Goal: Task Accomplishment & Management: Use online tool/utility

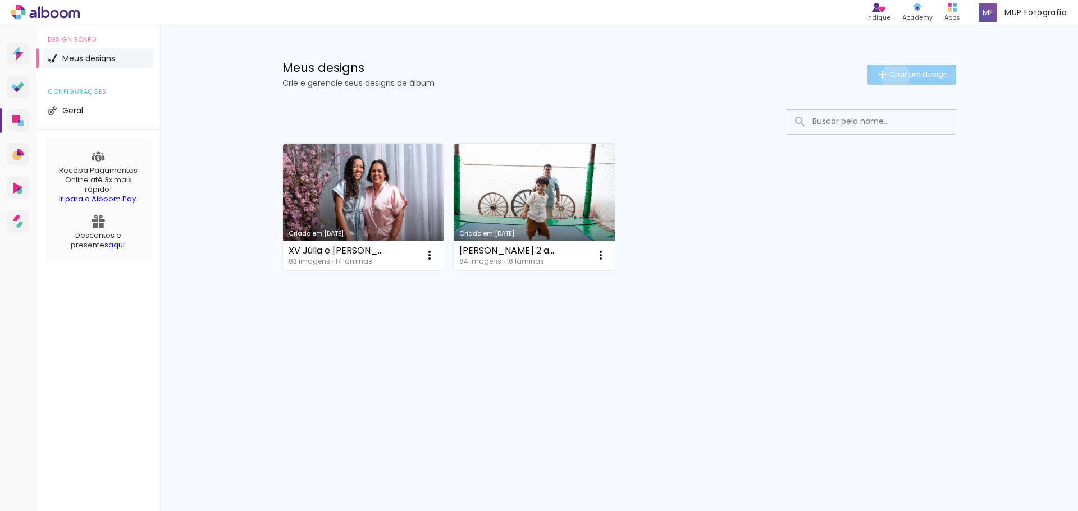
click at [893, 76] on span "Criar um design" at bounding box center [918, 74] width 58 height 7
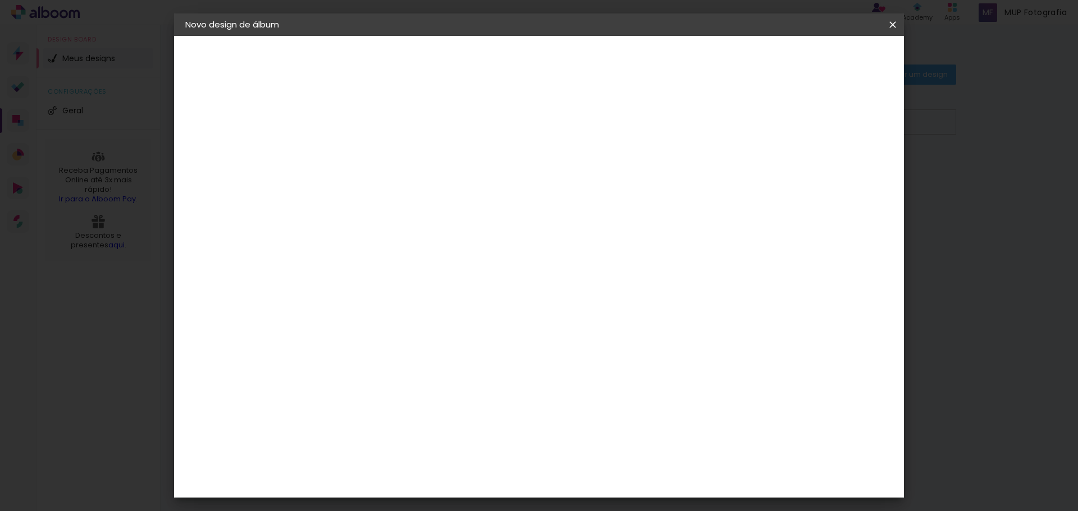
click at [373, 141] on paper-input-container "Título do álbum" at bounding box center [369, 151] width 8 height 29
type input "[PERSON_NAME] 5 anos"
type paper-input "[PERSON_NAME] 5 anos"
click at [484, 53] on paper-button "Avançar" at bounding box center [456, 59] width 55 height 19
click at [446, 211] on input at bounding box center [397, 214] width 113 height 14
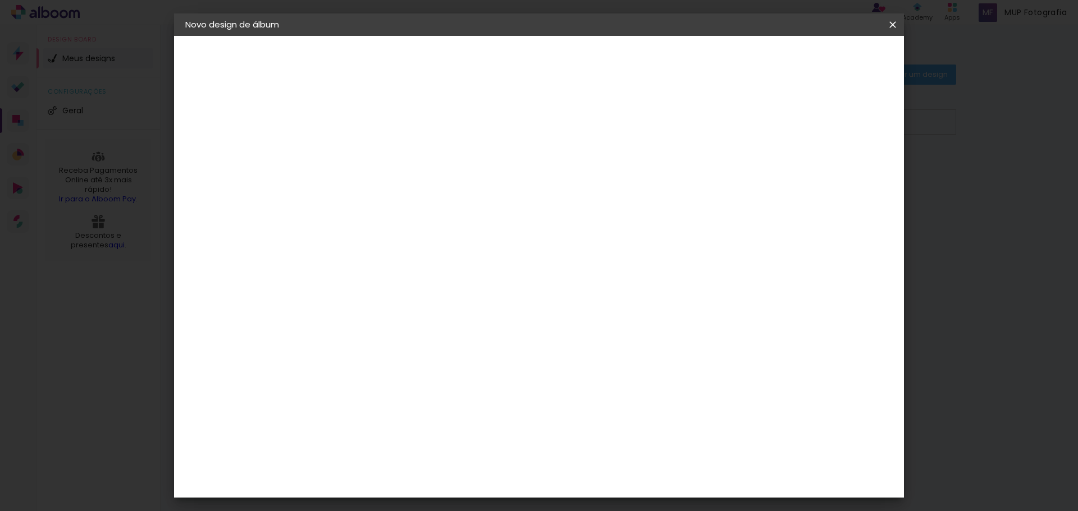
type input "go"
type paper-input "go"
click at [389, 250] on div "Go image" at bounding box center [376, 256] width 28 height 18
click at [0, 0] on slot "Avançar" at bounding box center [0, 0] width 0 height 0
click at [413, 187] on input "text" at bounding box center [391, 195] width 44 height 17
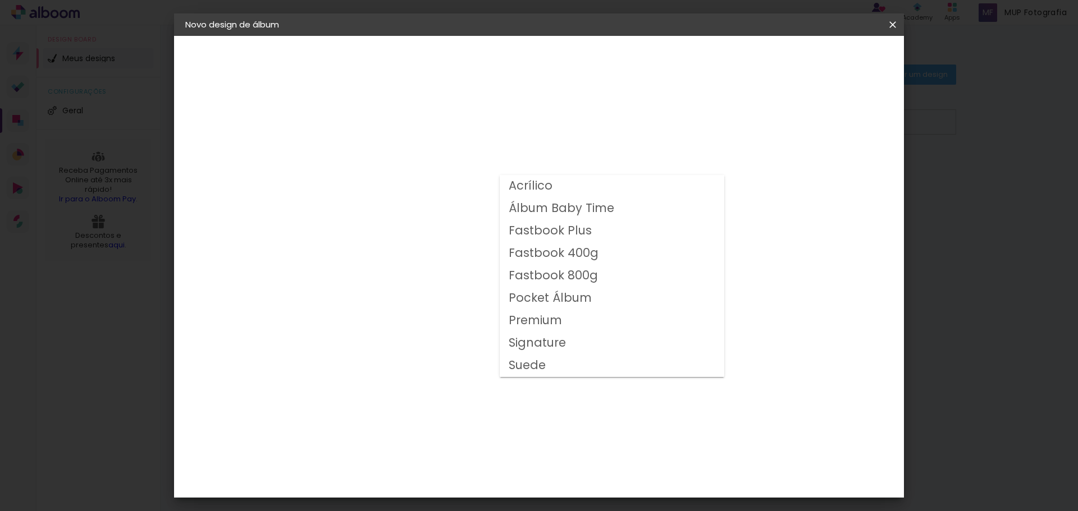
click at [0, 0] on slot "Fastbook 800g" at bounding box center [0, 0] width 0 height 0
type input "Fastbook 800g"
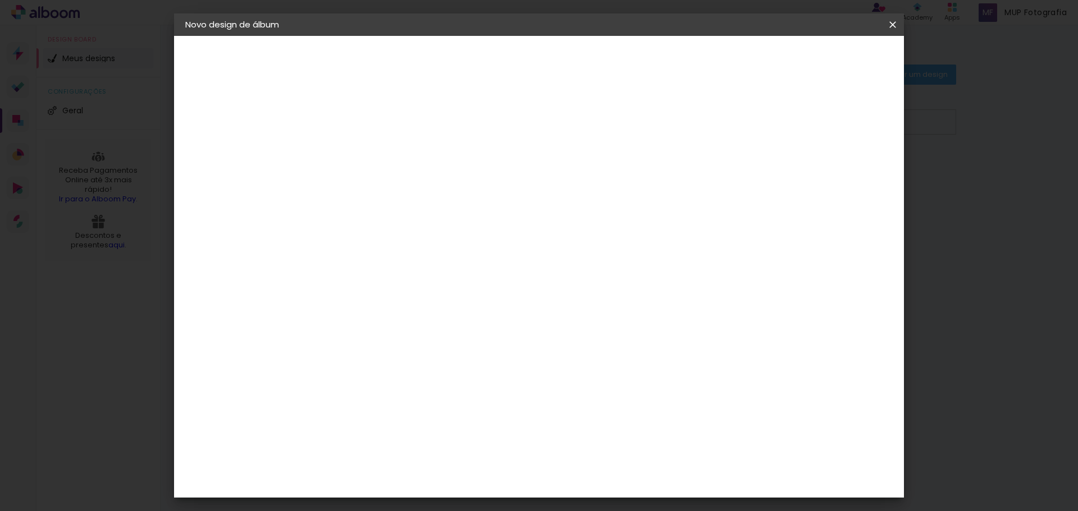
scroll to position [112, 0]
click at [445, 412] on span "25 × 25" at bounding box center [418, 427] width 52 height 30
click at [0, 0] on slot "Avançar" at bounding box center [0, 0] width 0 height 0
click at [759, 121] on div at bounding box center [754, 121] width 10 height 10
type paper-checkbox "on"
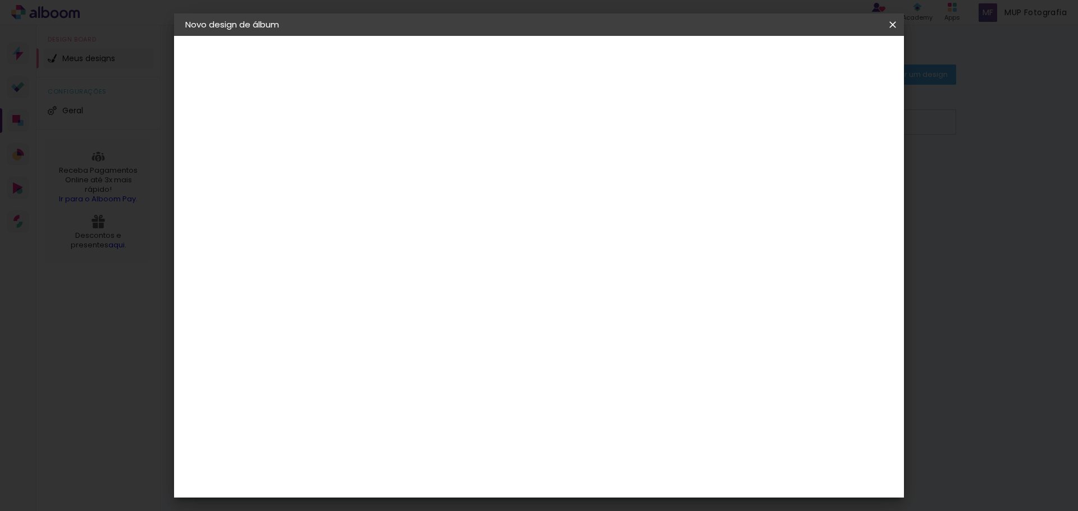
click at [822, 58] on span "Iniciar design" at bounding box center [796, 60] width 51 height 8
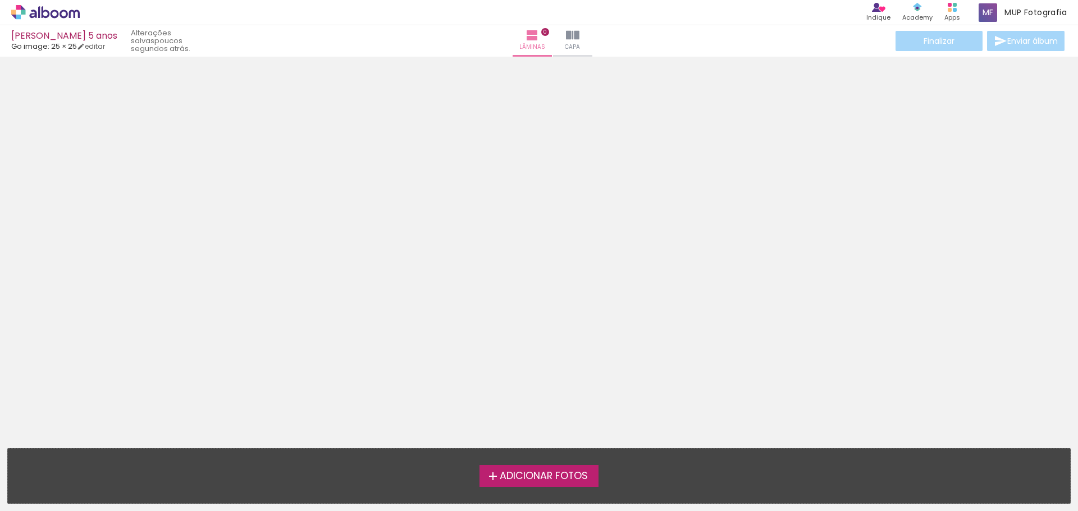
click at [516, 474] on span "Adicionar Fotos" at bounding box center [544, 477] width 88 height 10
click at [0, 0] on input "file" at bounding box center [0, 0] width 0 height 0
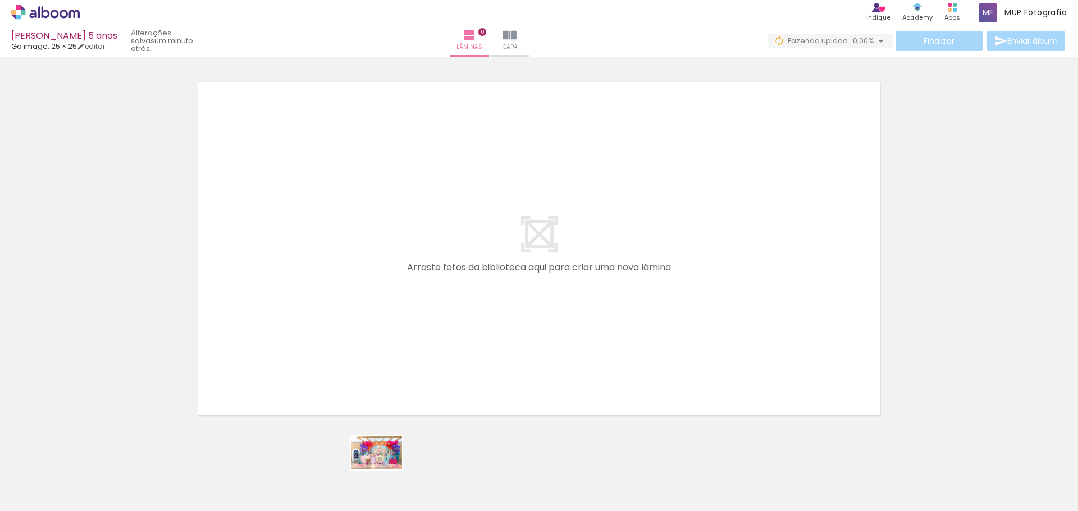
drag, startPoint x: 372, startPoint y: 484, endPoint x: 385, endPoint y: 470, distance: 19.5
click at [385, 470] on div at bounding box center [364, 473] width 56 height 37
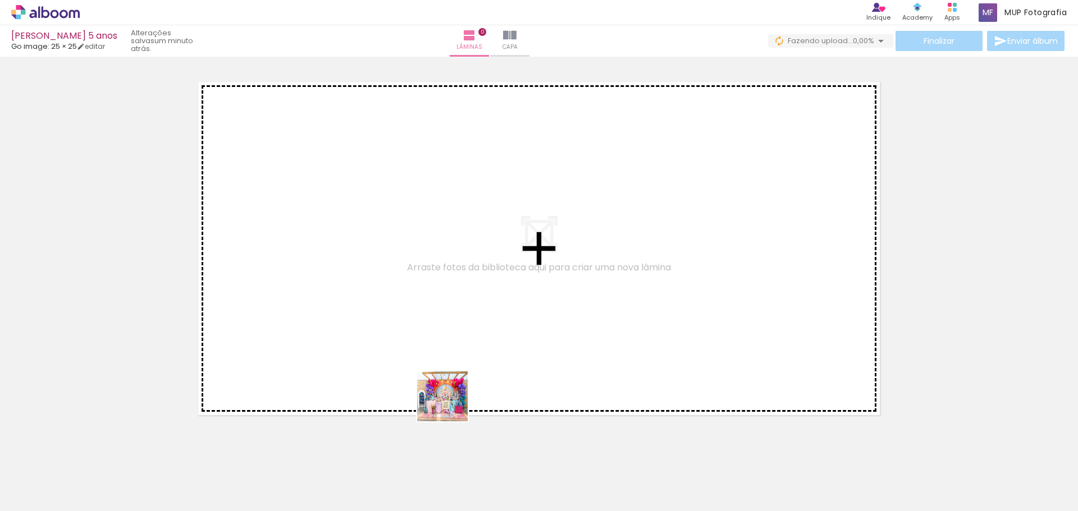
drag, startPoint x: 383, startPoint y: 473, endPoint x: 587, endPoint y: 320, distance: 255.0
click at [590, 317] on quentale-workspace at bounding box center [539, 255] width 1078 height 511
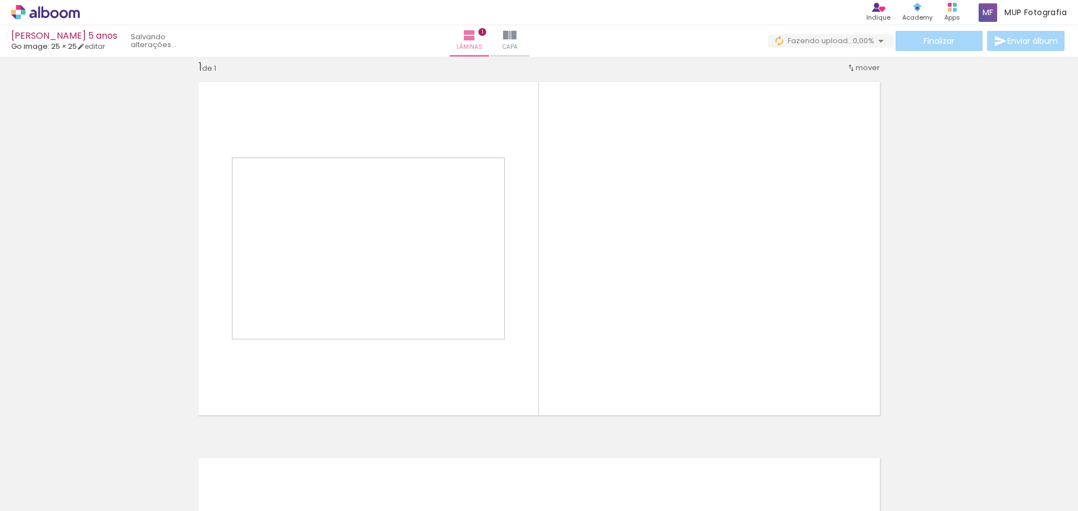
scroll to position [15, 0]
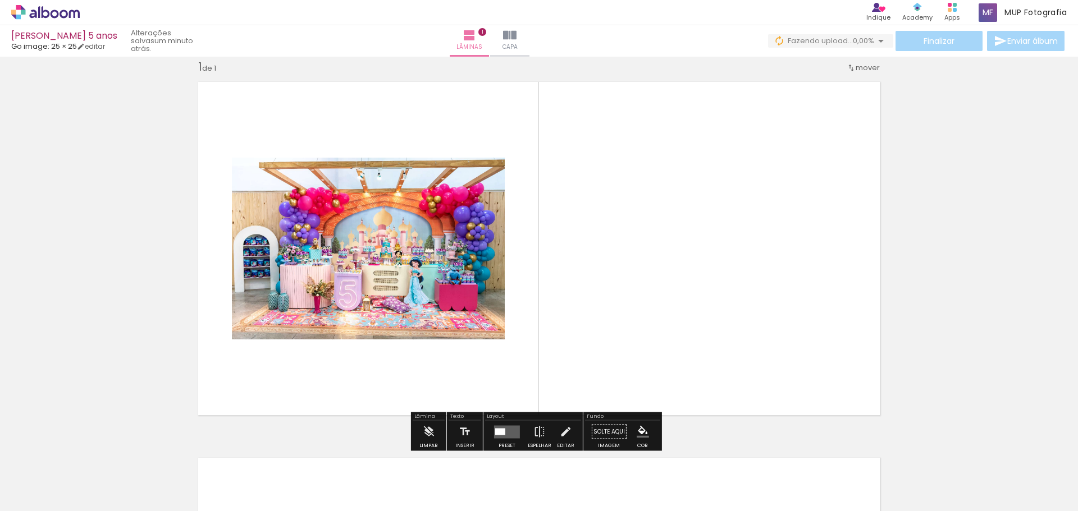
click at [499, 435] on div at bounding box center [500, 431] width 10 height 7
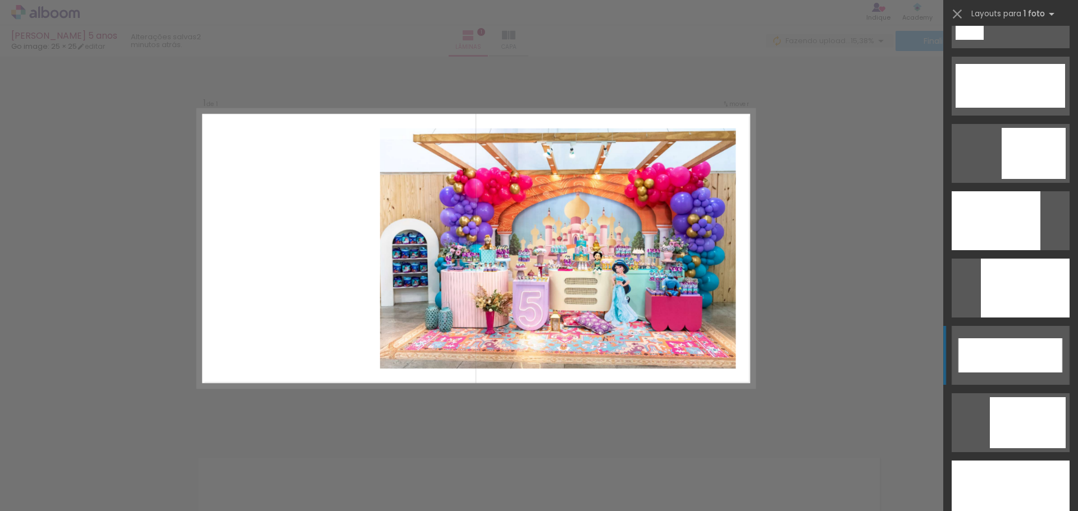
scroll to position [2863, 0]
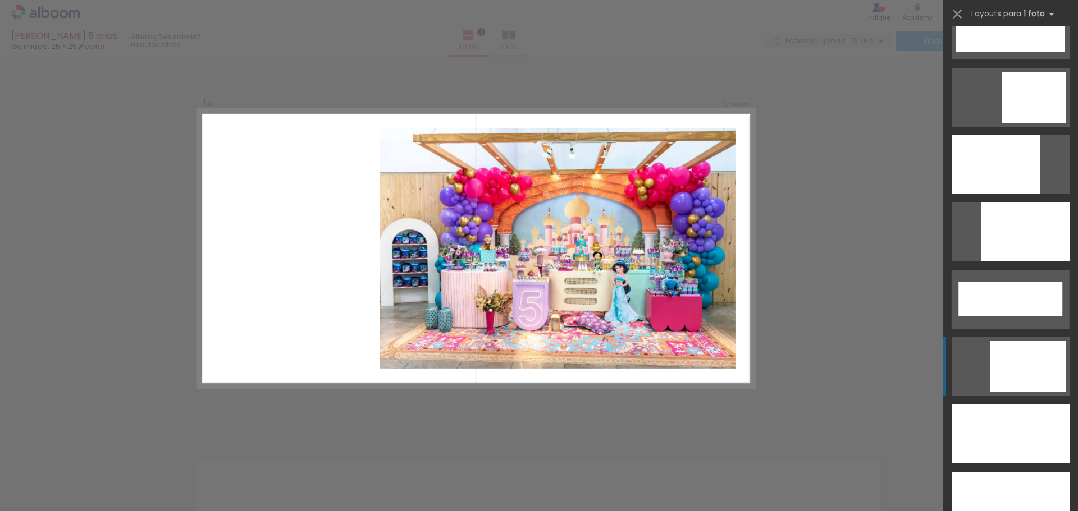
click at [1011, 370] on div at bounding box center [1028, 366] width 76 height 51
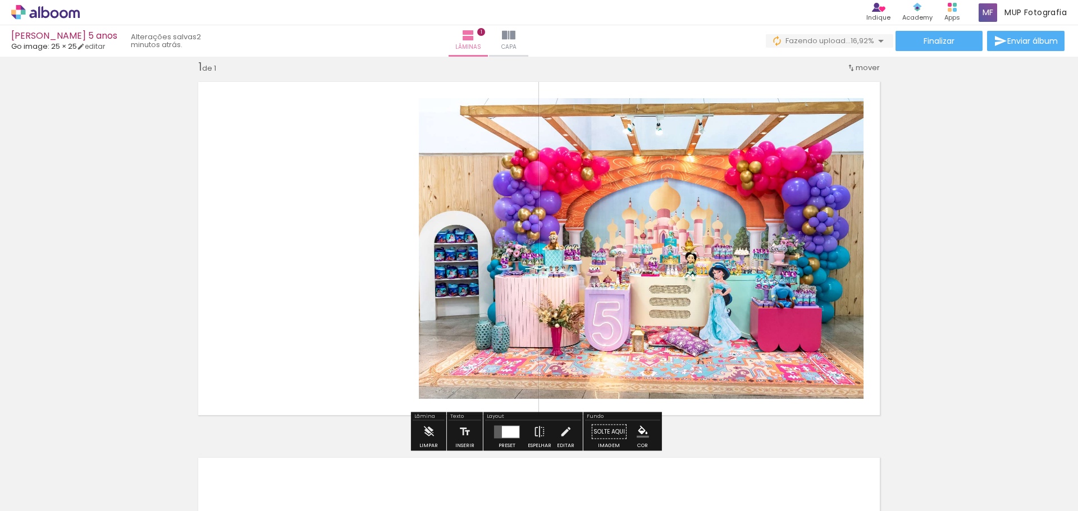
click at [507, 441] on div at bounding box center [507, 432] width 30 height 22
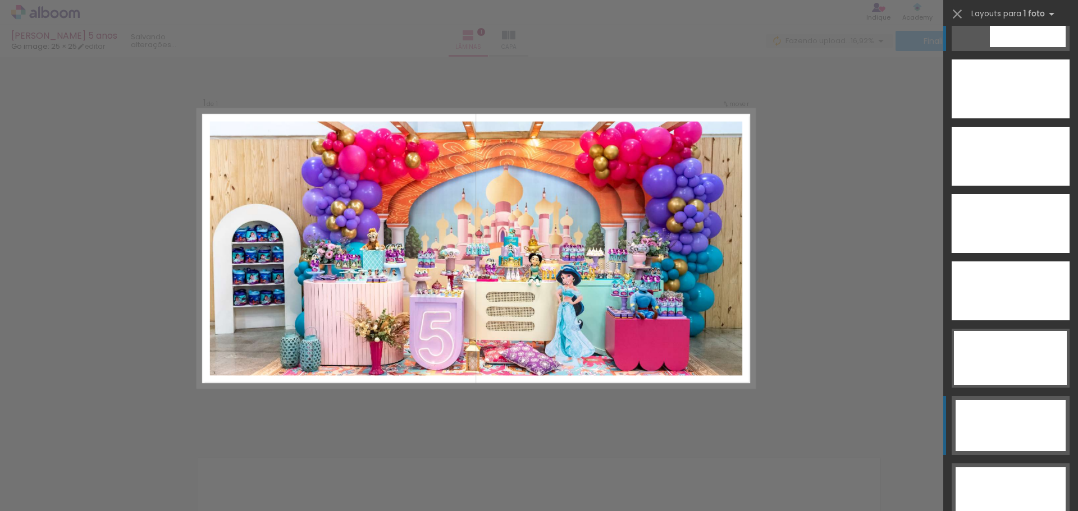
scroll to position [3152, 0]
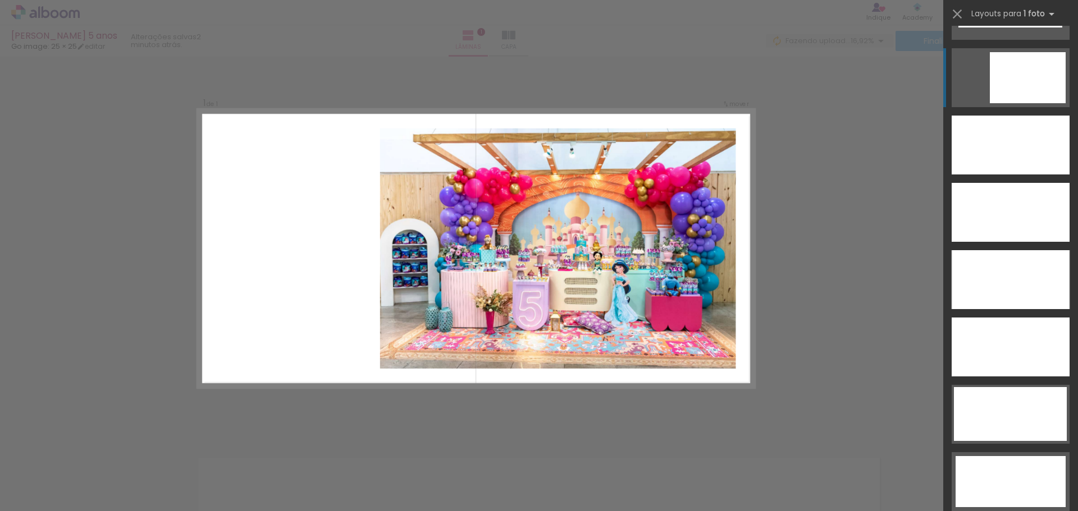
click at [810, 175] on div "Confirmar Cancelar" at bounding box center [539, 431] width 1078 height 779
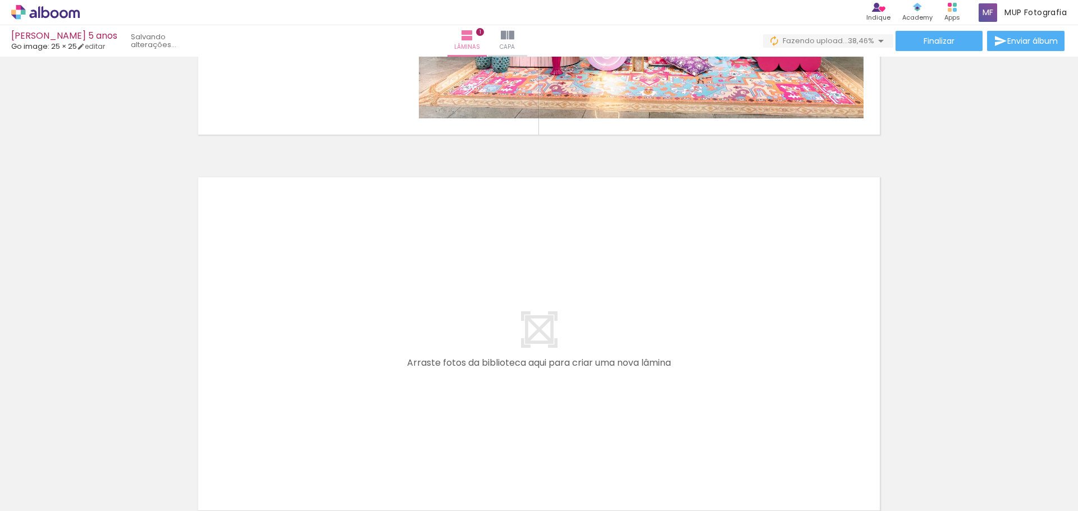
scroll to position [351, 0]
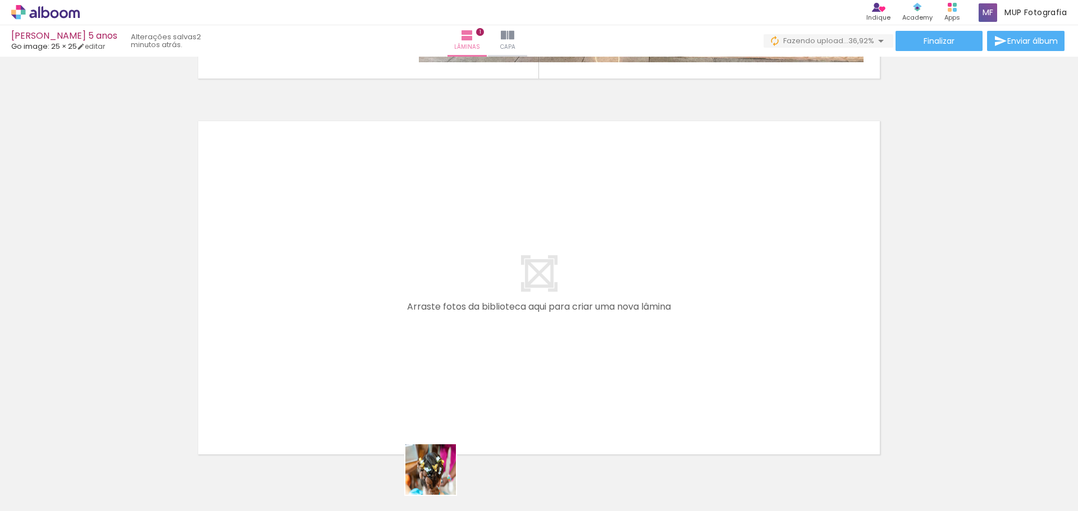
drag, startPoint x: 439, startPoint y: 488, endPoint x: 484, endPoint y: 472, distance: 47.8
click at [440, 397] on quentale-workspace at bounding box center [539, 255] width 1078 height 511
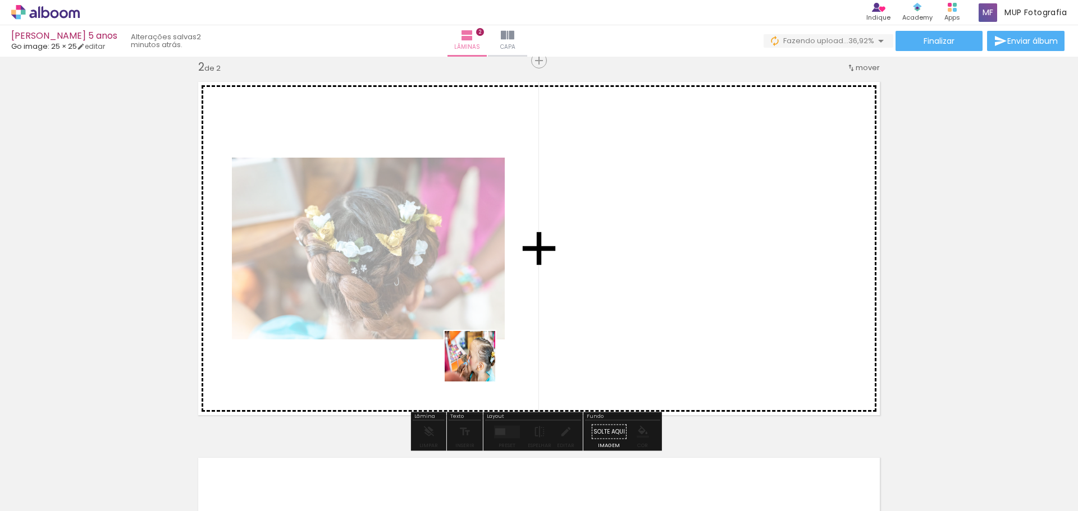
scroll to position [391, 0]
drag, startPoint x: 488, startPoint y: 452, endPoint x: 516, endPoint y: 414, distance: 47.8
click at [476, 346] on quentale-workspace at bounding box center [539, 255] width 1078 height 511
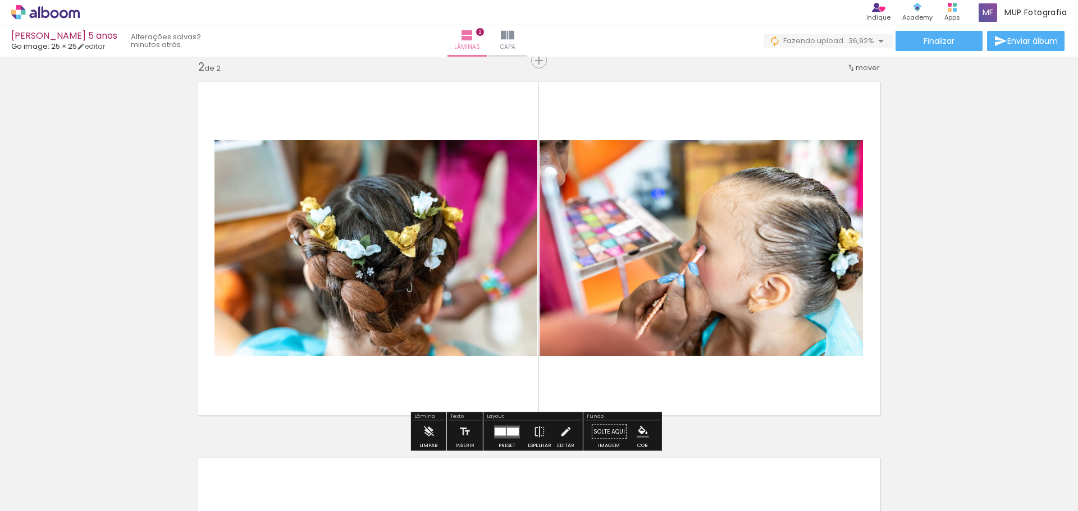
drag, startPoint x: 554, startPoint y: 474, endPoint x: 593, endPoint y: 395, distance: 89.1
click at [567, 337] on quentale-workspace at bounding box center [539, 255] width 1078 height 511
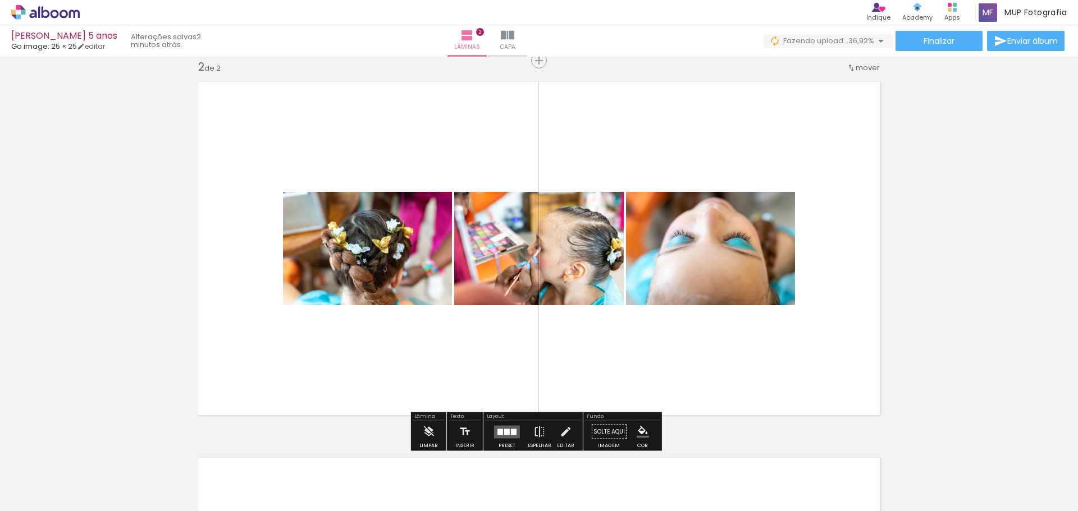
drag, startPoint x: 625, startPoint y: 464, endPoint x: 619, endPoint y: 325, distance: 139.4
click at [619, 325] on quentale-workspace at bounding box center [539, 255] width 1078 height 511
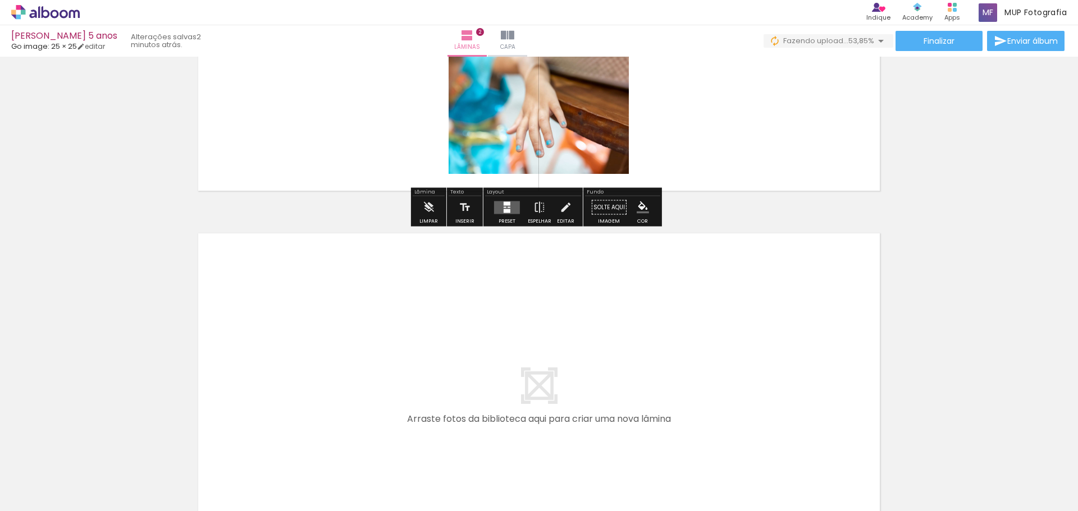
scroll to position [671, 0]
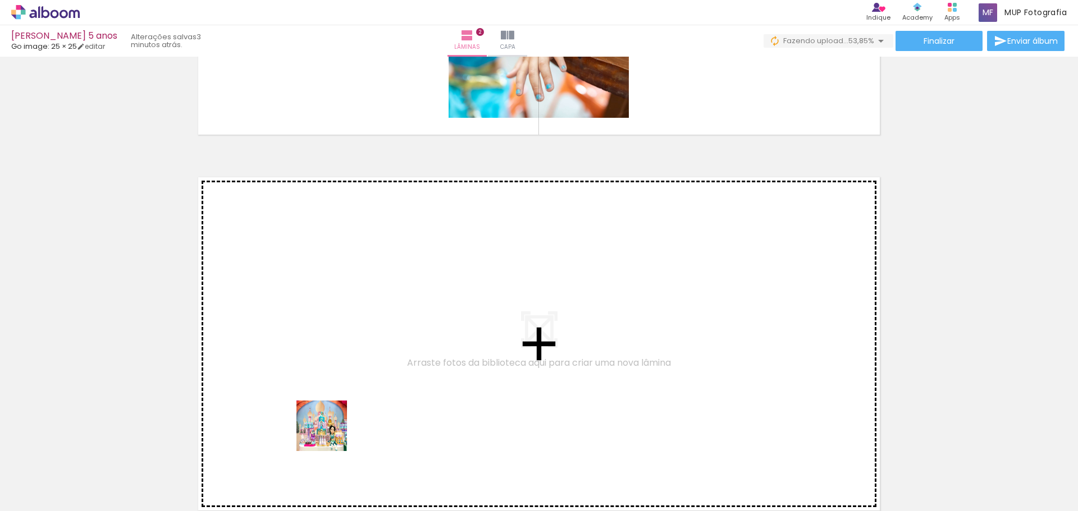
drag, startPoint x: 311, startPoint y: 484, endPoint x: 358, endPoint y: 386, distance: 109.2
click at [358, 386] on quentale-workspace at bounding box center [539, 255] width 1078 height 511
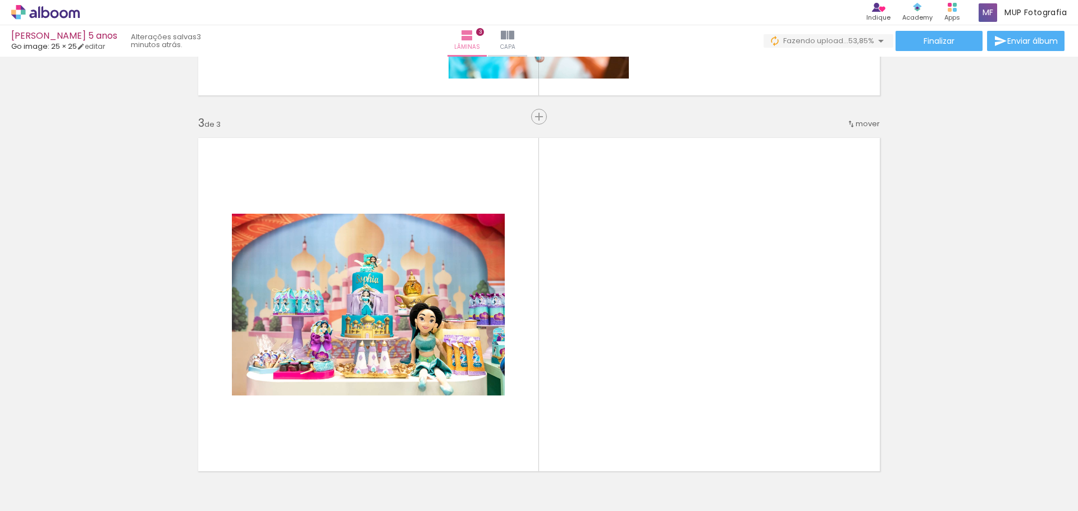
scroll to position [0, 314]
drag, startPoint x: 499, startPoint y: 478, endPoint x: 606, endPoint y: 344, distance: 171.3
click at [606, 344] on quentale-workspace at bounding box center [539, 255] width 1078 height 511
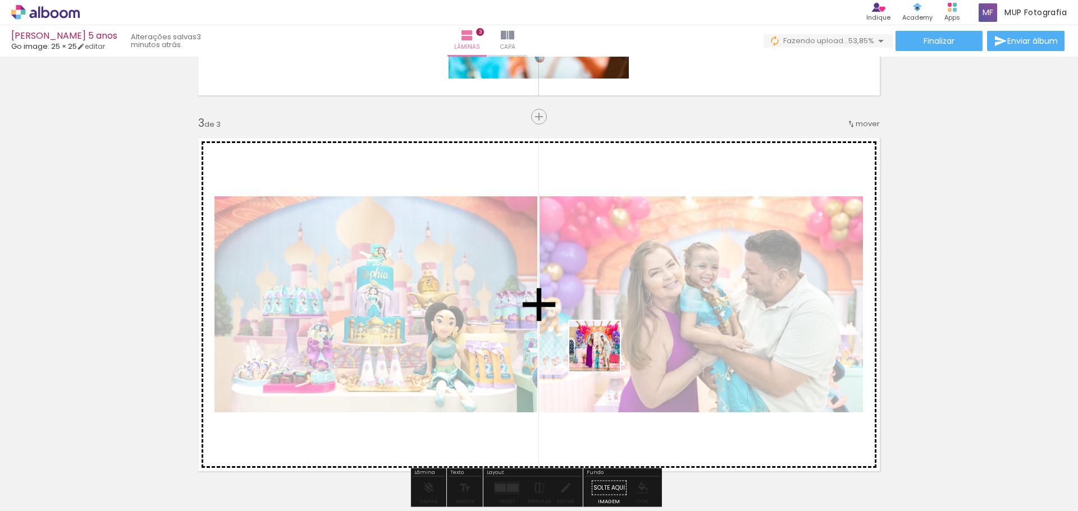
drag, startPoint x: 561, startPoint y: 478, endPoint x: 600, endPoint y: 357, distance: 127.1
click at [603, 354] on quentale-workspace at bounding box center [539, 255] width 1078 height 511
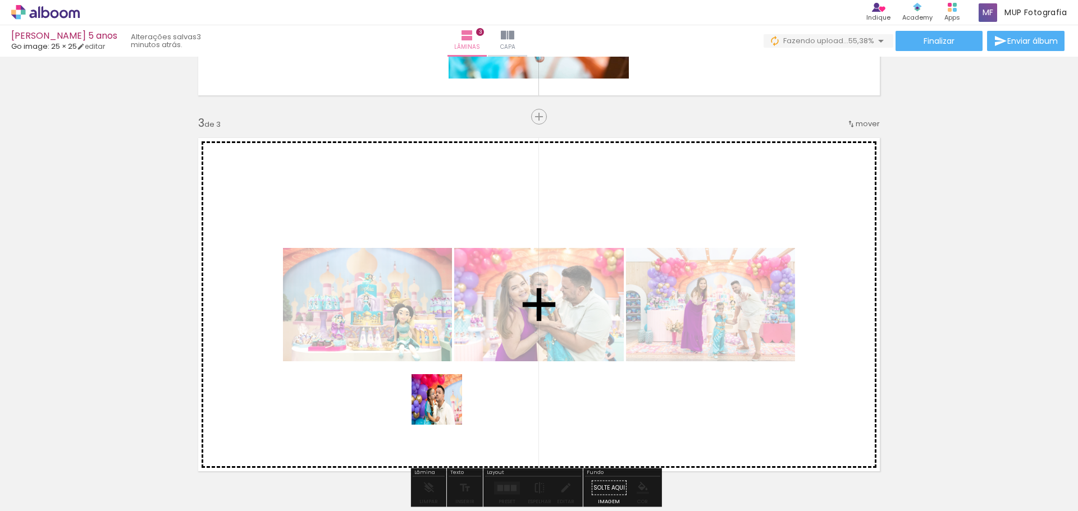
drag, startPoint x: 373, startPoint y: 479, endPoint x: 473, endPoint y: 394, distance: 131.5
click at [473, 394] on quentale-workspace at bounding box center [539, 255] width 1078 height 511
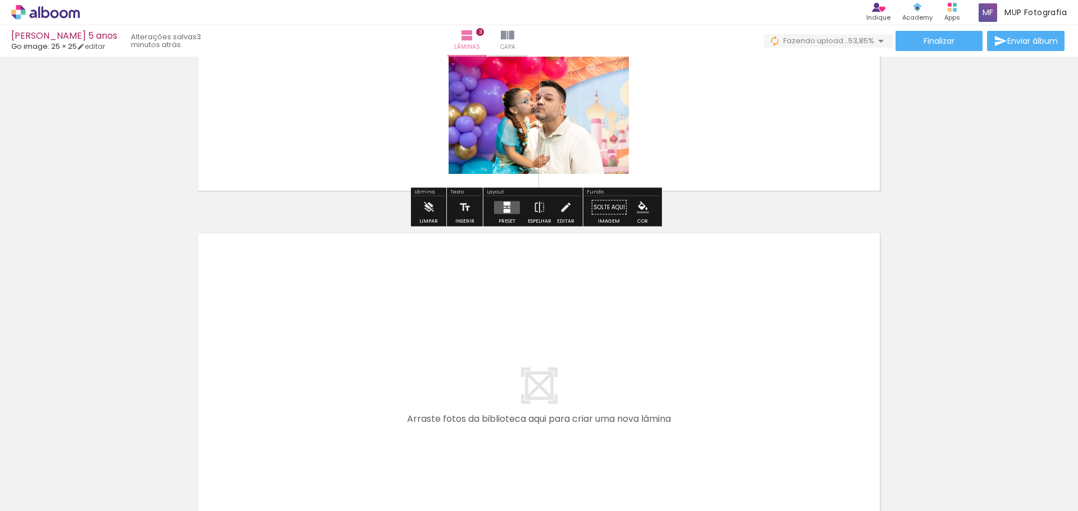
scroll to position [1048, 0]
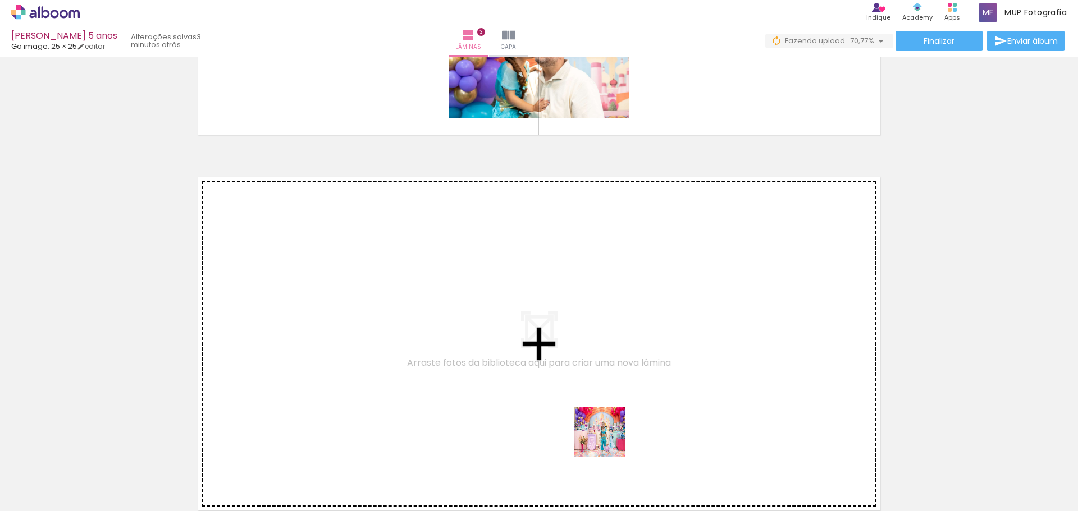
drag, startPoint x: 620, startPoint y: 481, endPoint x: 629, endPoint y: 441, distance: 40.3
click at [597, 367] on quentale-workspace at bounding box center [539, 255] width 1078 height 511
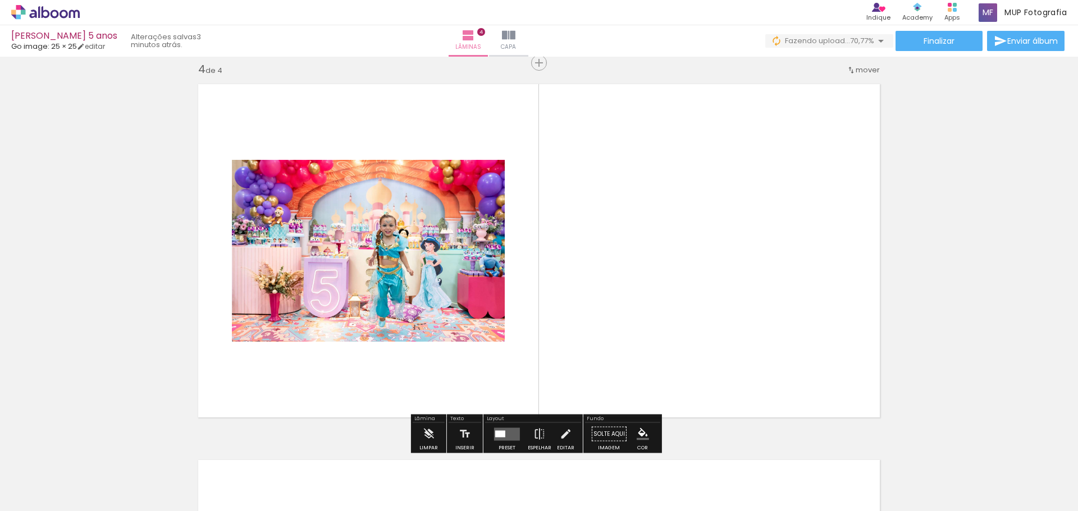
scroll to position [1143, 0]
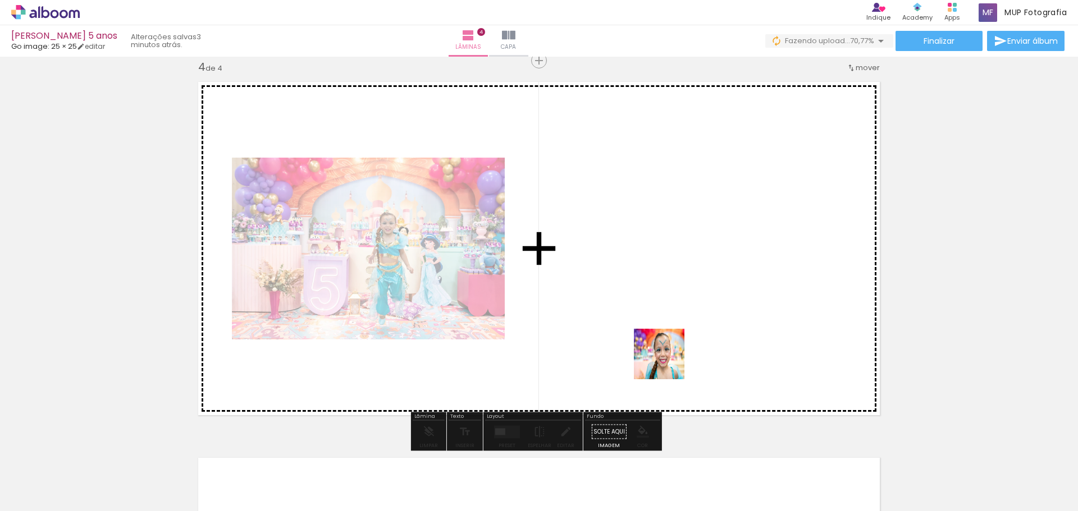
drag, startPoint x: 680, startPoint y: 482, endPoint x: 695, endPoint y: 424, distance: 59.2
click at [666, 352] on quentale-workspace at bounding box center [539, 255] width 1078 height 511
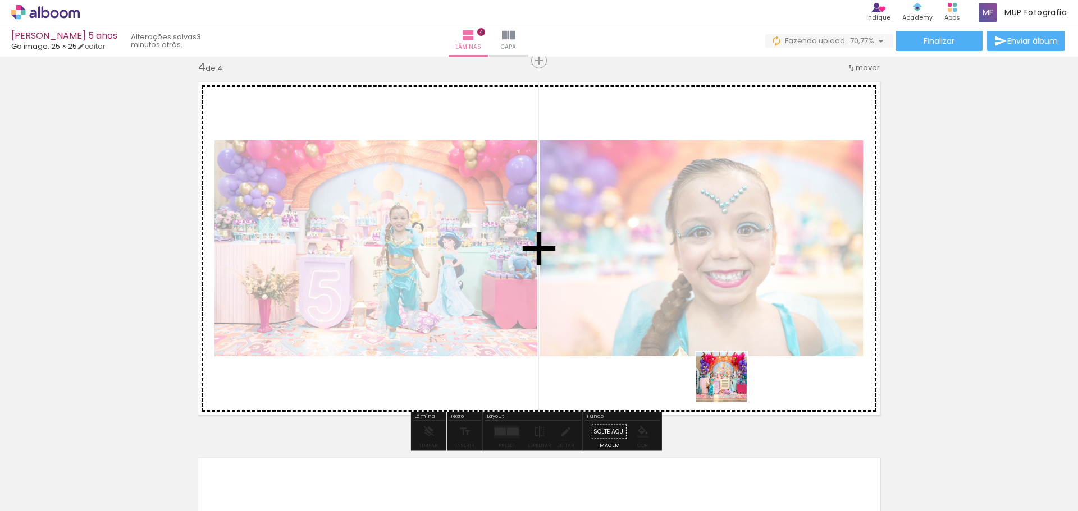
drag, startPoint x: 742, startPoint y: 481, endPoint x: 765, endPoint y: 396, distance: 87.7
click at [720, 329] on quentale-workspace at bounding box center [539, 255] width 1078 height 511
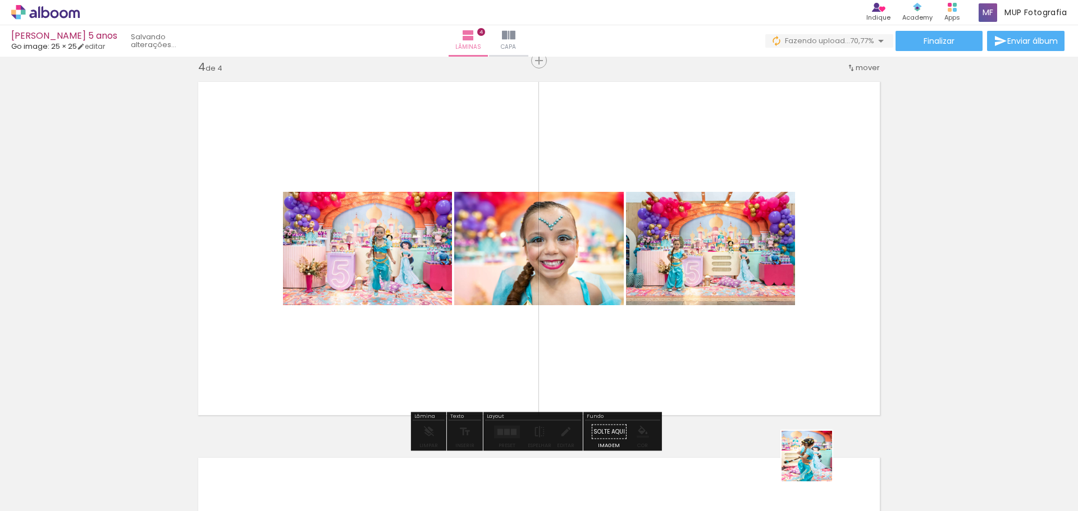
drag, startPoint x: 820, startPoint y: 476, endPoint x: 833, endPoint y: 401, distance: 75.8
click at [794, 350] on quentale-workspace at bounding box center [539, 255] width 1078 height 511
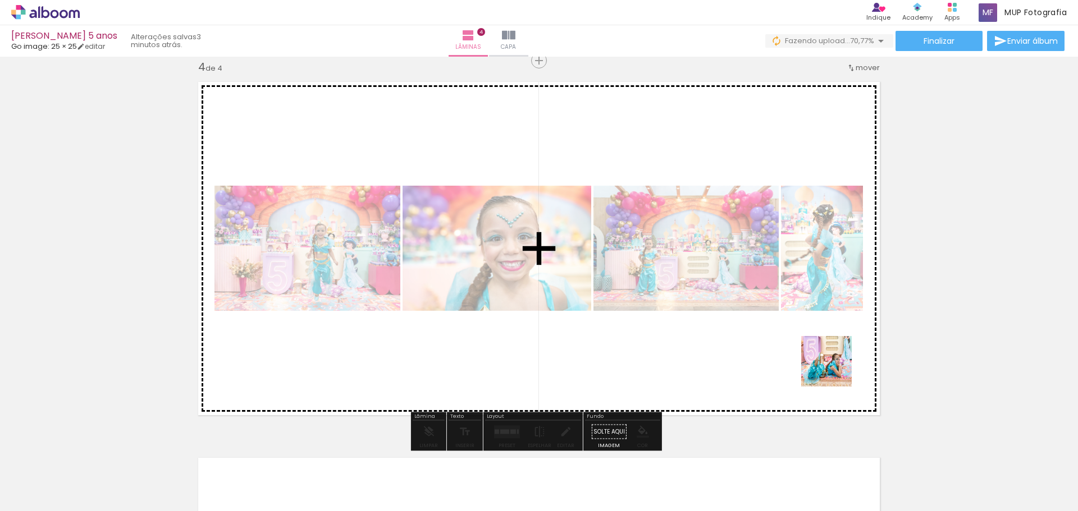
drag, startPoint x: 869, startPoint y: 459, endPoint x: 806, endPoint y: 311, distance: 161.2
click at [806, 311] on quentale-workspace at bounding box center [539, 255] width 1078 height 511
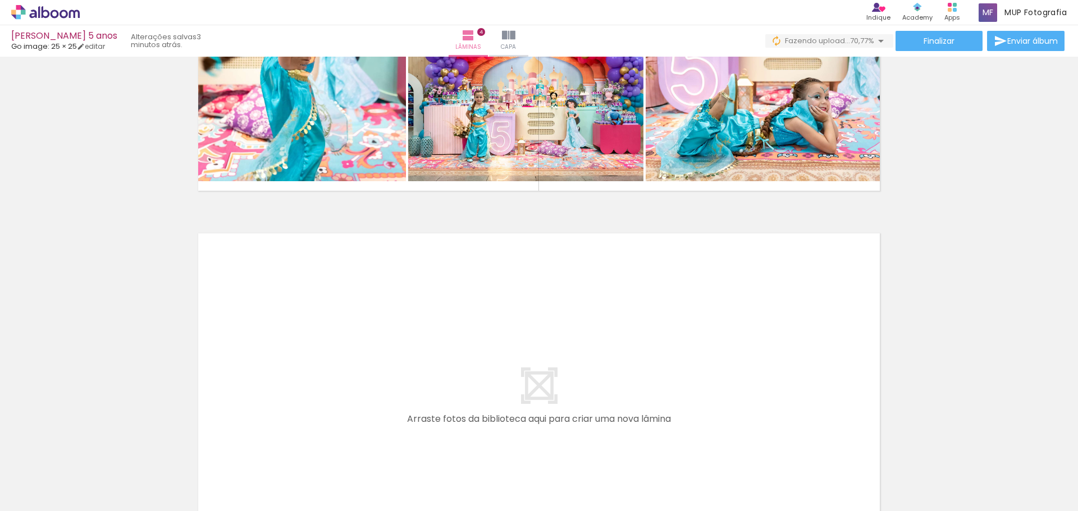
scroll to position [0, 1464]
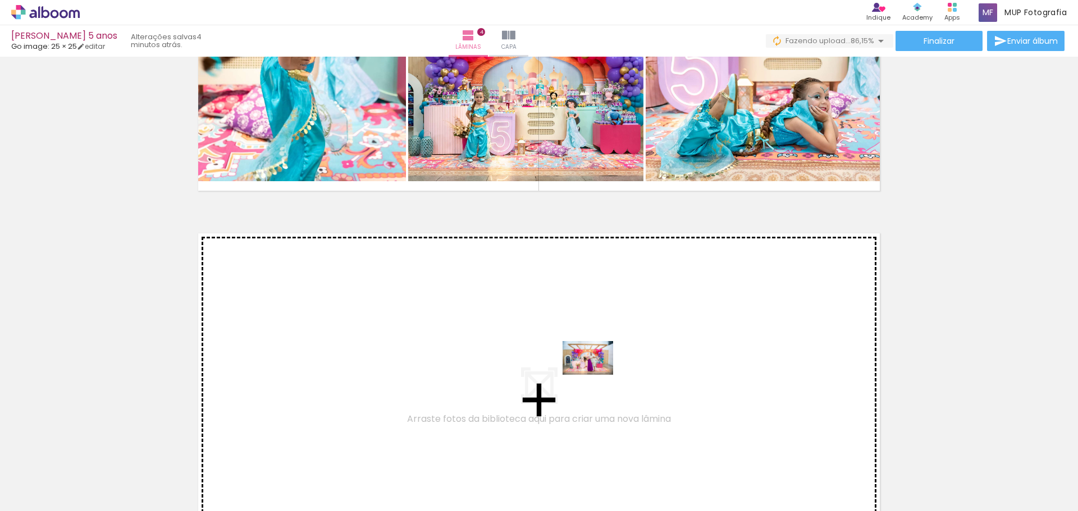
drag, startPoint x: 599, startPoint y: 481, endPoint x: 630, endPoint y: 450, distance: 43.7
click at [596, 374] on quentale-workspace at bounding box center [539, 255] width 1078 height 511
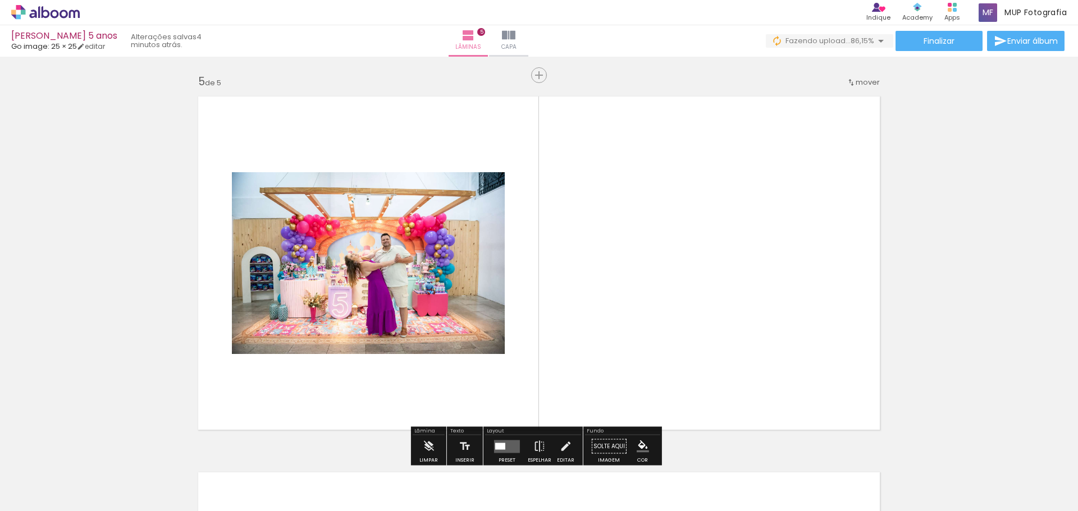
scroll to position [1519, 0]
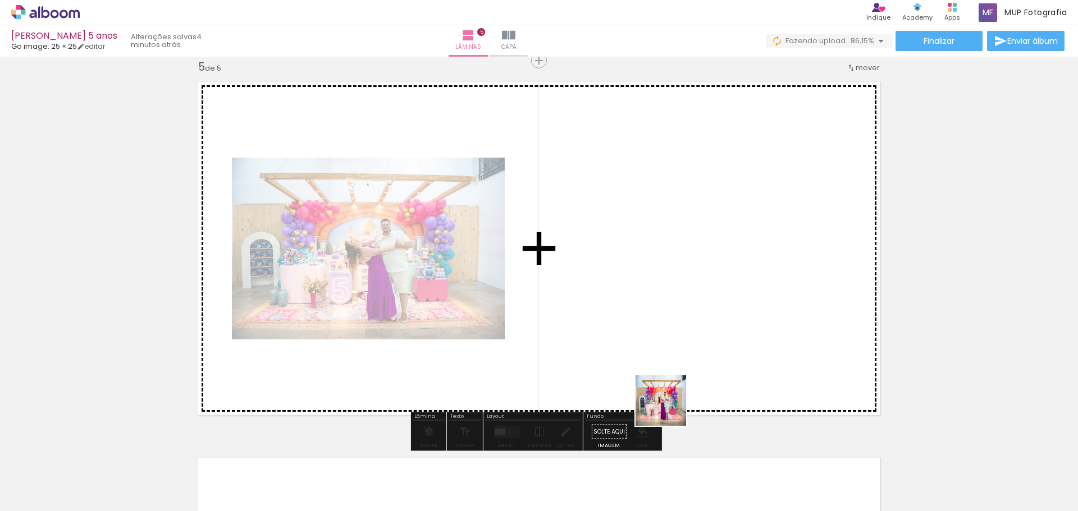
drag, startPoint x: 674, startPoint y: 454, endPoint x: 670, endPoint y: 392, distance: 61.4
click at [661, 350] on quentale-workspace at bounding box center [539, 255] width 1078 height 511
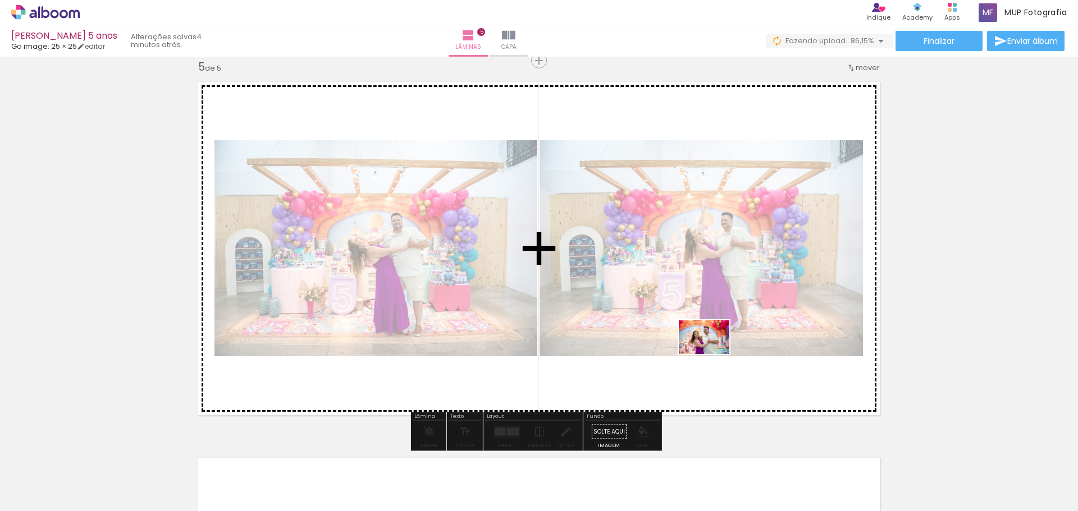
drag, startPoint x: 731, startPoint y: 478, endPoint x: 651, endPoint y: 366, distance: 138.0
click at [712, 342] on quentale-workspace at bounding box center [539, 255] width 1078 height 511
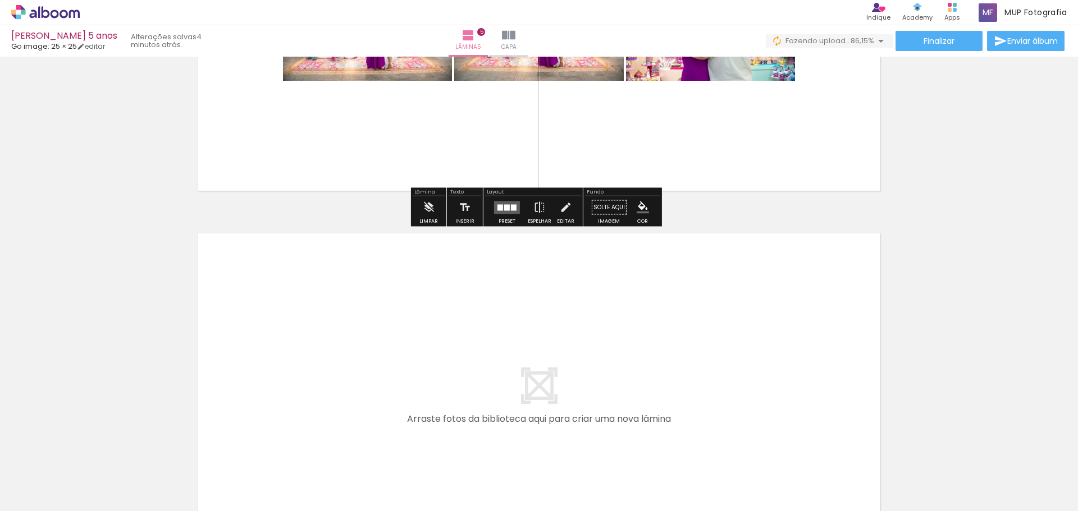
scroll to position [1800, 0]
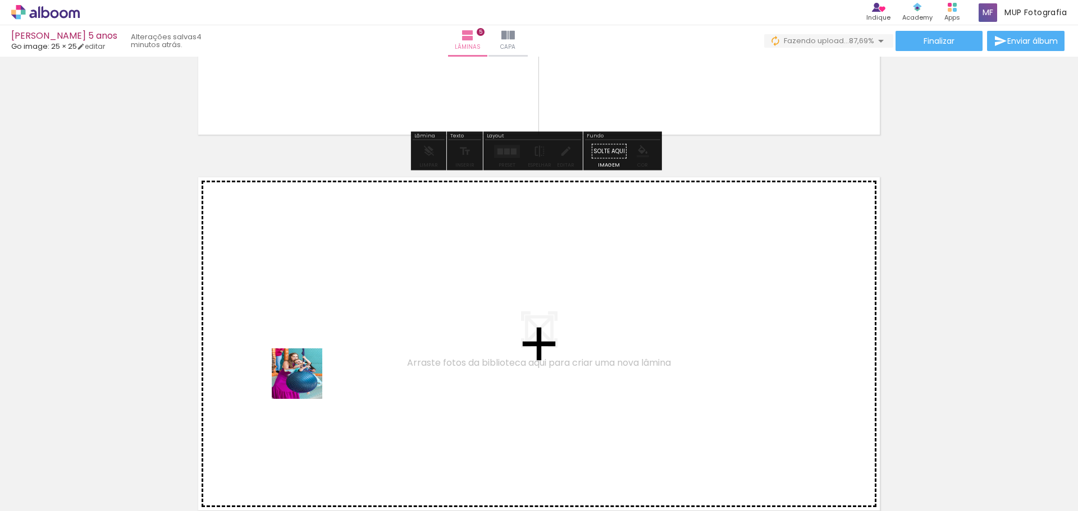
drag, startPoint x: 293, startPoint y: 477, endPoint x: 313, endPoint y: 368, distance: 110.1
click at [313, 368] on quentale-workspace at bounding box center [539, 255] width 1078 height 511
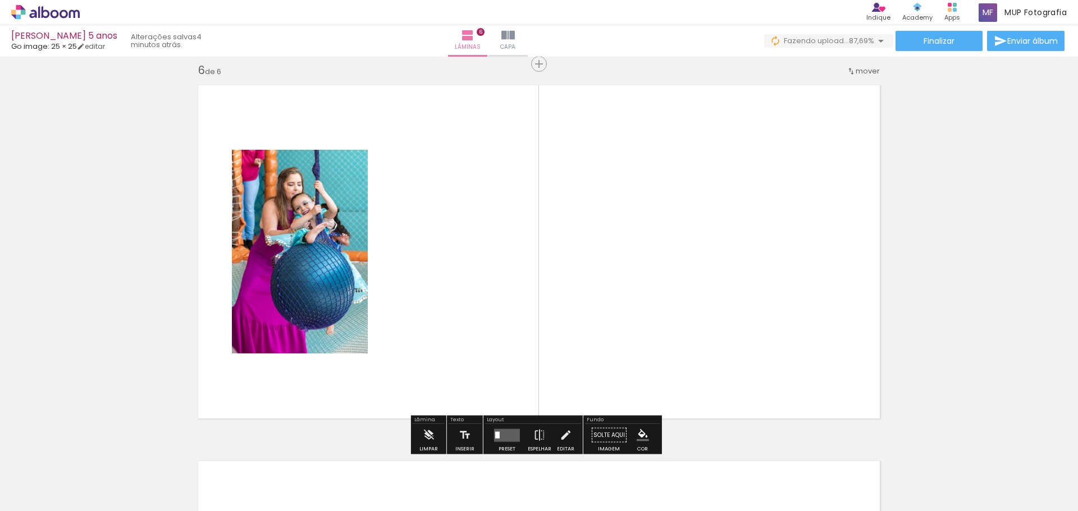
scroll to position [1895, 0]
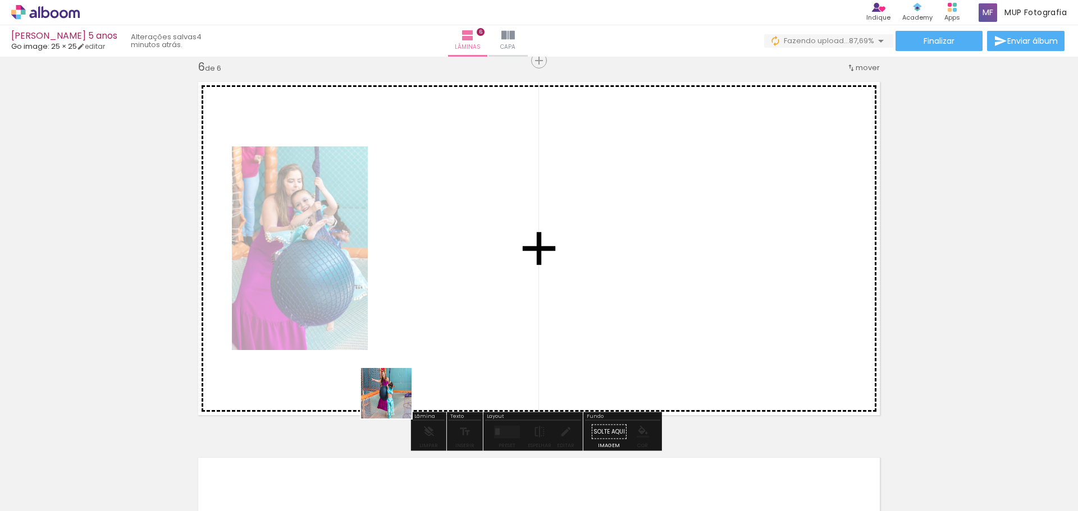
drag, startPoint x: 351, startPoint y: 473, endPoint x: 418, endPoint y: 424, distance: 82.8
click at [406, 386] on quentale-workspace at bounding box center [539, 255] width 1078 height 511
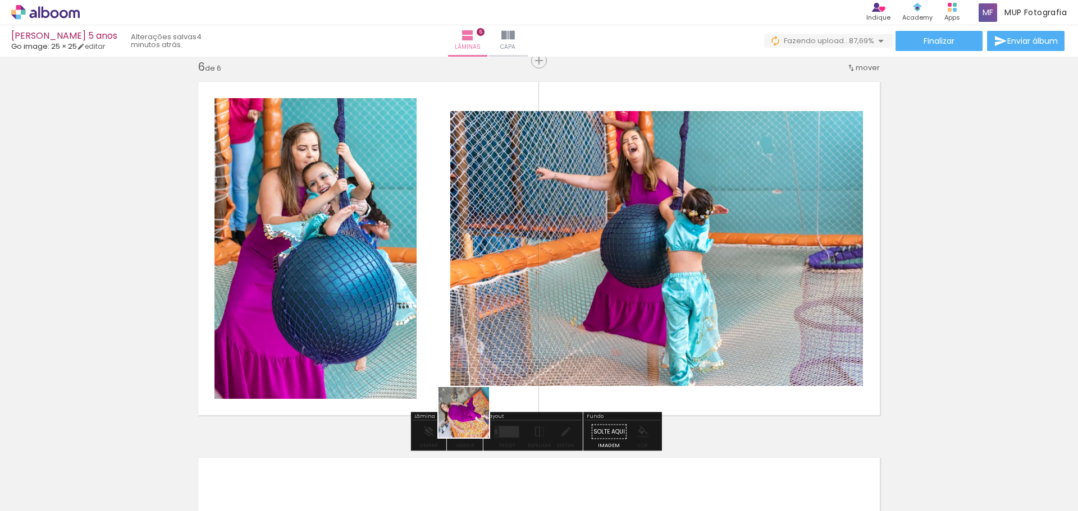
drag, startPoint x: 422, startPoint y: 482, endPoint x: 531, endPoint y: 371, distance: 156.0
click at [527, 375] on quentale-workspace at bounding box center [539, 255] width 1078 height 511
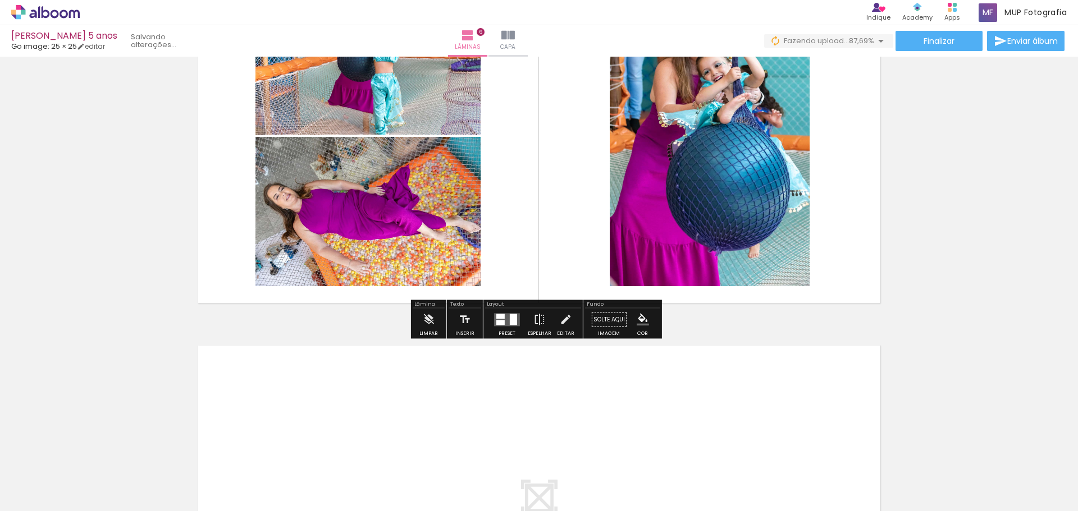
scroll to position [2064, 0]
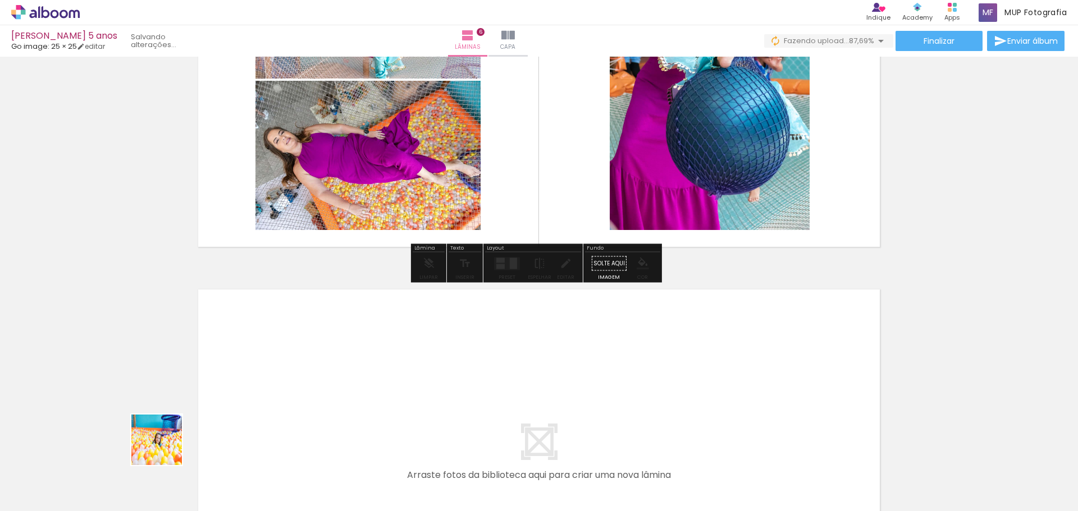
drag, startPoint x: 137, startPoint y: 470, endPoint x: 284, endPoint y: 383, distance: 170.1
click at [284, 383] on quentale-workspace at bounding box center [539, 255] width 1078 height 511
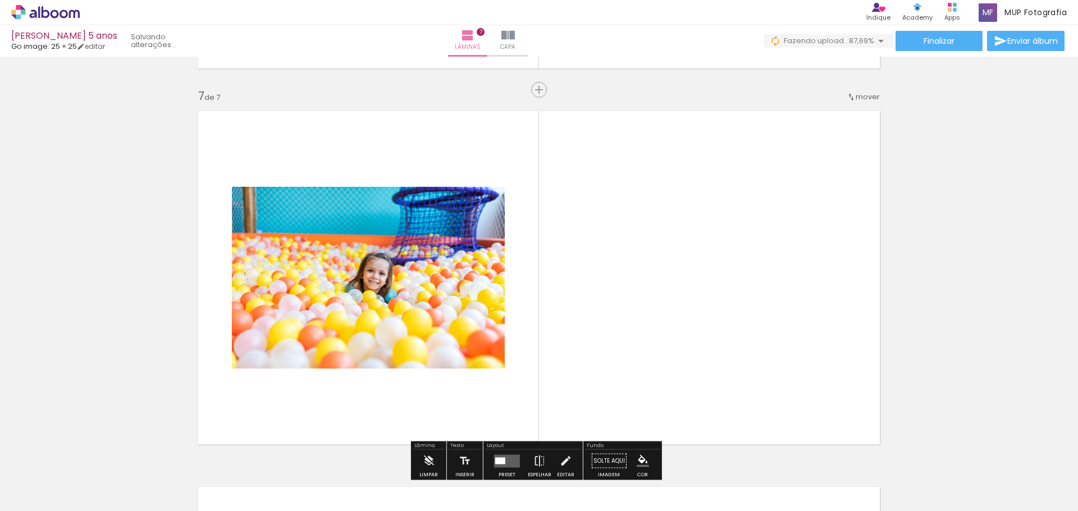
scroll to position [2271, 0]
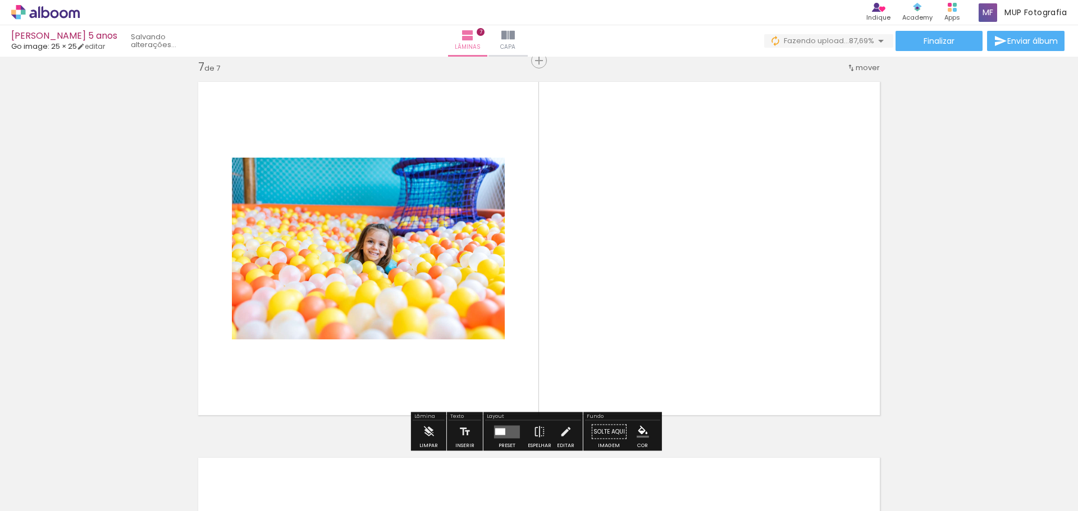
drag, startPoint x: 189, startPoint y: 477, endPoint x: 294, endPoint y: 431, distance: 115.1
click at [311, 394] on quentale-workspace at bounding box center [539, 255] width 1078 height 511
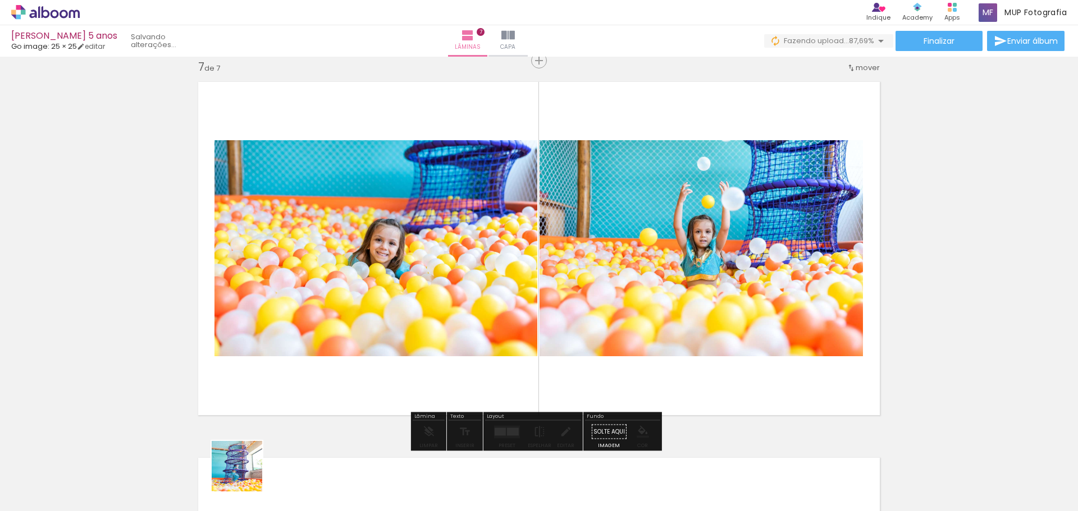
drag, startPoint x: 245, startPoint y: 475, endPoint x: 360, endPoint y: 346, distance: 172.6
click at [353, 330] on quentale-workspace at bounding box center [539, 255] width 1078 height 511
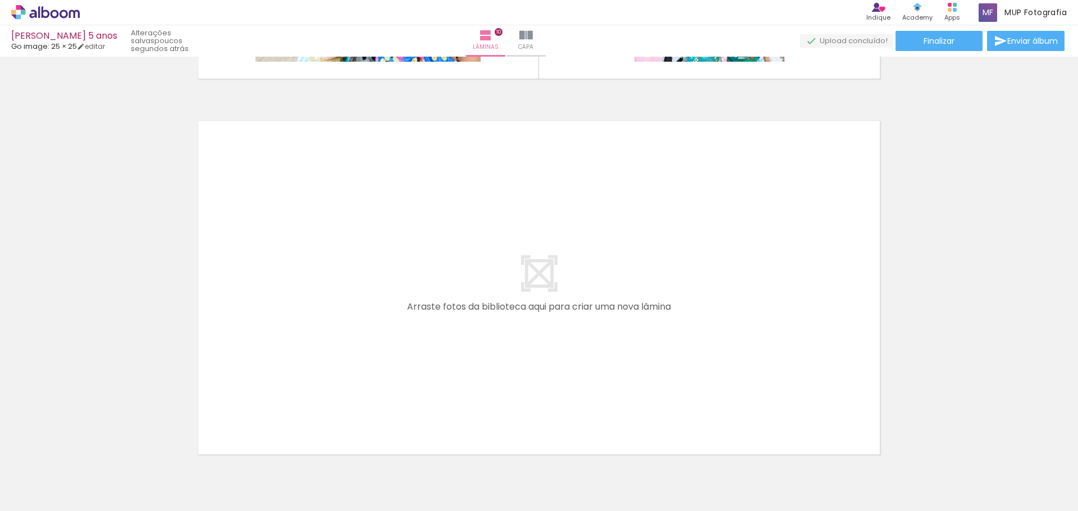
scroll to position [3793, 0]
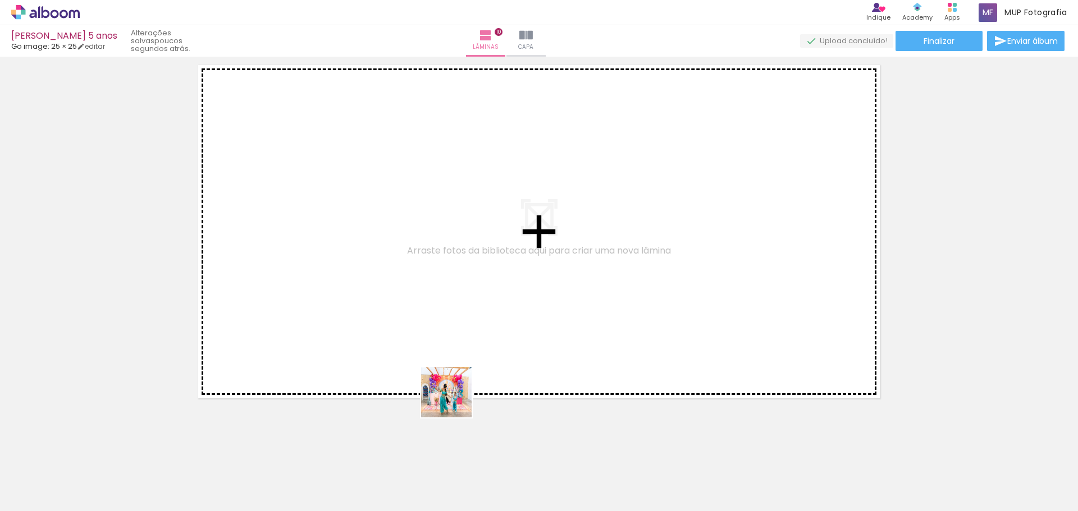
drag, startPoint x: 437, startPoint y: 471, endPoint x: 487, endPoint y: 452, distance: 53.5
click at [459, 349] on quentale-workspace at bounding box center [539, 255] width 1078 height 511
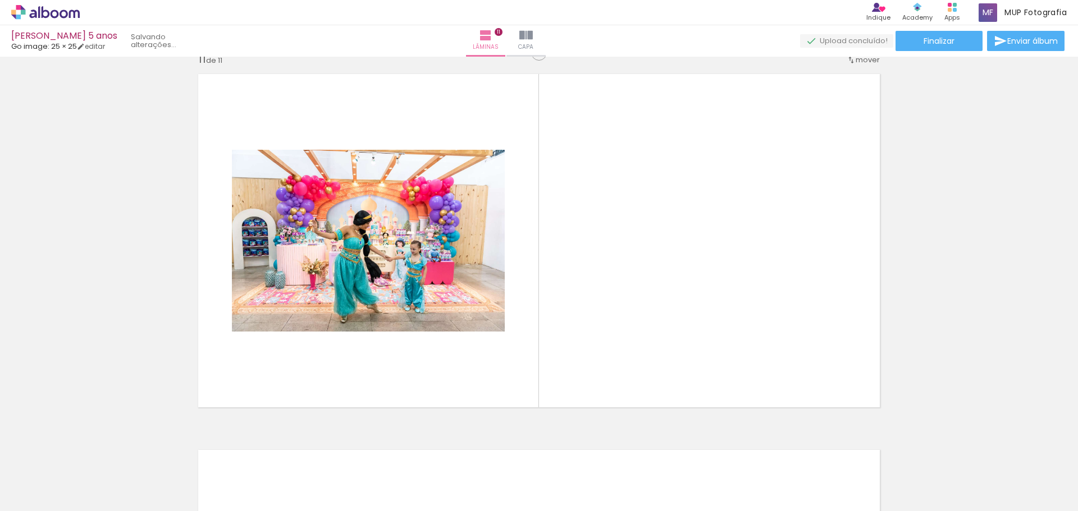
scroll to position [3776, 0]
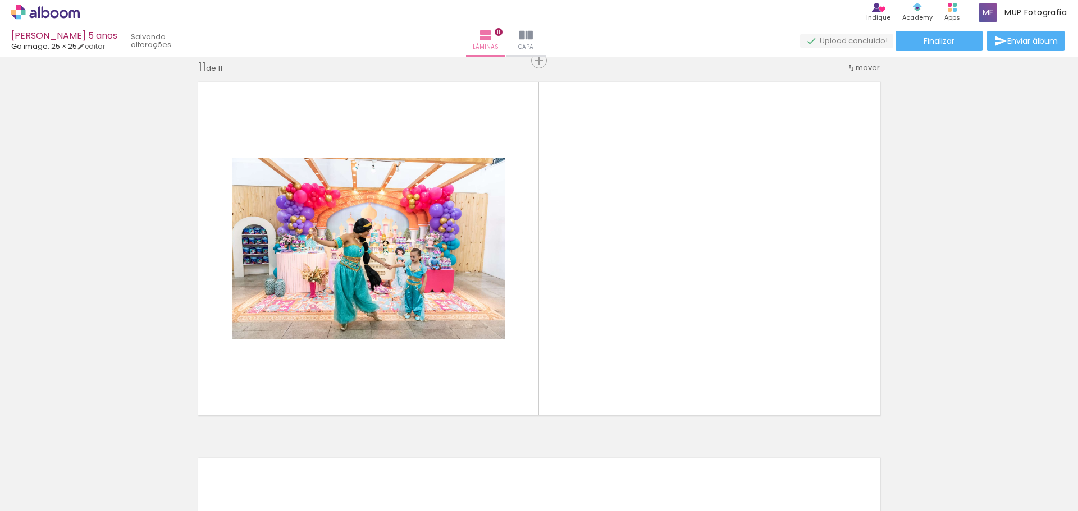
drag, startPoint x: 501, startPoint y: 473, endPoint x: 548, endPoint y: 433, distance: 62.2
click at [519, 326] on quentale-workspace at bounding box center [539, 255] width 1078 height 511
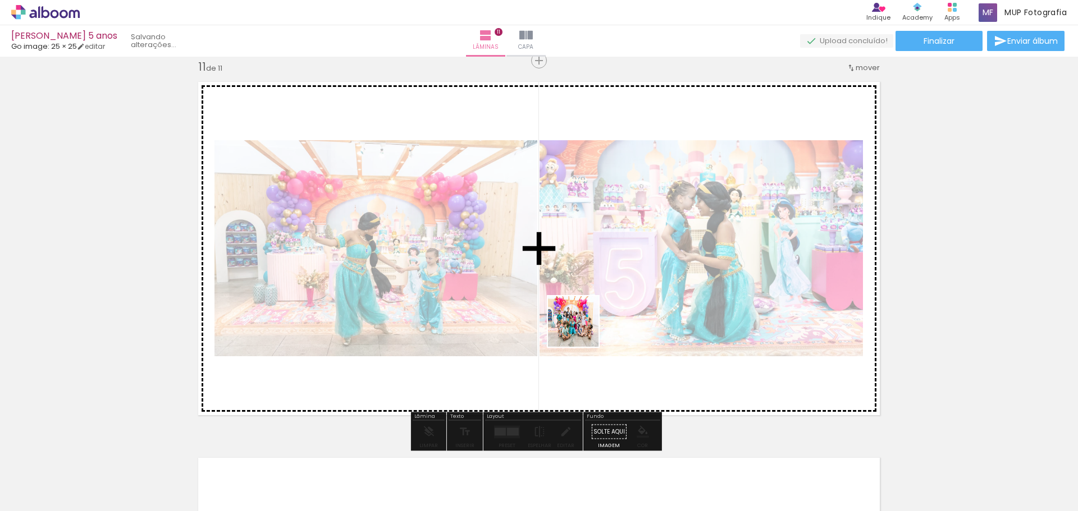
drag, startPoint x: 564, startPoint y: 467, endPoint x: 624, endPoint y: 437, distance: 67.8
click at [582, 328] on quentale-workspace at bounding box center [539, 255] width 1078 height 511
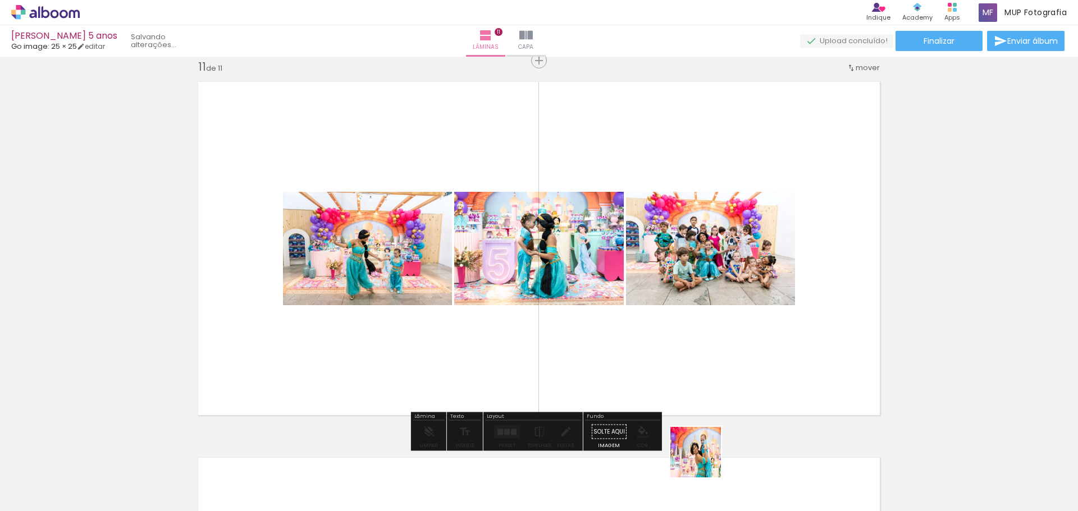
drag, startPoint x: 703, startPoint y: 477, endPoint x: 735, endPoint y: 452, distance: 40.9
click at [696, 371] on quentale-workspace at bounding box center [539, 255] width 1078 height 511
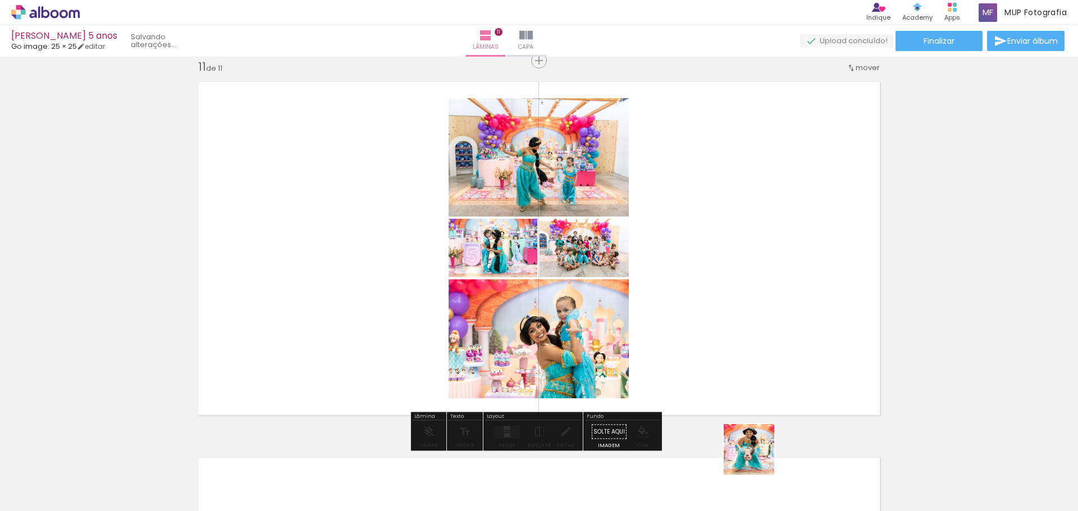
drag, startPoint x: 760, startPoint y: 491, endPoint x: 797, endPoint y: 433, distance: 67.9
click at [747, 369] on quentale-workspace at bounding box center [539, 255] width 1078 height 511
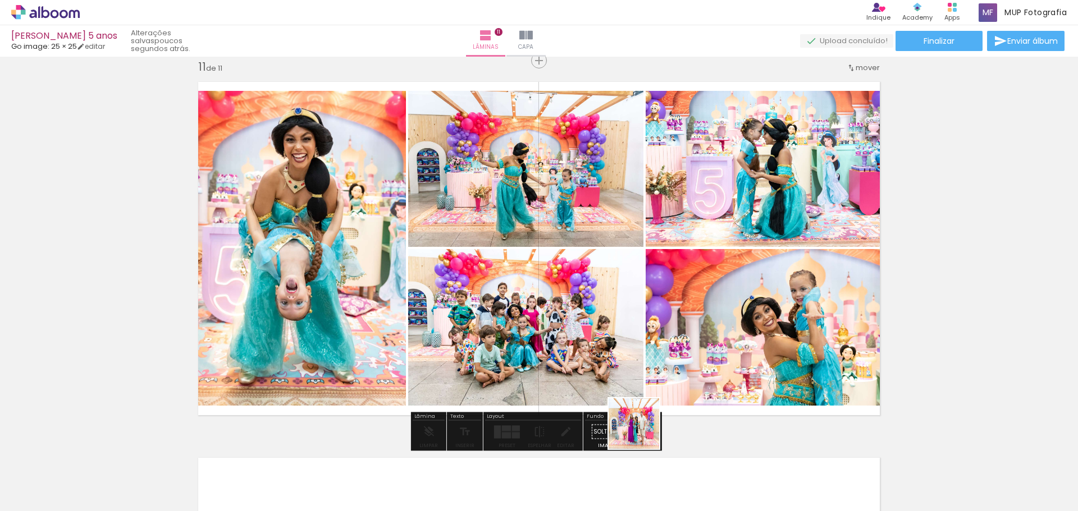
drag, startPoint x: 637, startPoint y: 486, endPoint x: 779, endPoint y: 479, distance: 142.2
click at [640, 376] on quentale-workspace at bounding box center [539, 255] width 1078 height 511
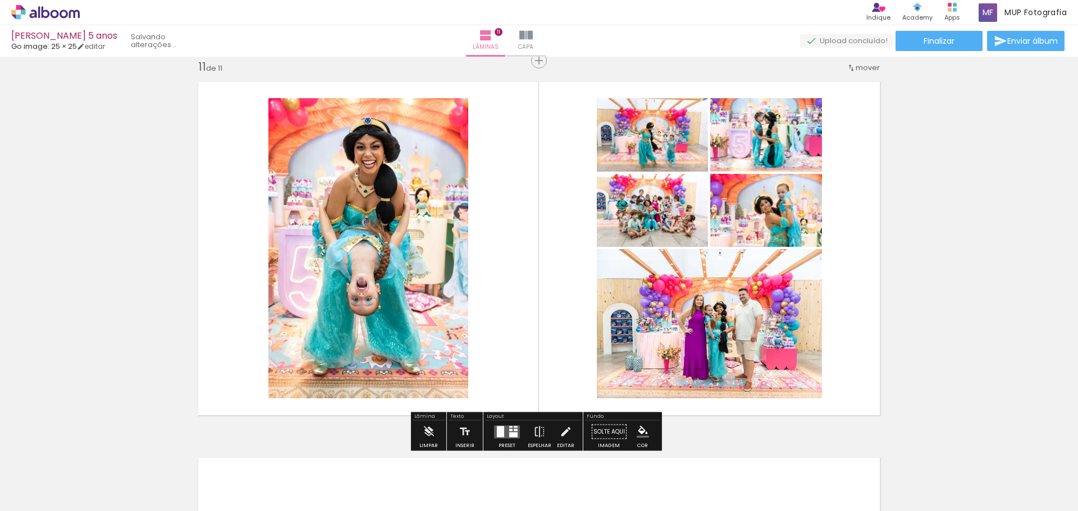
drag, startPoint x: 824, startPoint y: 482, endPoint x: 865, endPoint y: 461, distance: 45.7
click at [774, 350] on quentale-workspace at bounding box center [539, 255] width 1078 height 511
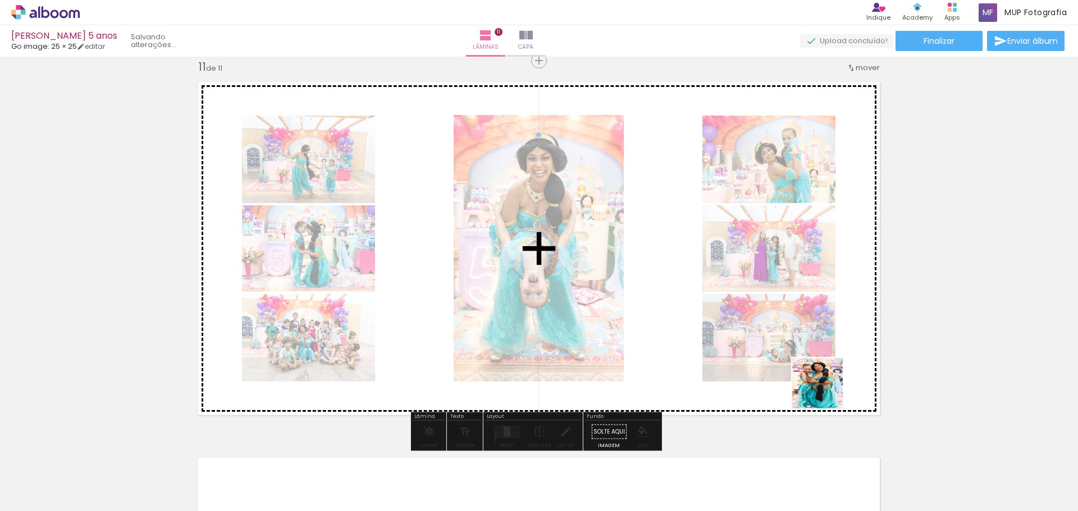
drag, startPoint x: 886, startPoint y: 484, endPoint x: 785, endPoint y: 382, distance: 142.9
click at [800, 363] on quentale-workspace at bounding box center [539, 255] width 1078 height 511
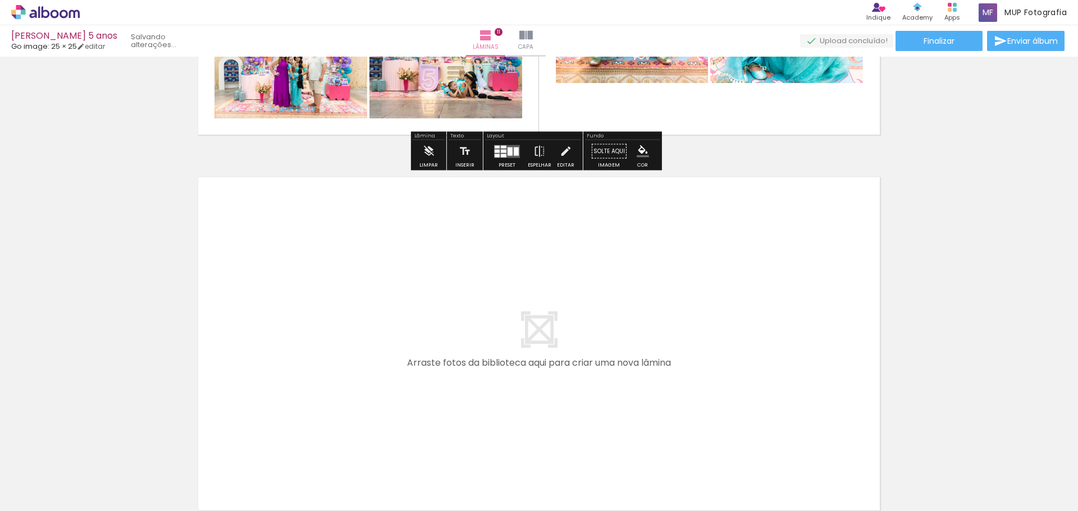
scroll to position [4113, 0]
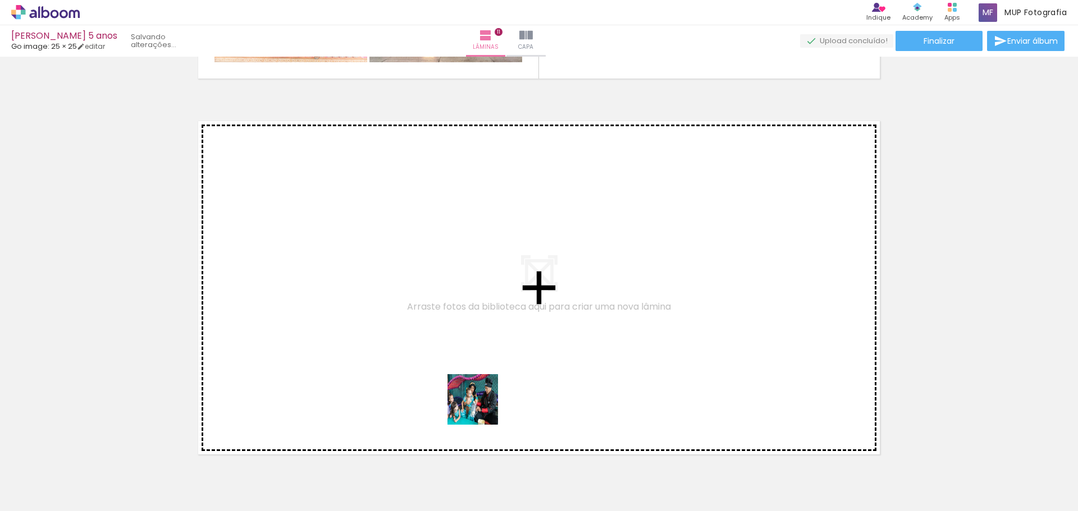
drag, startPoint x: 481, startPoint y: 473, endPoint x: 531, endPoint y: 451, distance: 54.0
click at [474, 352] on quentale-workspace at bounding box center [539, 255] width 1078 height 511
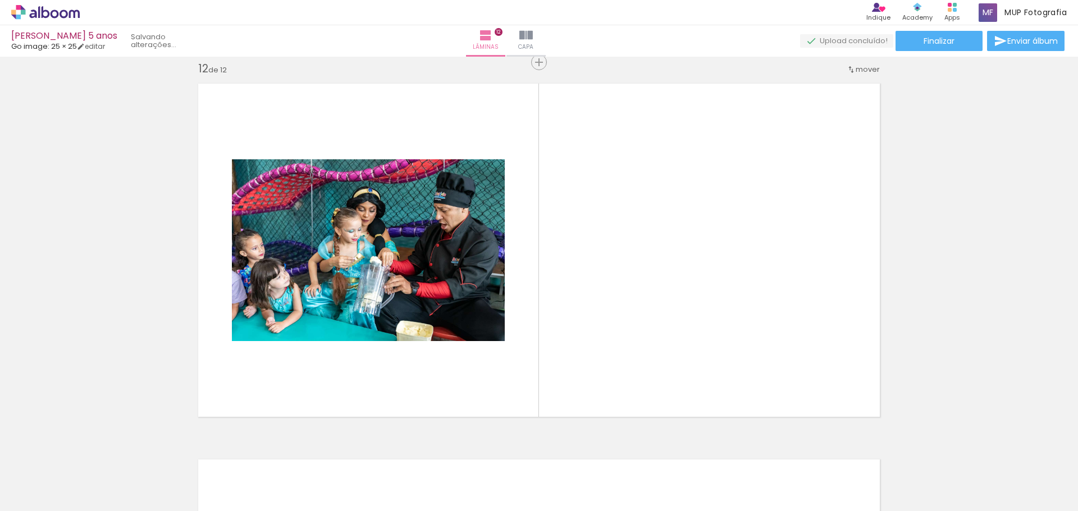
scroll to position [4152, 0]
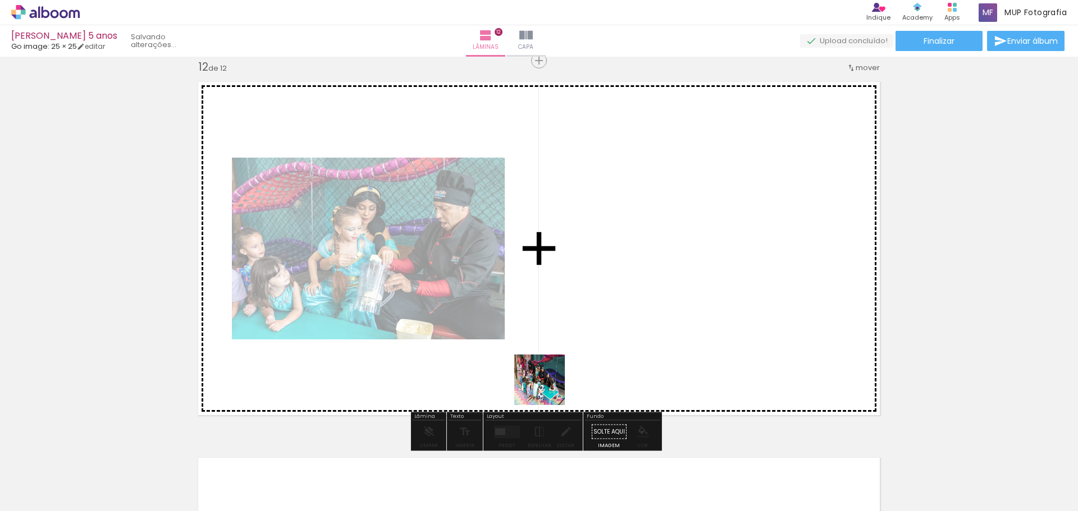
drag, startPoint x: 552, startPoint y: 463, endPoint x: 602, endPoint y: 432, distance: 59.2
click at [552, 341] on quentale-workspace at bounding box center [539, 255] width 1078 height 511
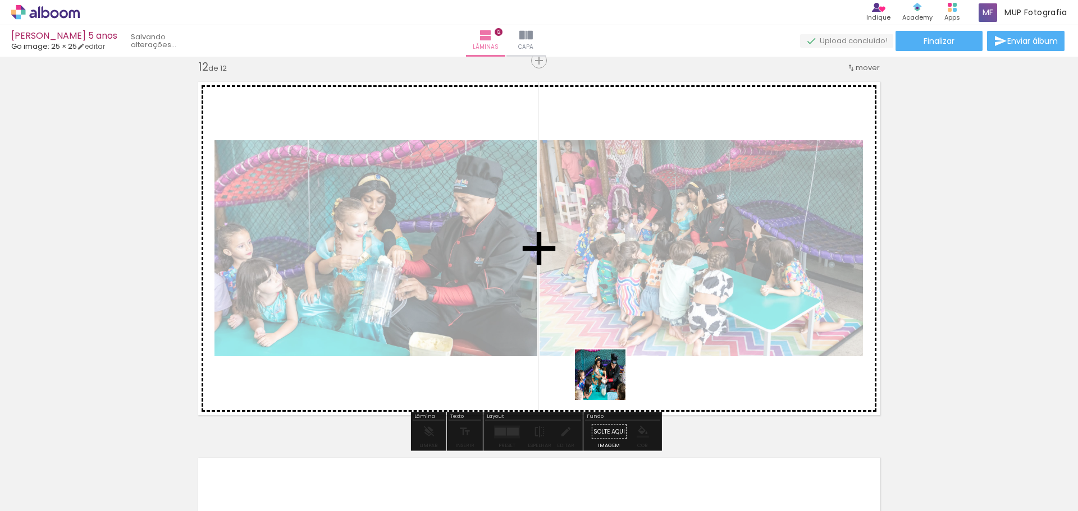
drag, startPoint x: 611, startPoint y: 433, endPoint x: 656, endPoint y: 418, distance: 47.9
click at [608, 340] on quentale-workspace at bounding box center [539, 255] width 1078 height 511
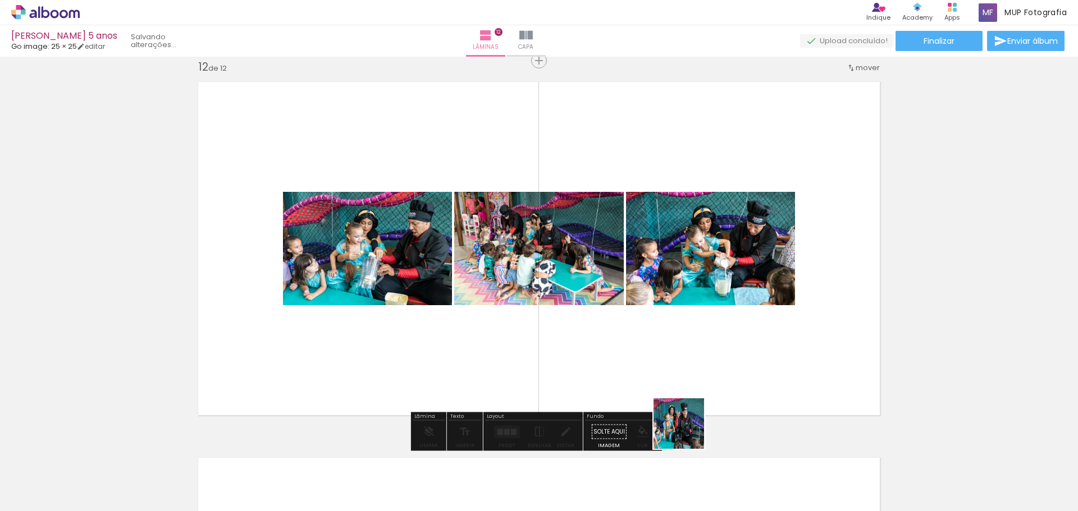
drag, startPoint x: 694, startPoint y: 477, endPoint x: 738, endPoint y: 467, distance: 44.9
click at [670, 322] on quentale-workspace at bounding box center [539, 255] width 1078 height 511
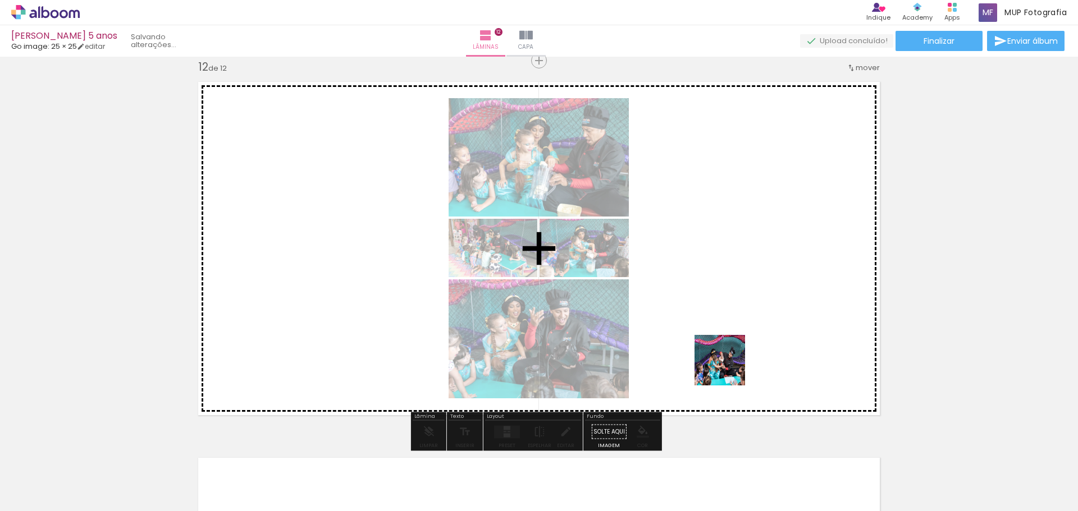
drag, startPoint x: 737, startPoint y: 406, endPoint x: 746, endPoint y: 426, distance: 21.8
click at [717, 328] on quentale-workspace at bounding box center [539, 255] width 1078 height 511
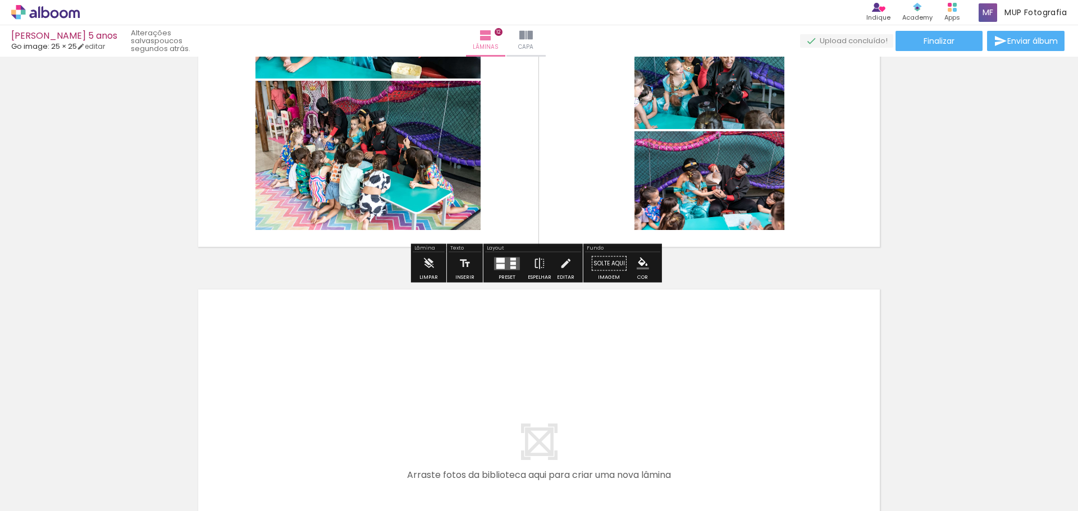
scroll to position [4377, 0]
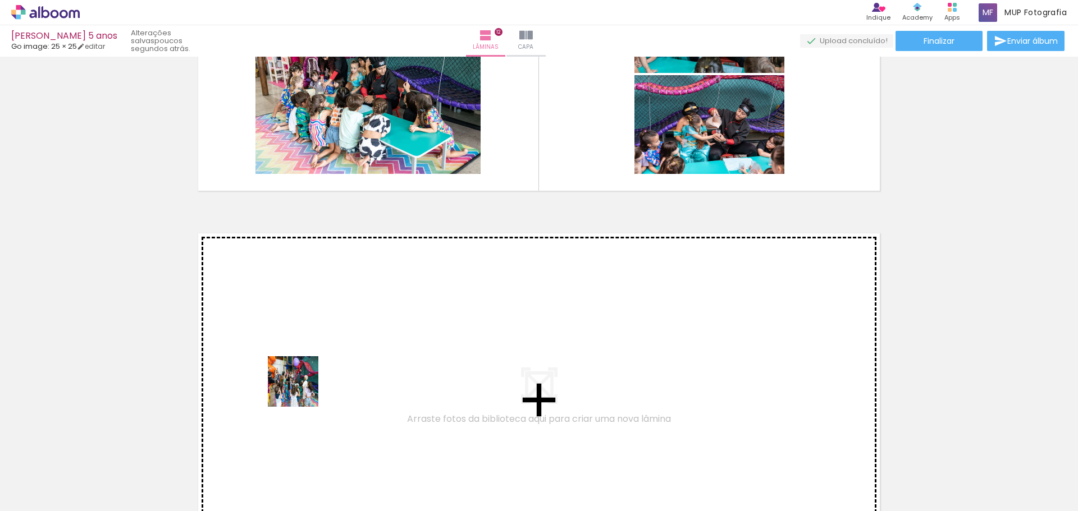
drag, startPoint x: 289, startPoint y: 477, endPoint x: 304, endPoint y: 381, distance: 97.7
click at [304, 381] on quentale-workspace at bounding box center [539, 255] width 1078 height 511
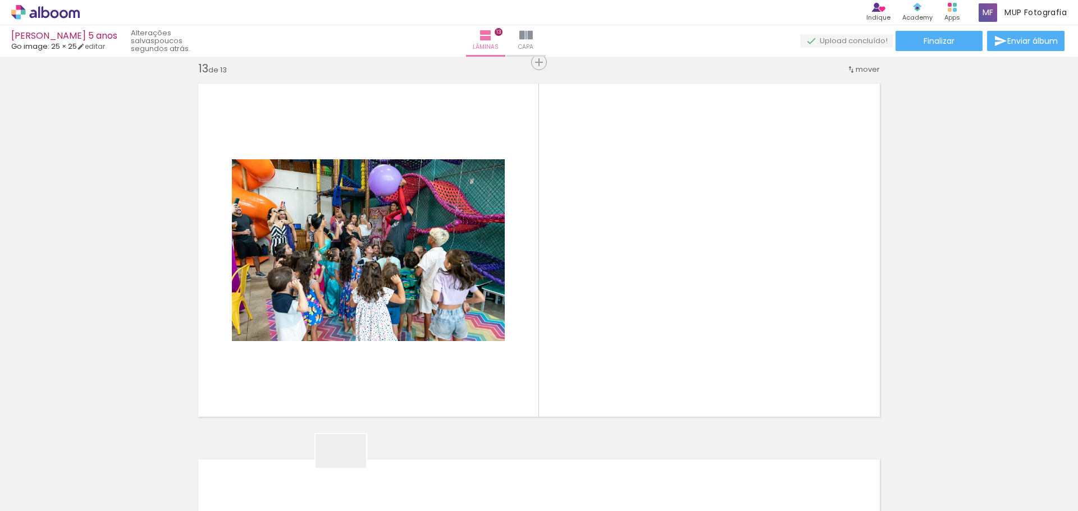
scroll to position [4528, 0]
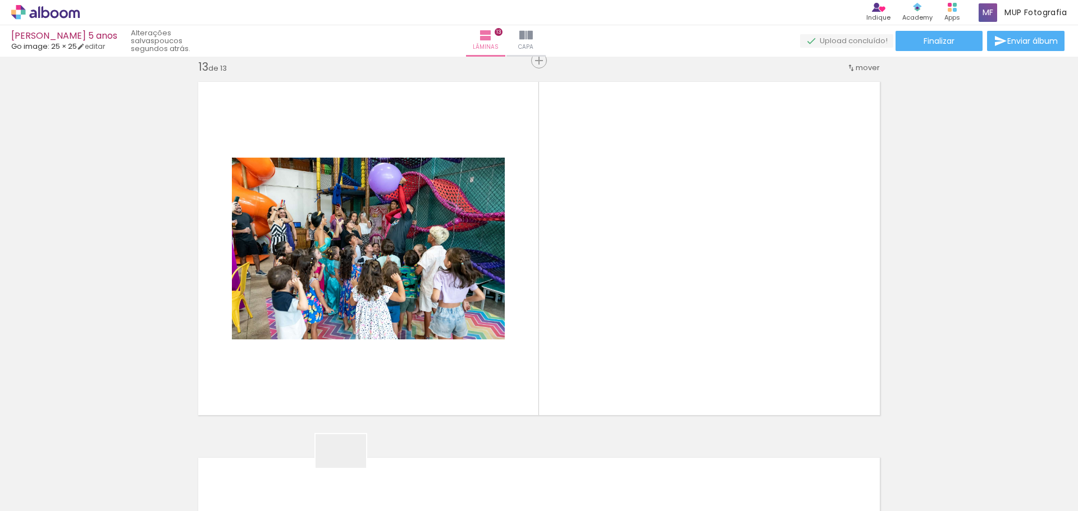
drag, startPoint x: 349, startPoint y: 468, endPoint x: 409, endPoint y: 468, distance: 60.1
click at [372, 377] on quentale-workspace at bounding box center [539, 255] width 1078 height 511
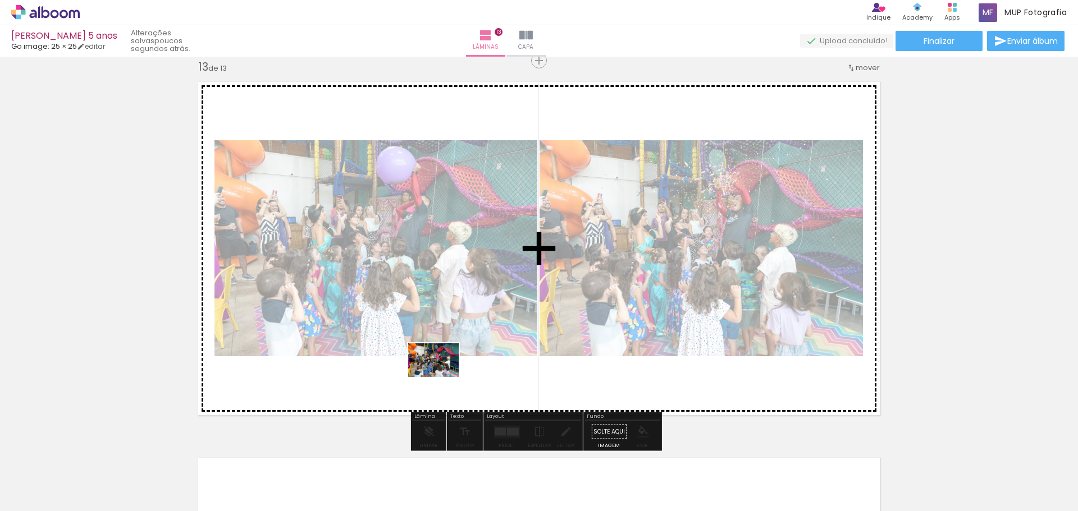
drag, startPoint x: 423, startPoint y: 484, endPoint x: 479, endPoint y: 446, distance: 67.6
click at [447, 351] on quentale-workspace at bounding box center [539, 255] width 1078 height 511
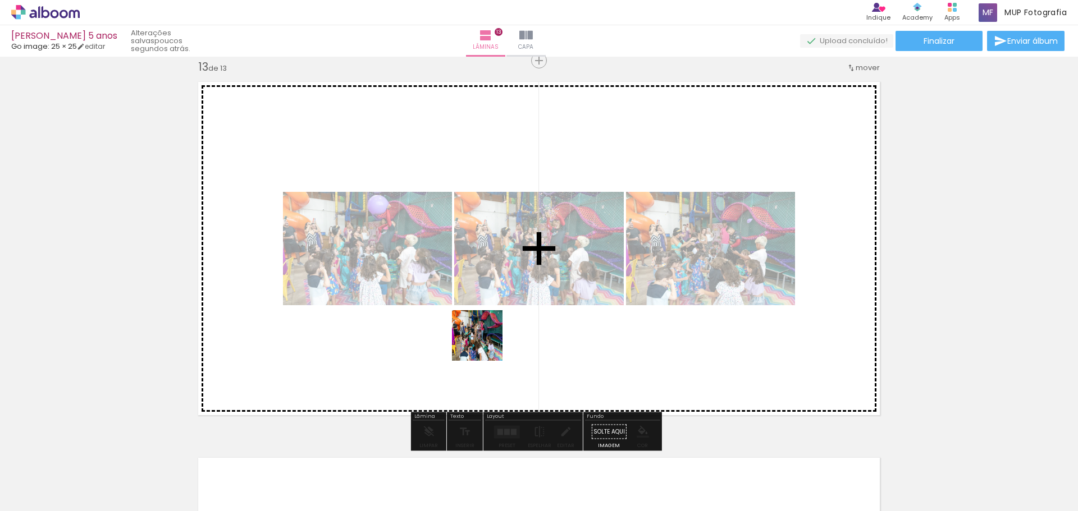
drag, startPoint x: 488, startPoint y: 478, endPoint x: 487, endPoint y: 320, distance: 158.3
click at [487, 320] on quentale-workspace at bounding box center [539, 255] width 1078 height 511
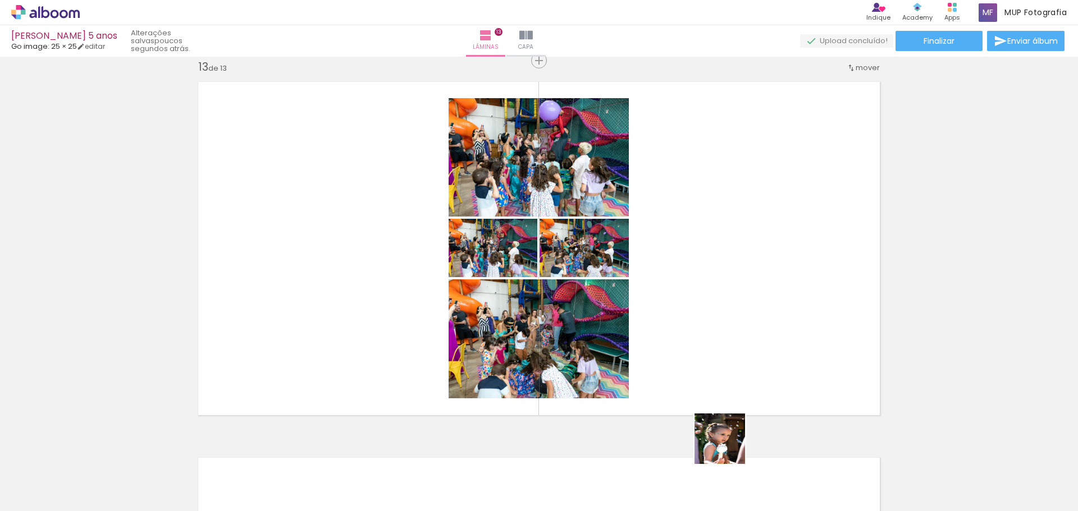
drag, startPoint x: 726, startPoint y: 482, endPoint x: 765, endPoint y: 429, distance: 65.3
click at [740, 353] on quentale-workspace at bounding box center [539, 255] width 1078 height 511
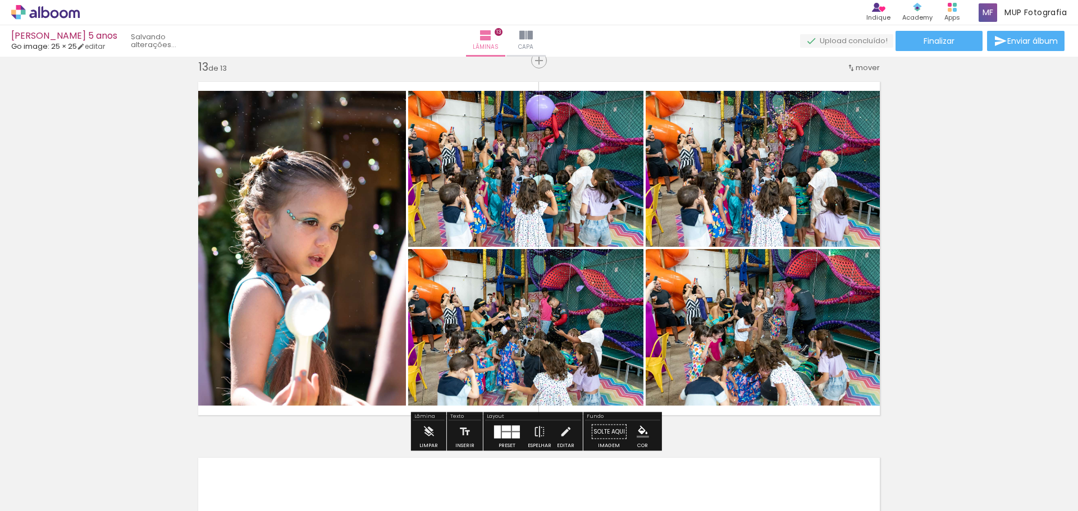
drag, startPoint x: 787, startPoint y: 480, endPoint x: 821, endPoint y: 483, distance: 34.4
click at [780, 337] on quentale-workspace at bounding box center [539, 255] width 1078 height 511
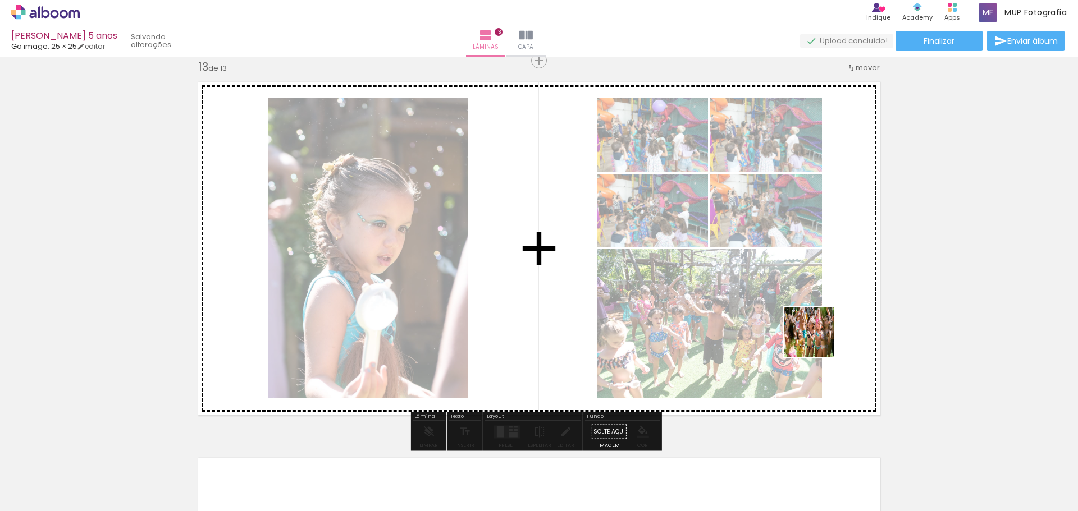
drag, startPoint x: 838, startPoint y: 484, endPoint x: 874, endPoint y: 461, distance: 42.7
click at [814, 322] on quentale-workspace at bounding box center [539, 255] width 1078 height 511
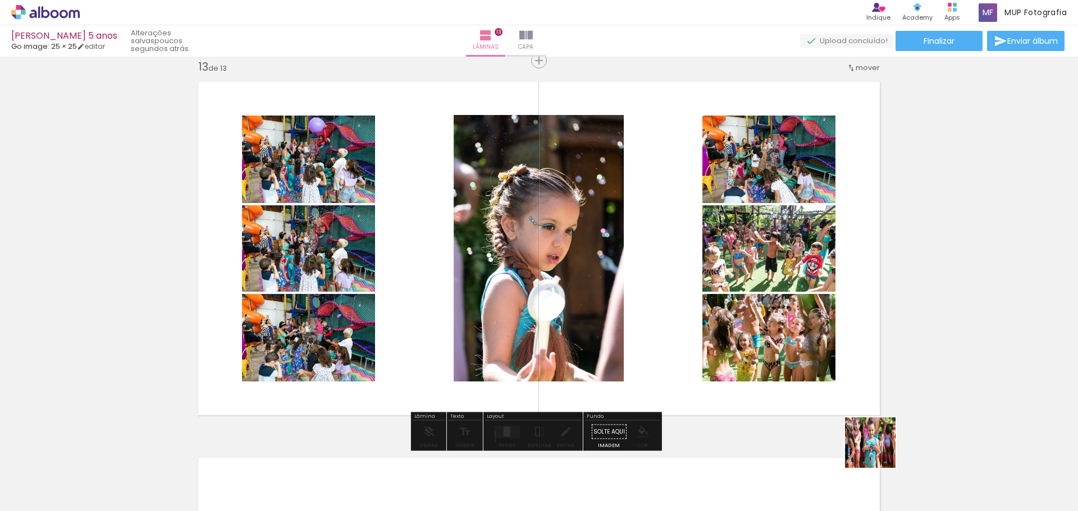
drag, startPoint x: 901, startPoint y: 481, endPoint x: 753, endPoint y: 348, distance: 199.2
click at [753, 333] on quentale-workspace at bounding box center [539, 255] width 1078 height 511
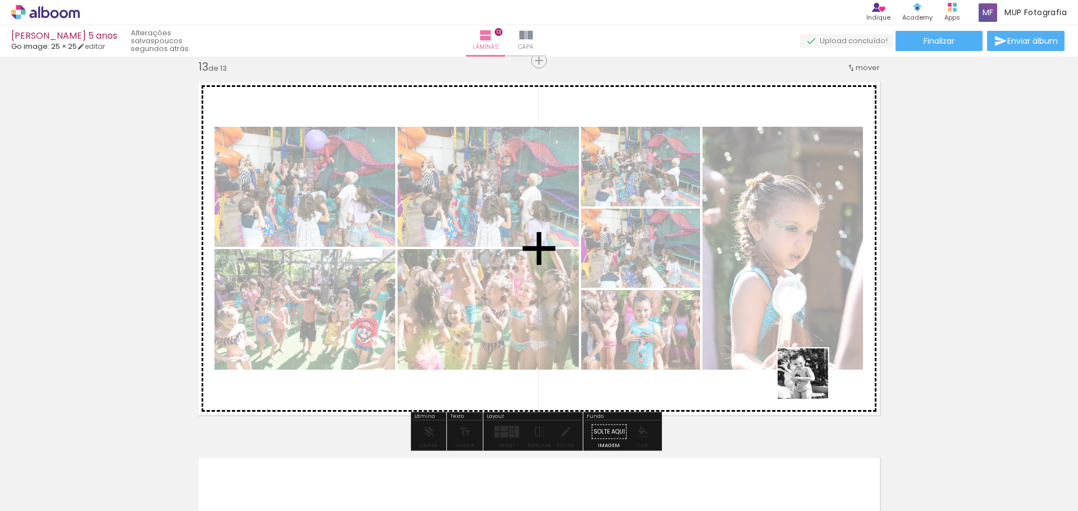
drag, startPoint x: 977, startPoint y: 483, endPoint x: 763, endPoint y: 372, distance: 241.6
click at [762, 346] on quentale-workspace at bounding box center [539, 255] width 1078 height 511
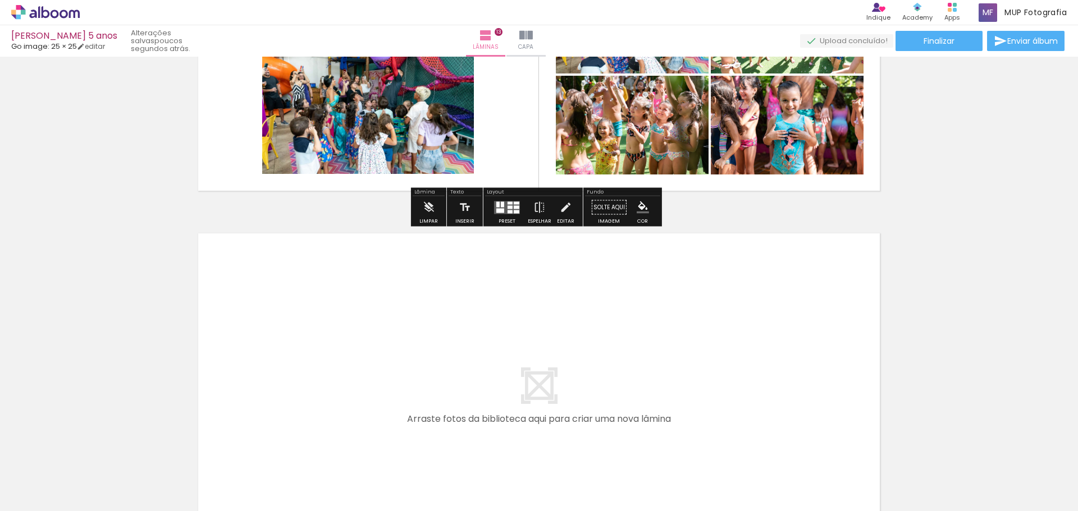
scroll to position [4809, 0]
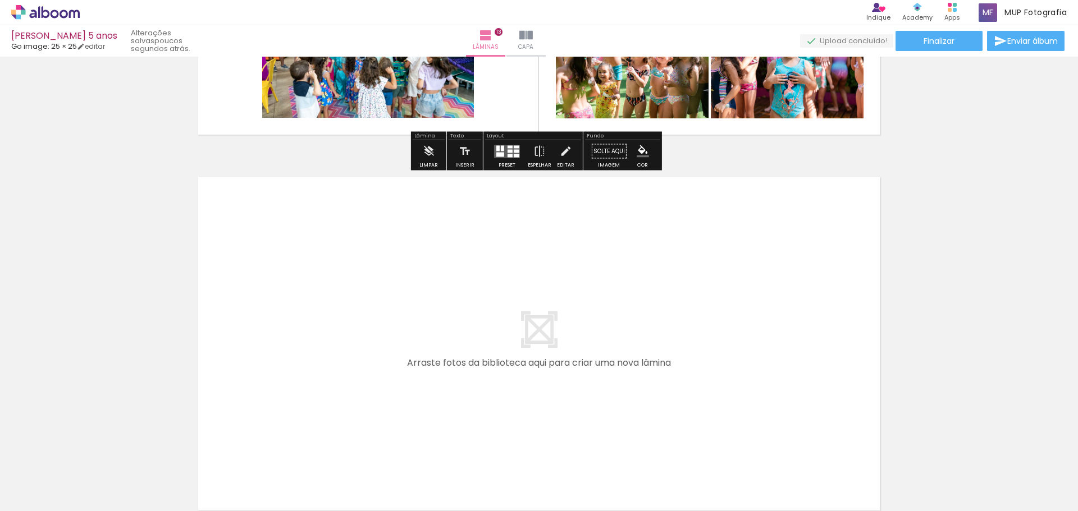
drag, startPoint x: 553, startPoint y: 482, endPoint x: 592, endPoint y: 461, distance: 44.0
click at [578, 377] on quentale-workspace at bounding box center [539, 255] width 1078 height 511
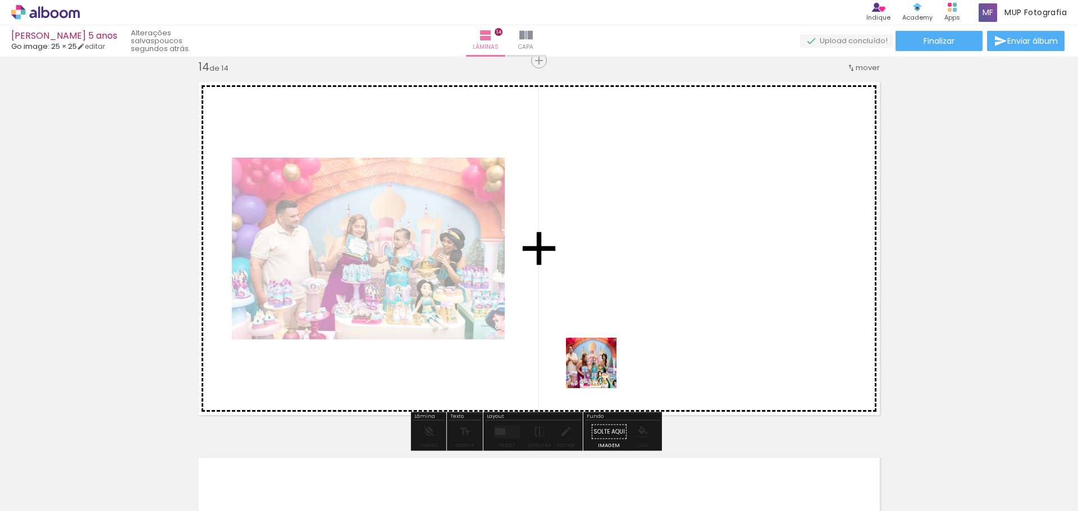
drag, startPoint x: 596, startPoint y: 472, endPoint x: 621, endPoint y: 423, distance: 55.5
click at [601, 358] on quentale-workspace at bounding box center [539, 255] width 1078 height 511
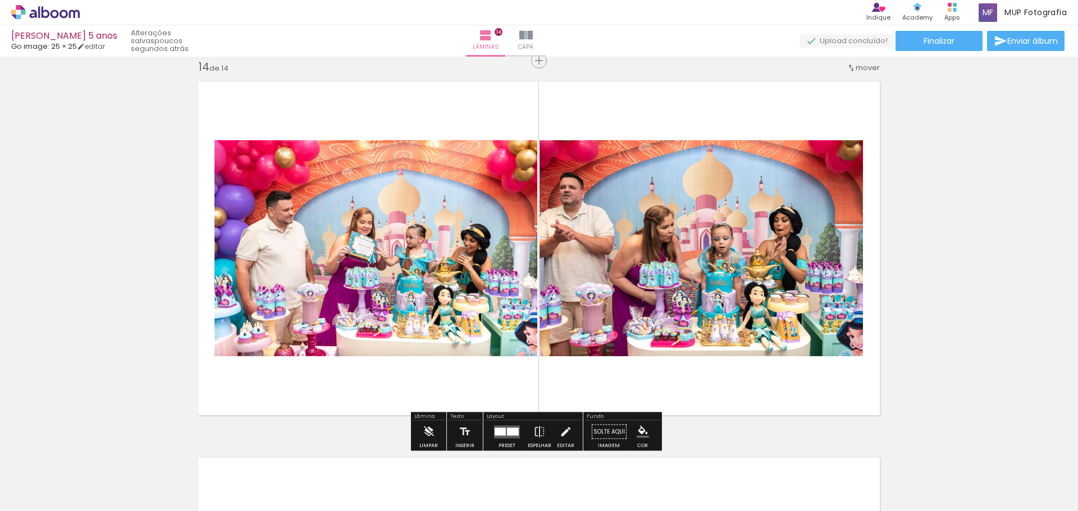
drag, startPoint x: 652, startPoint y: 478, endPoint x: 862, endPoint y: 417, distance: 218.7
click at [671, 339] on quentale-workspace at bounding box center [539, 255] width 1078 height 511
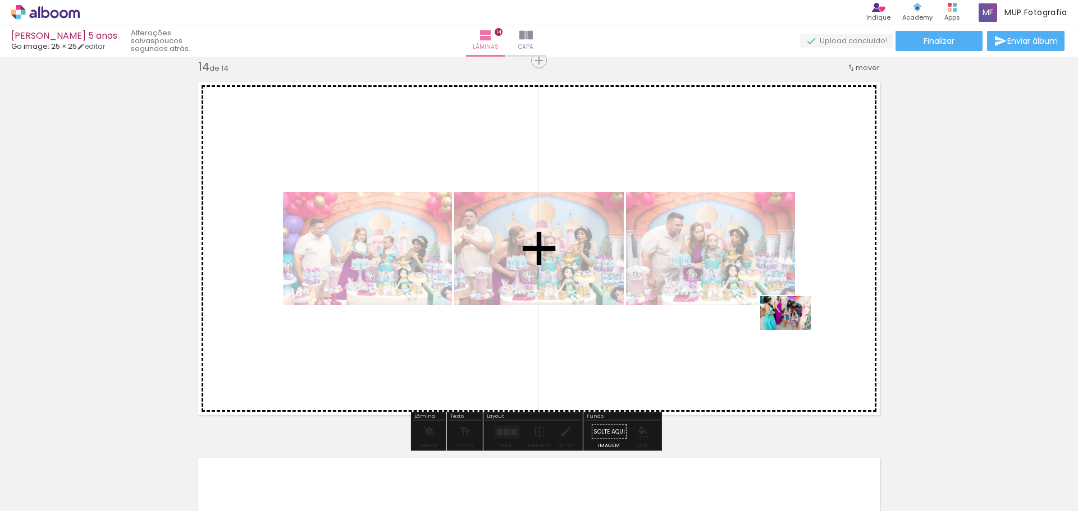
drag, startPoint x: 1044, startPoint y: 476, endPoint x: 780, endPoint y: 324, distance: 303.8
click at [790, 327] on quentale-workspace at bounding box center [539, 255] width 1078 height 511
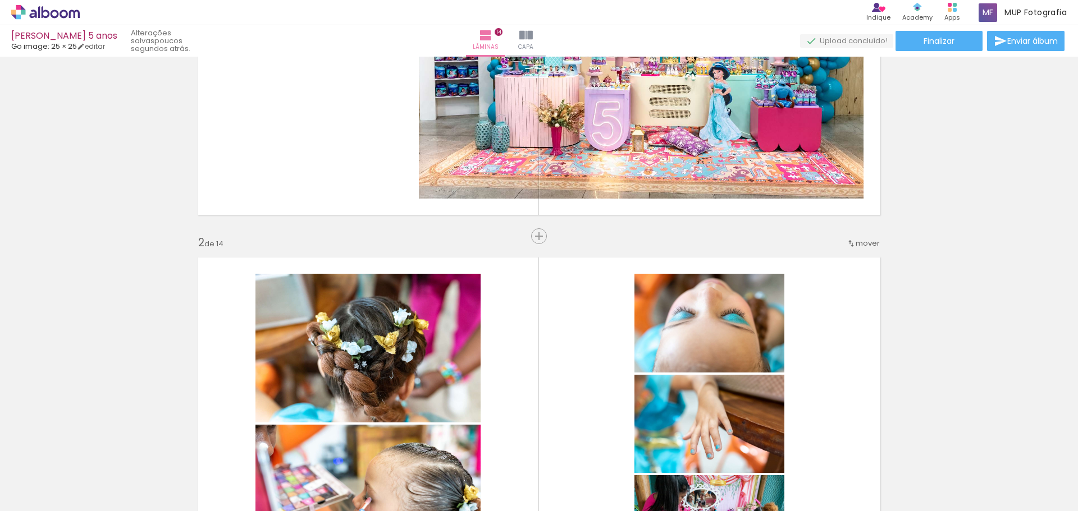
scroll to position [0, 0]
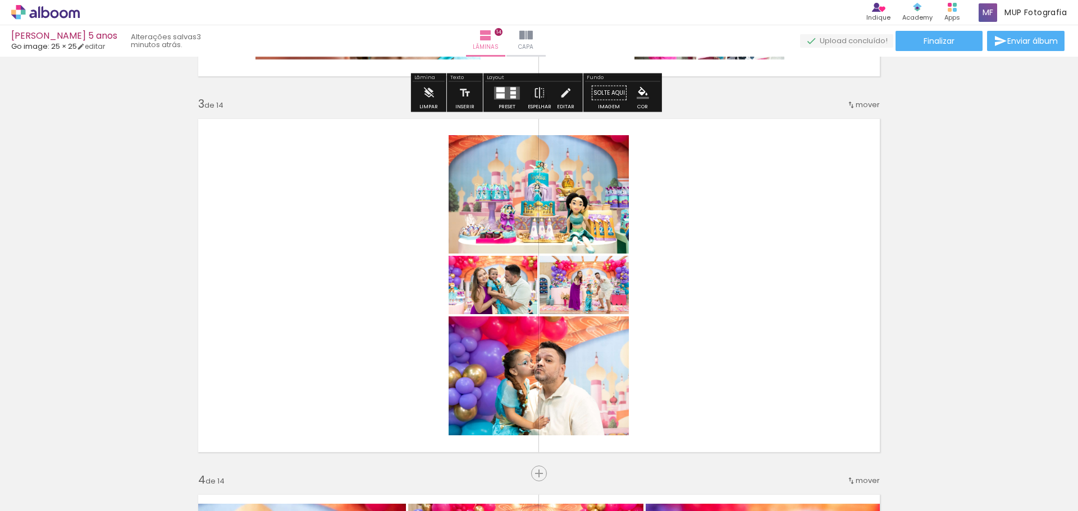
scroll to position [842, 0]
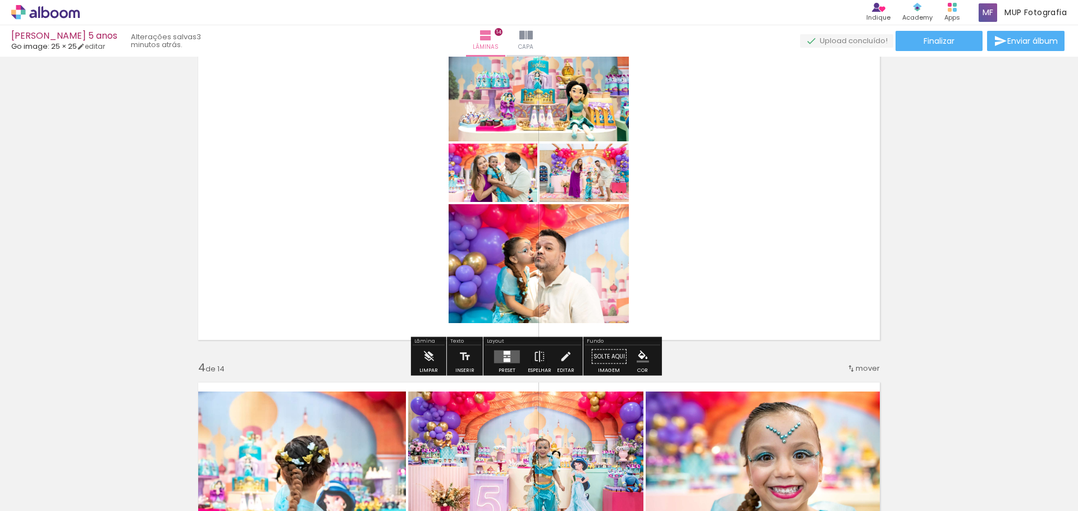
click at [504, 355] on quentale-layouter at bounding box center [507, 356] width 26 height 13
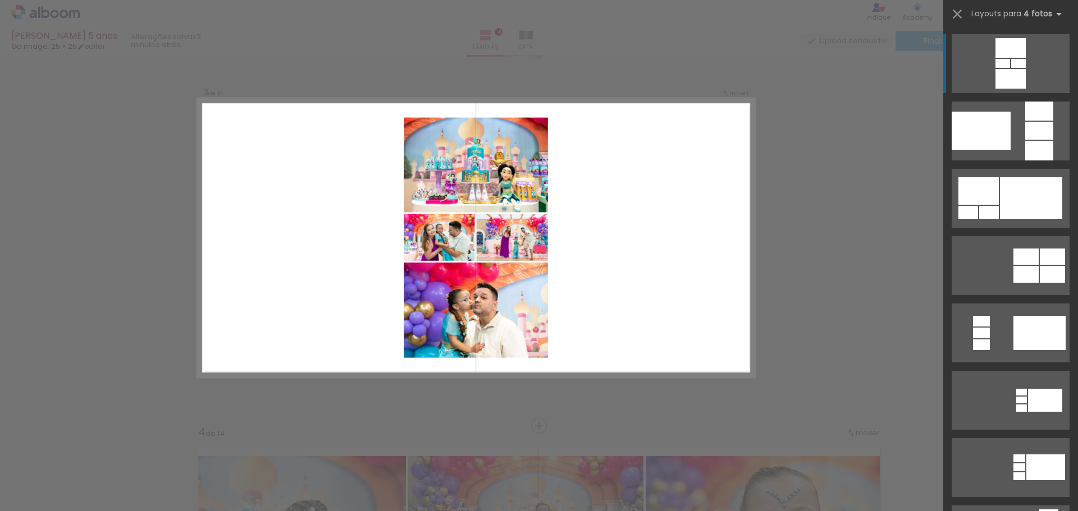
scroll to position [767, 0]
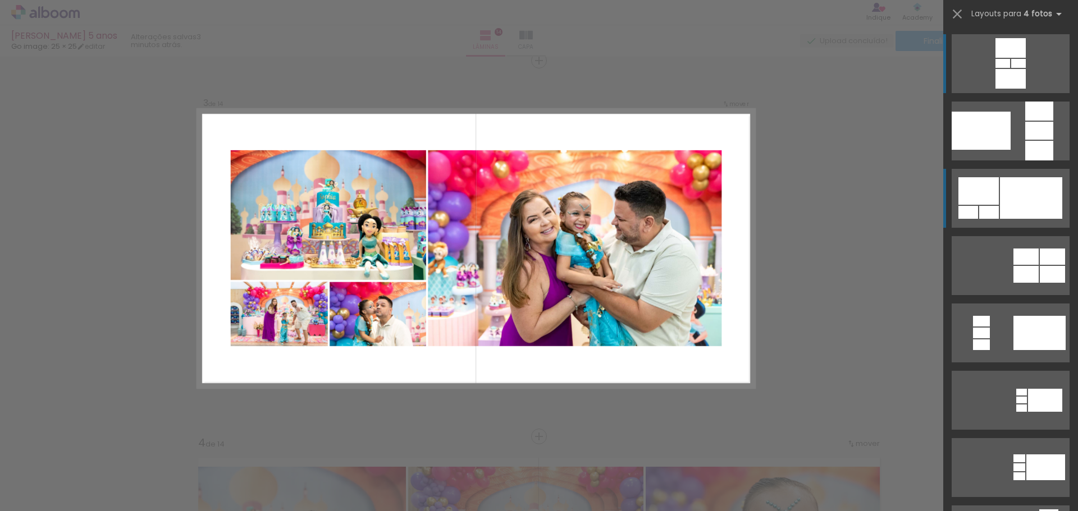
click at [1000, 194] on div at bounding box center [1031, 198] width 62 height 42
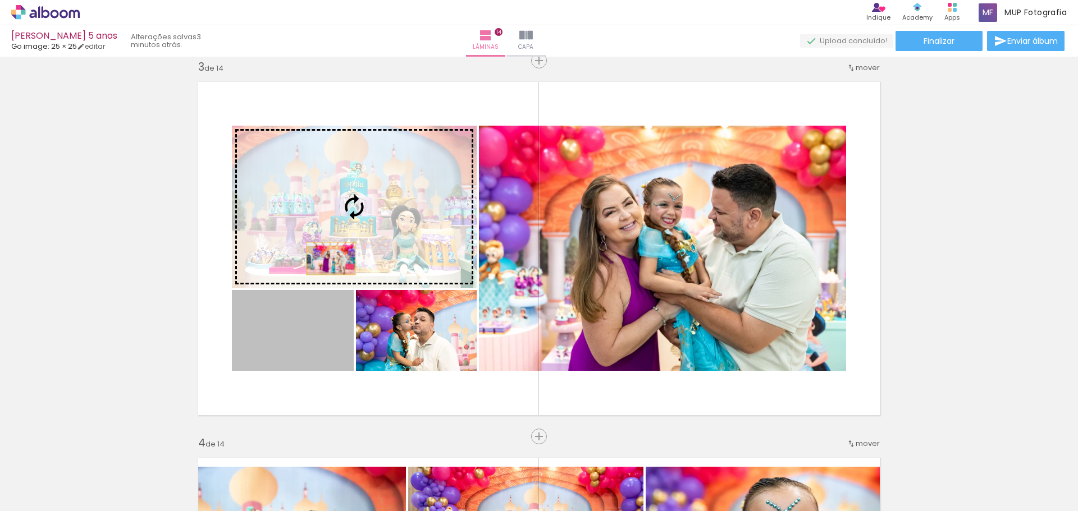
drag, startPoint x: 299, startPoint y: 343, endPoint x: 333, endPoint y: 244, distance: 104.4
click at [0, 0] on slot at bounding box center [0, 0] width 0 height 0
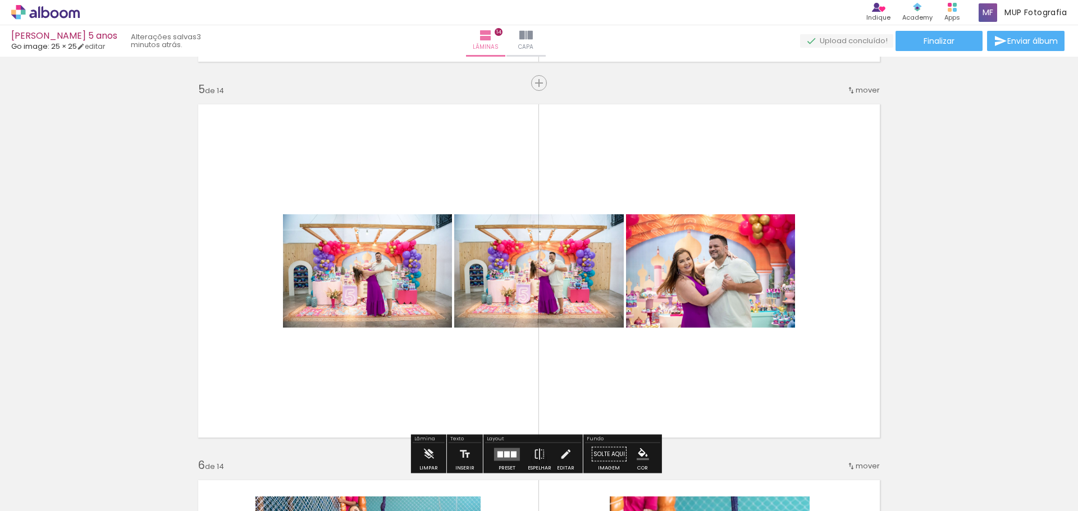
scroll to position [1553, 0]
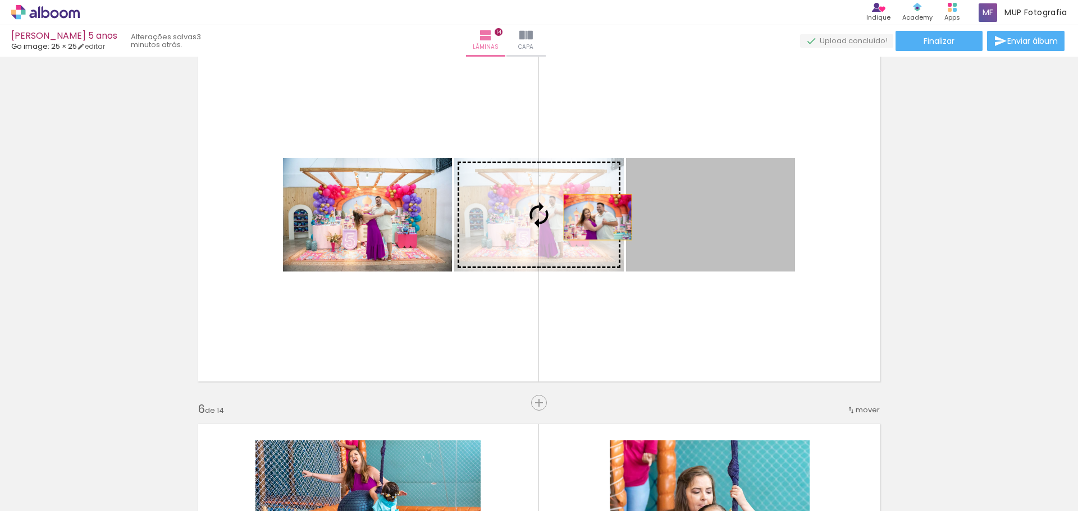
drag, startPoint x: 736, startPoint y: 214, endPoint x: 593, endPoint y: 217, distance: 142.6
click at [0, 0] on slot at bounding box center [0, 0] width 0 height 0
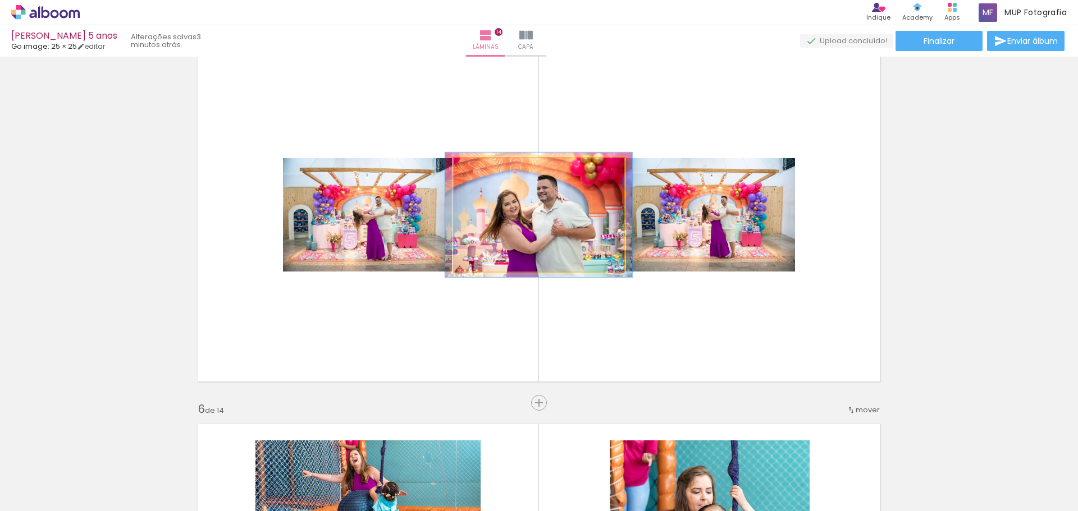
type paper-slider "110"
click at [485, 179] on div at bounding box center [485, 170] width 18 height 18
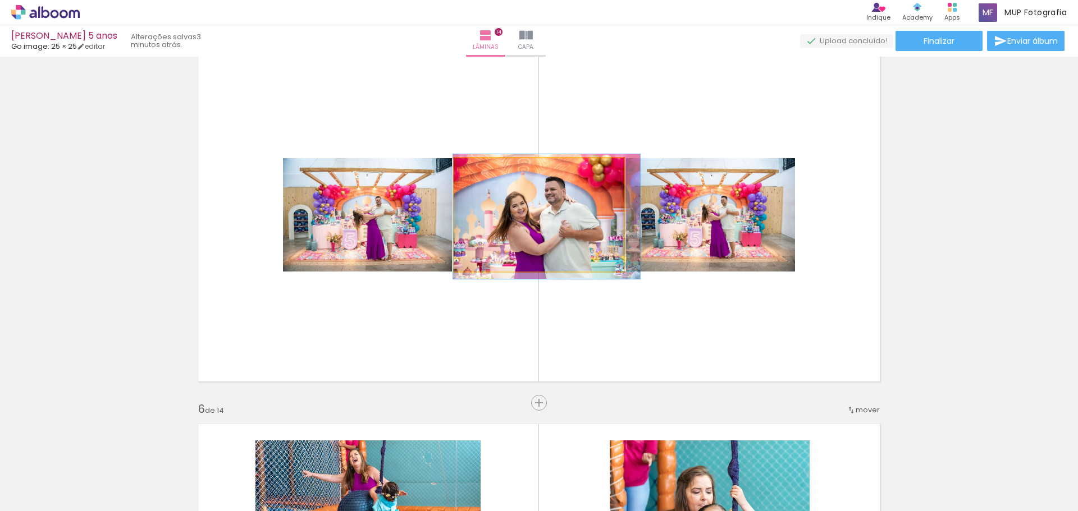
drag, startPoint x: 581, startPoint y: 223, endPoint x: 588, endPoint y: 224, distance: 7.4
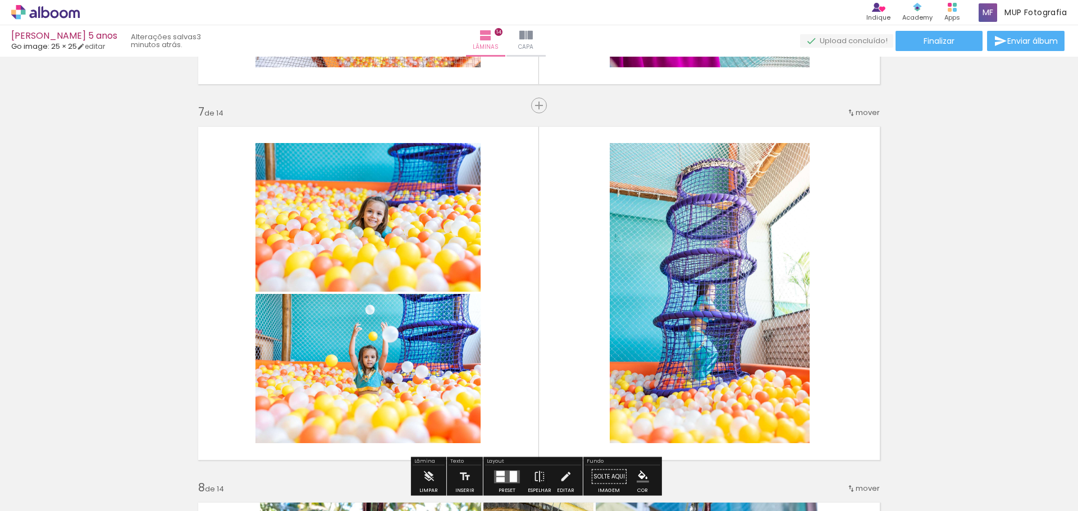
scroll to position [2283, 0]
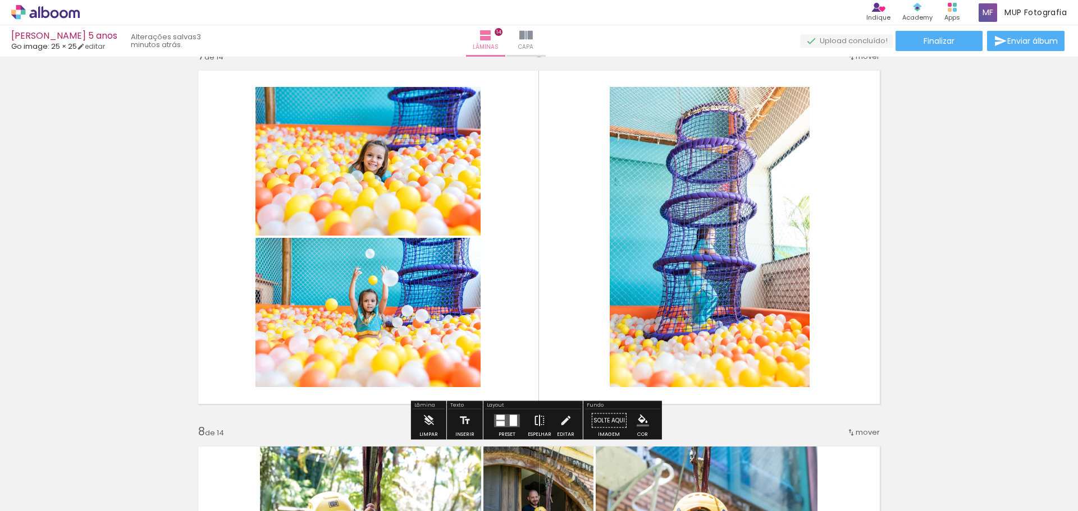
click at [540, 423] on iron-icon at bounding box center [539, 421] width 12 height 22
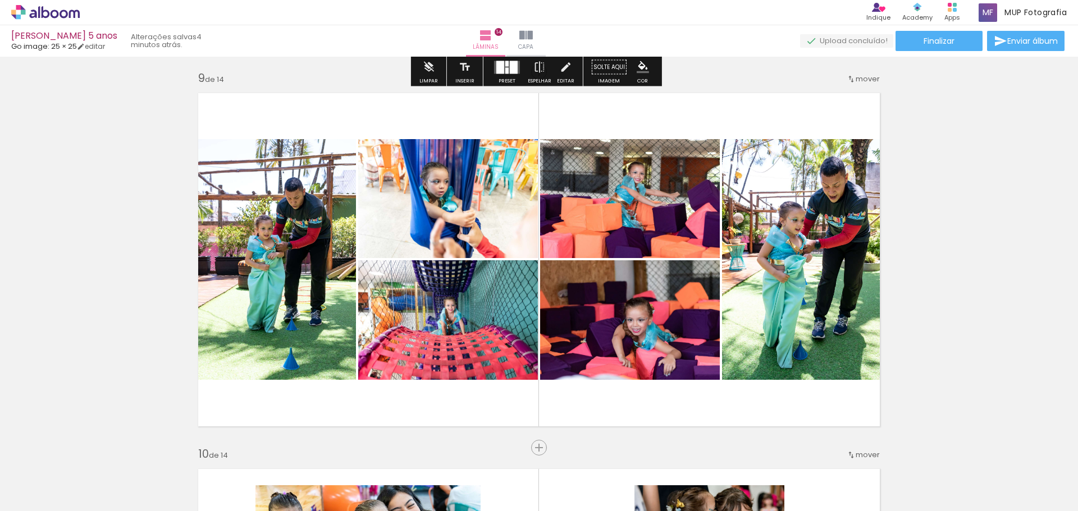
scroll to position [3069, 0]
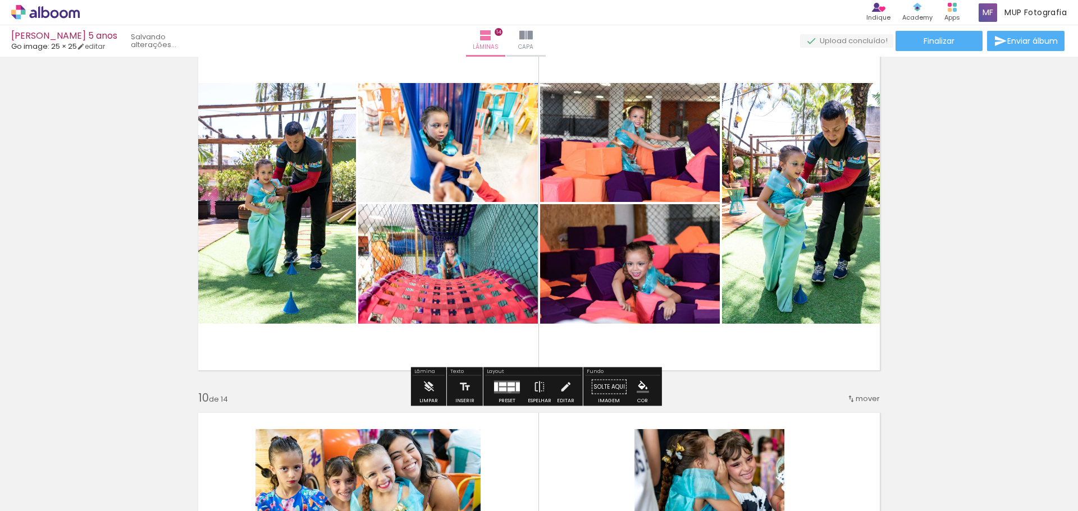
click at [507, 391] on quentale-layouter at bounding box center [507, 387] width 26 height 13
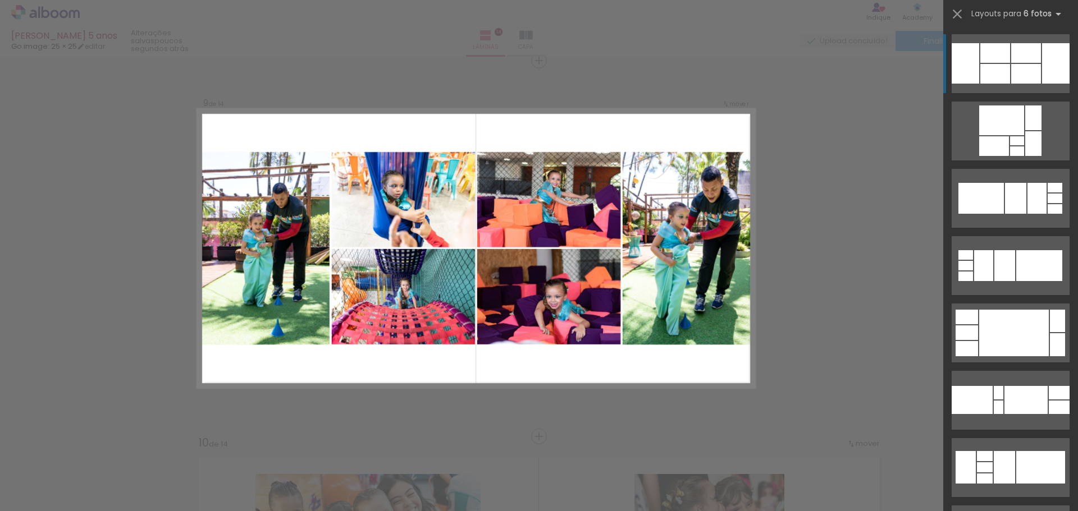
scroll to position [3024, 0]
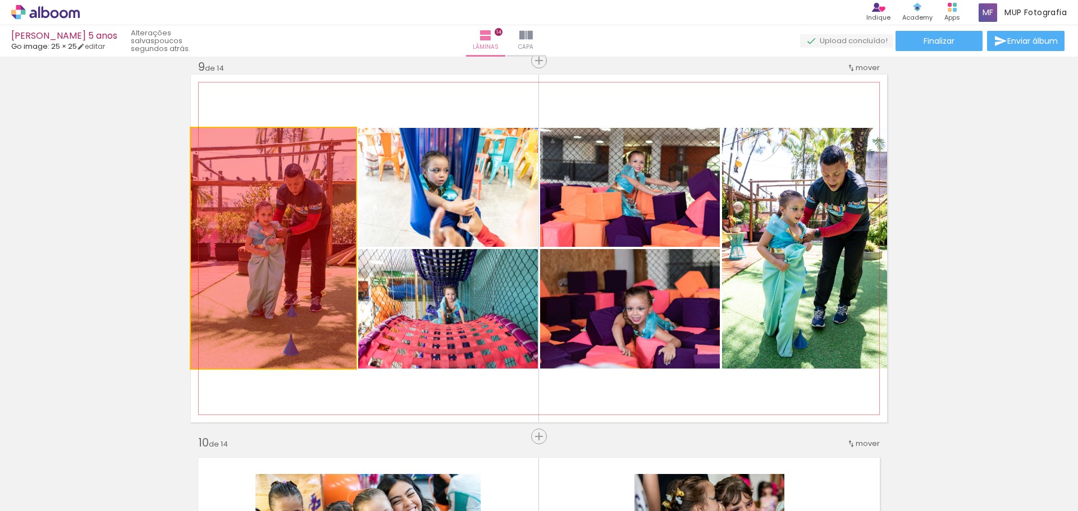
drag, startPoint x: 312, startPoint y: 260, endPoint x: 134, endPoint y: 188, distance: 191.4
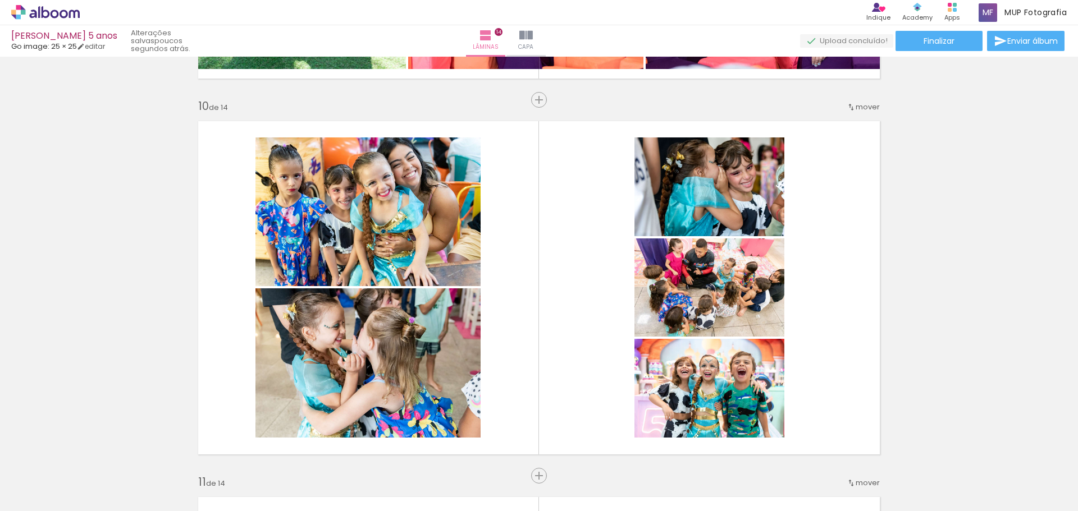
scroll to position [3417, 0]
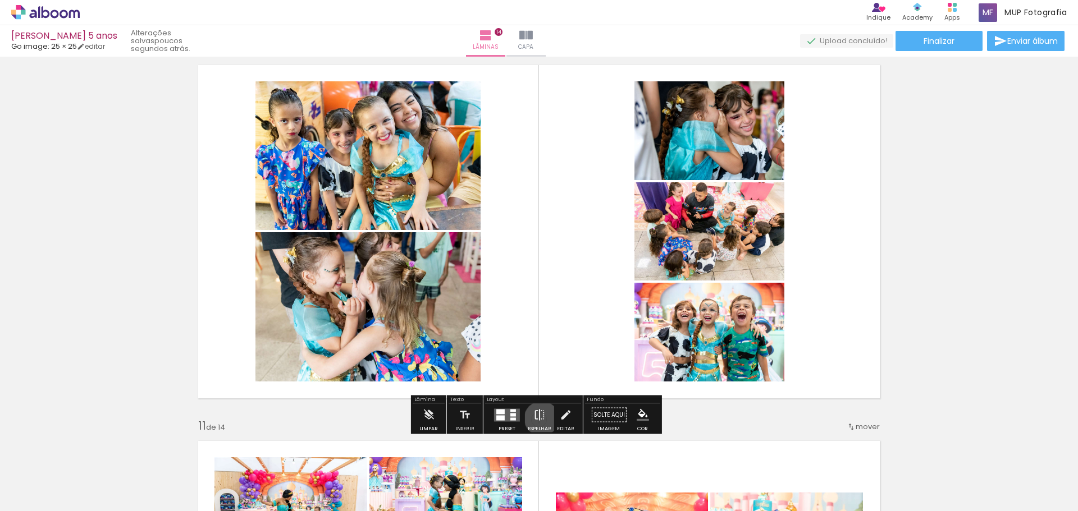
click at [539, 419] on iron-icon at bounding box center [539, 415] width 12 height 22
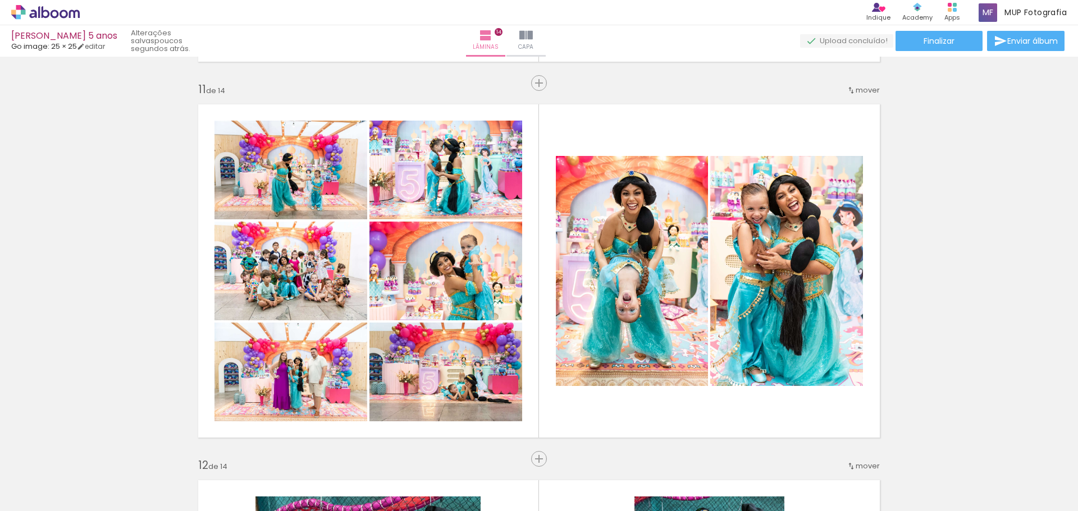
scroll to position [3810, 0]
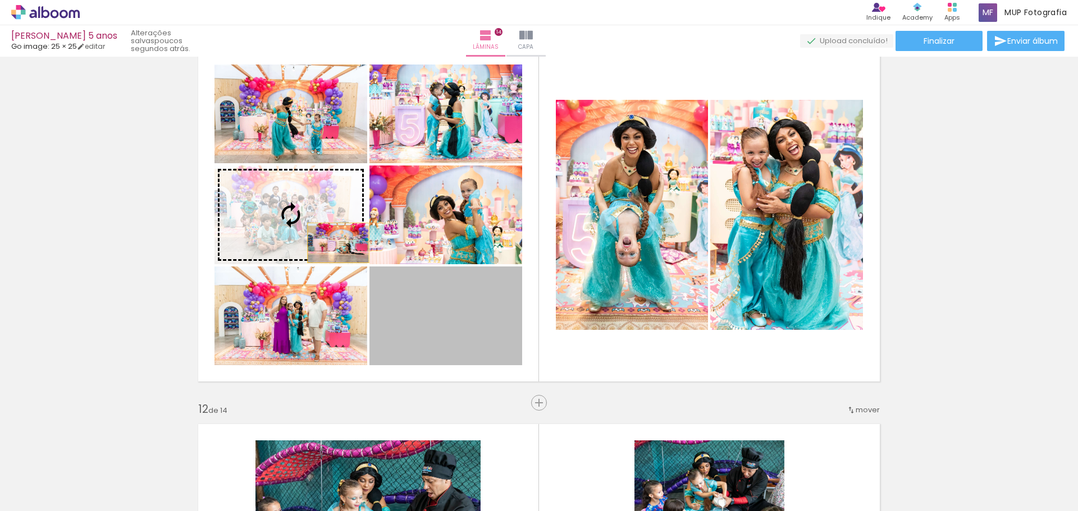
drag, startPoint x: 452, startPoint y: 346, endPoint x: 318, endPoint y: 237, distance: 172.8
click at [0, 0] on slot at bounding box center [0, 0] width 0 height 0
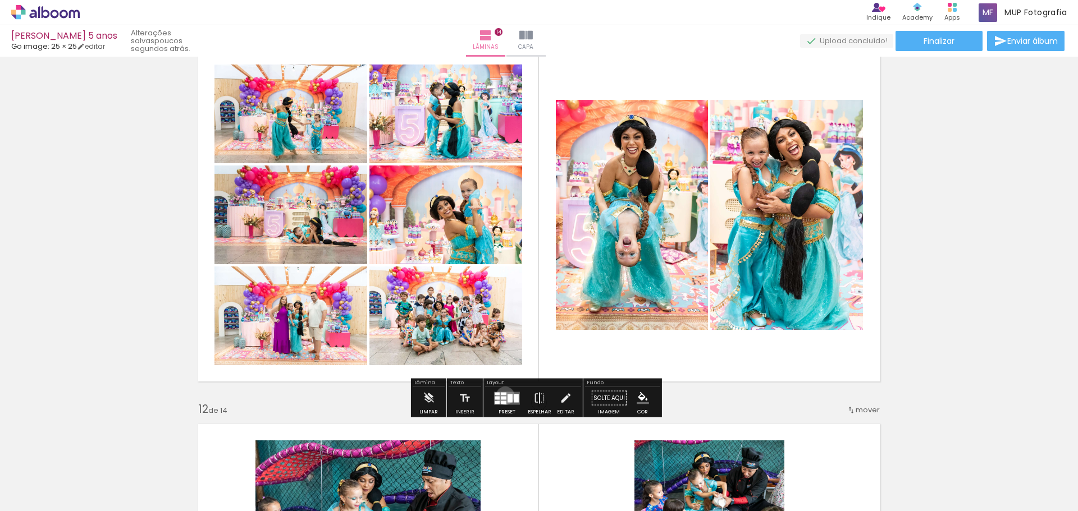
click at [502, 395] on quentale-layouter at bounding box center [507, 398] width 26 height 13
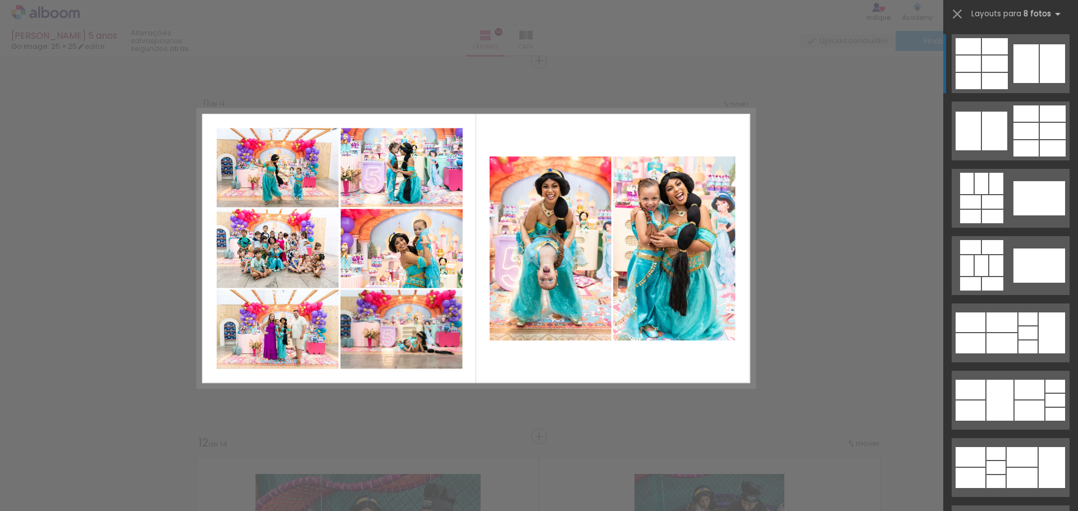
scroll to position [3776, 0]
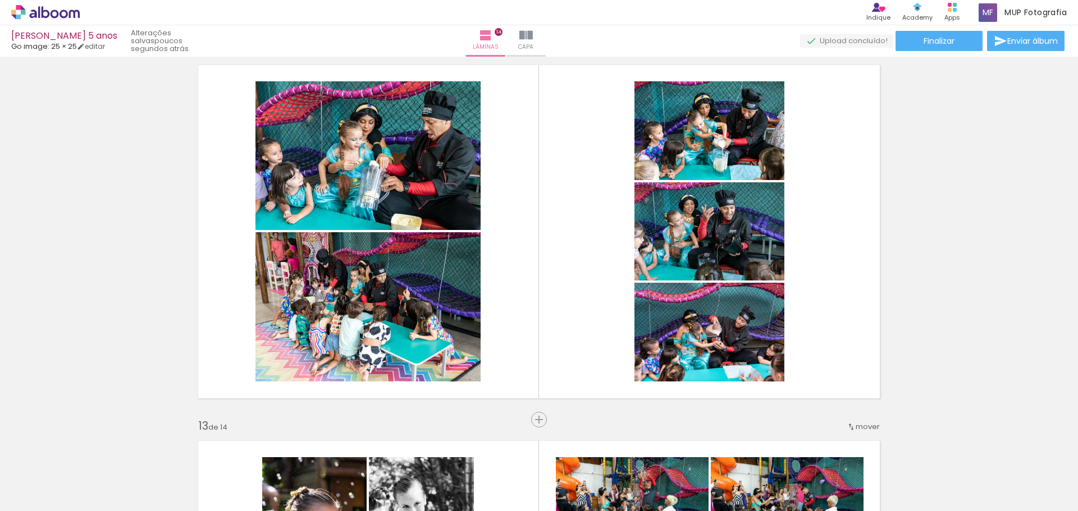
scroll to position [4225, 0]
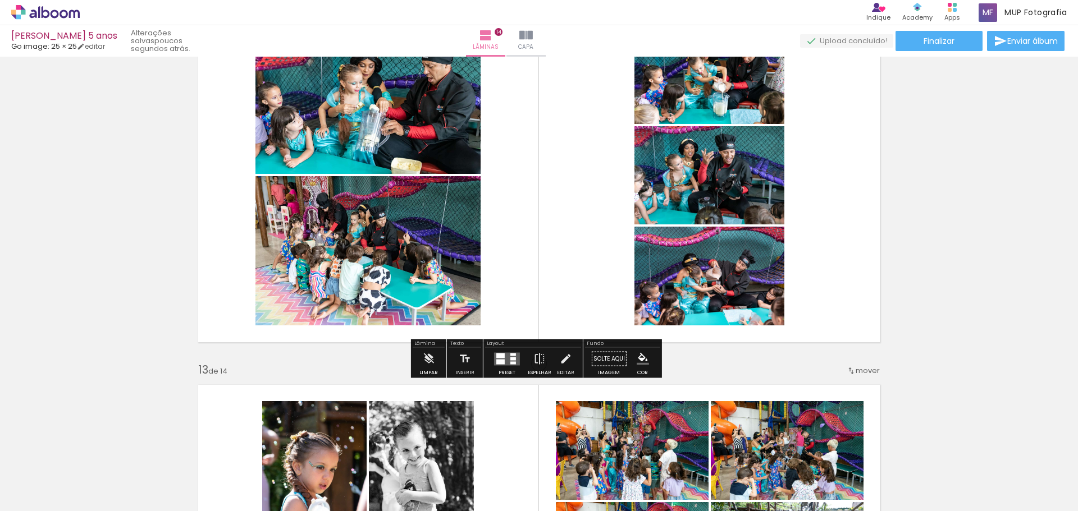
click at [502, 358] on quentale-layouter at bounding box center [507, 359] width 26 height 13
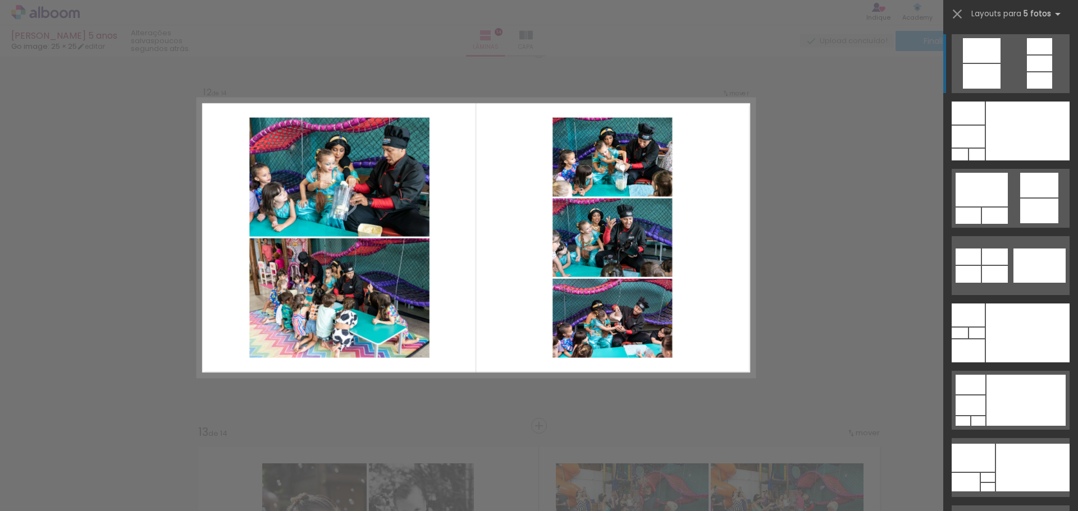
scroll to position [4152, 0]
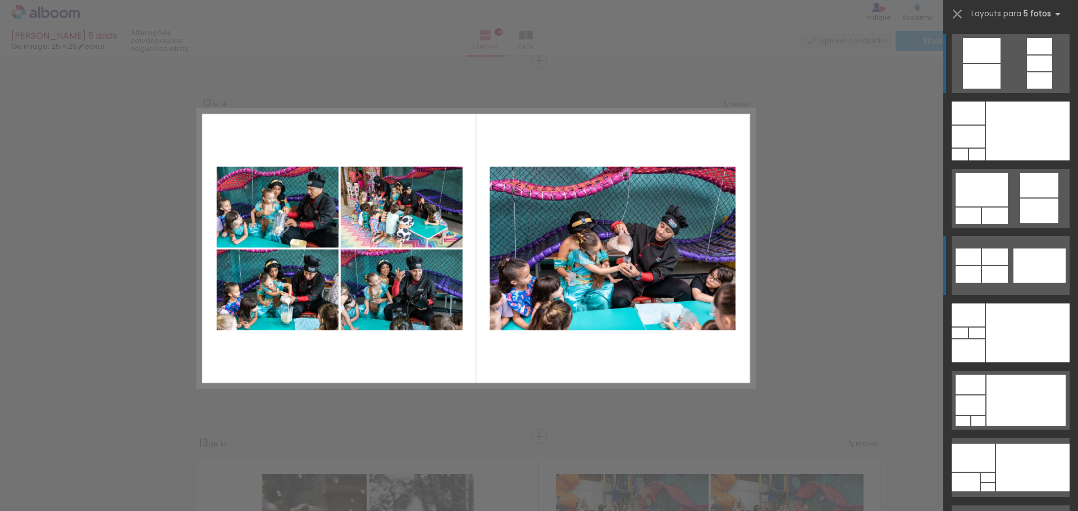
click at [996, 274] on div at bounding box center [995, 274] width 26 height 17
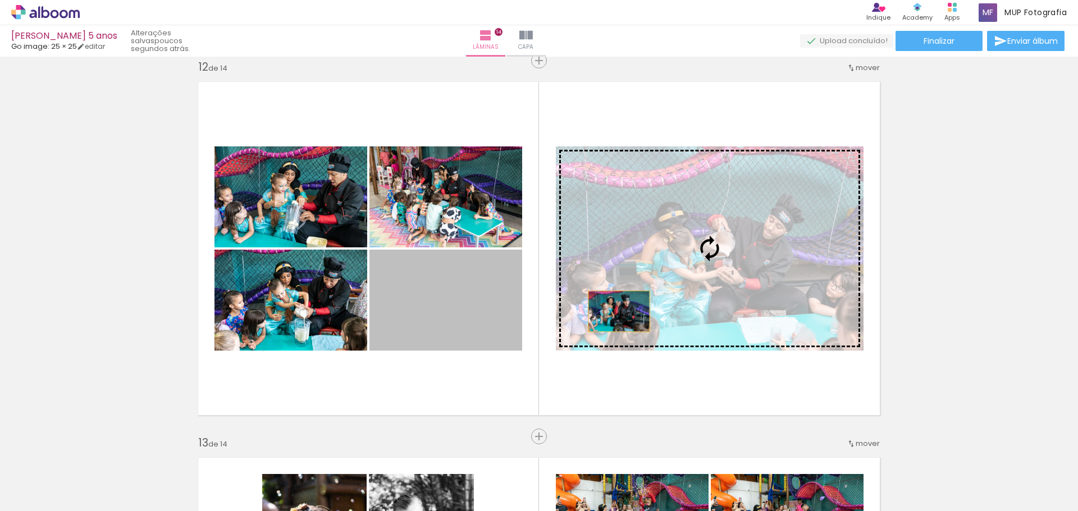
drag, startPoint x: 441, startPoint y: 326, endPoint x: 629, endPoint y: 308, distance: 188.9
click at [0, 0] on slot at bounding box center [0, 0] width 0 height 0
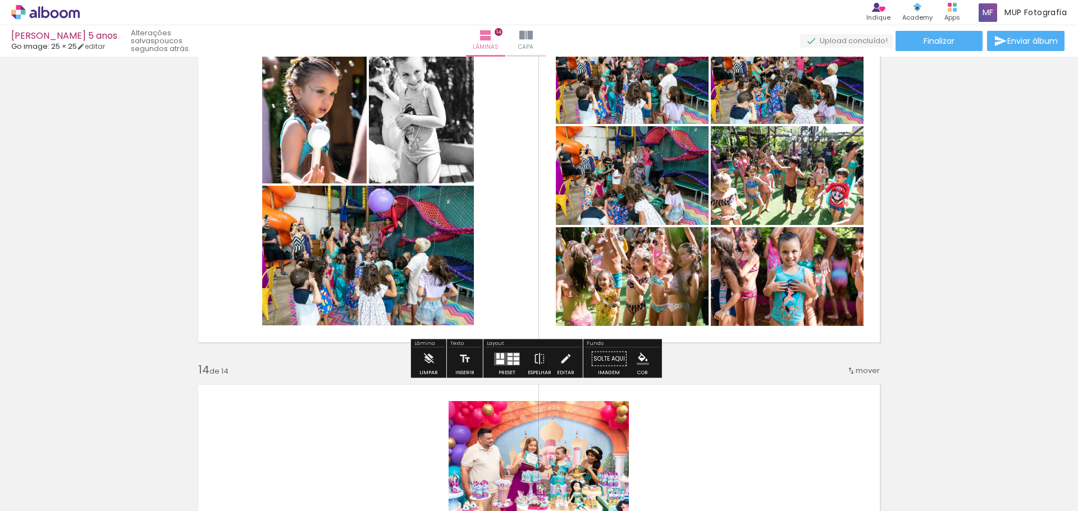
scroll to position [4545, 0]
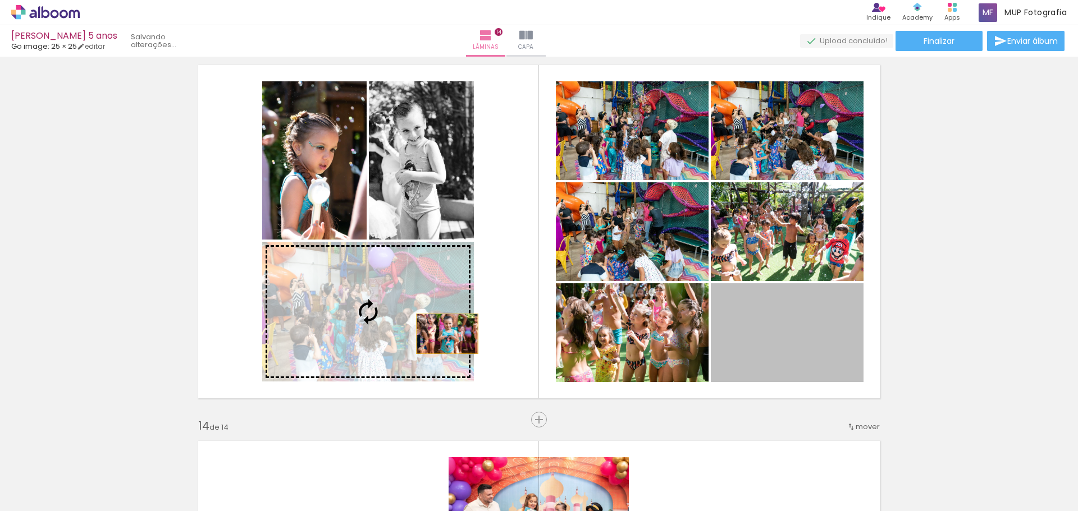
drag, startPoint x: 793, startPoint y: 350, endPoint x: 438, endPoint y: 335, distance: 355.2
click at [0, 0] on slot at bounding box center [0, 0] width 0 height 0
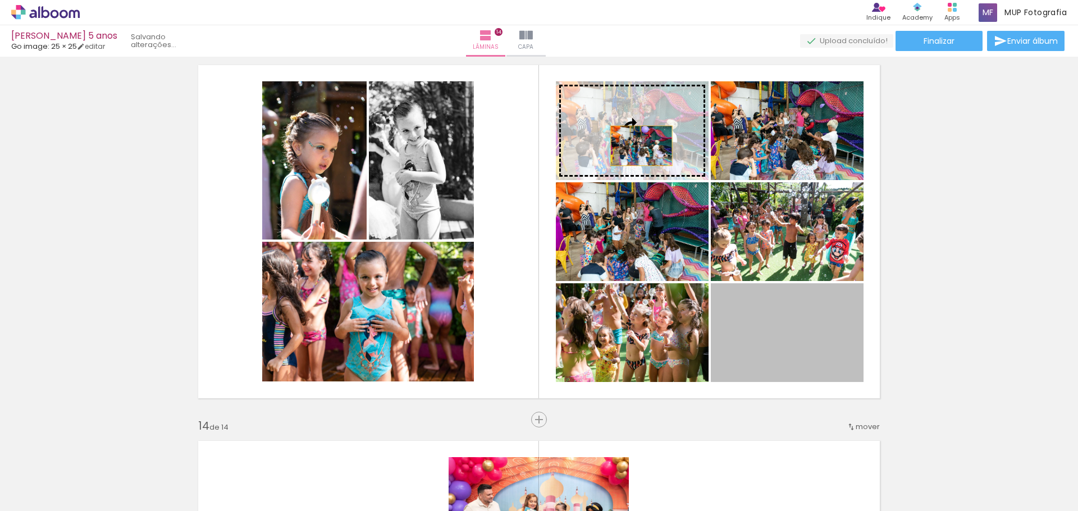
drag, startPoint x: 781, startPoint y: 359, endPoint x: 637, endPoint y: 145, distance: 258.0
click at [0, 0] on slot at bounding box center [0, 0] width 0 height 0
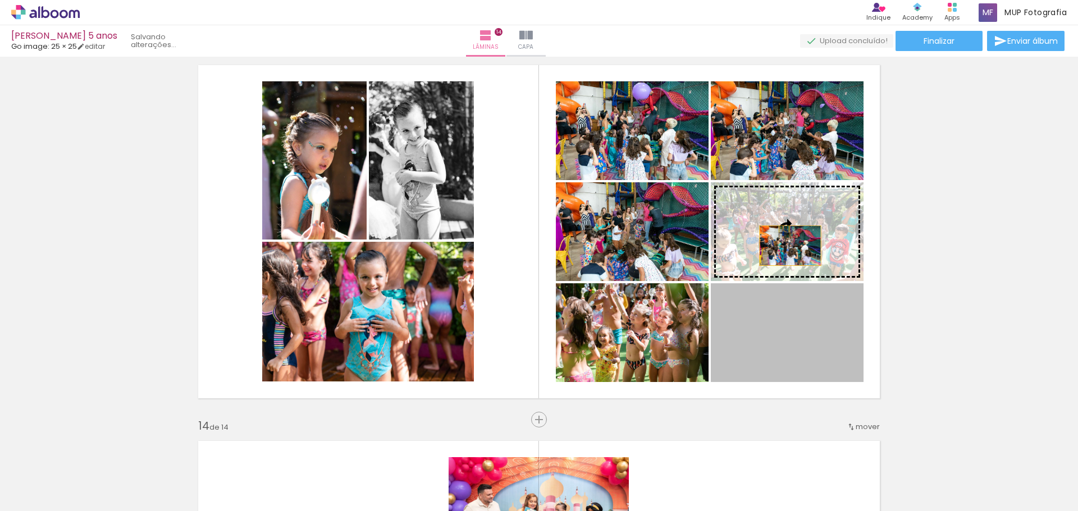
drag, startPoint x: 793, startPoint y: 335, endPoint x: 785, endPoint y: 245, distance: 89.6
click at [0, 0] on slot at bounding box center [0, 0] width 0 height 0
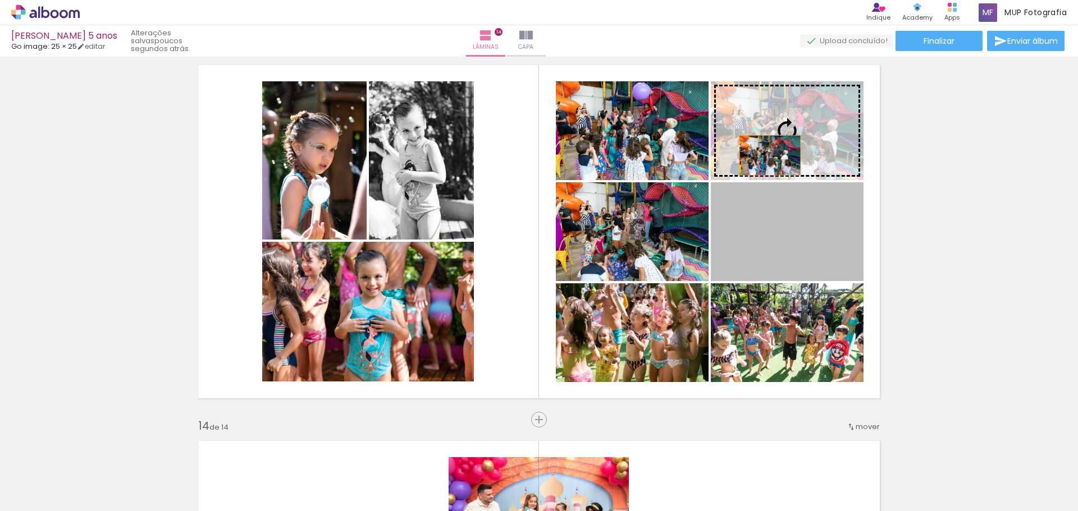
drag, startPoint x: 766, startPoint y: 242, endPoint x: 766, endPoint y: 156, distance: 86.5
click at [0, 0] on slot at bounding box center [0, 0] width 0 height 0
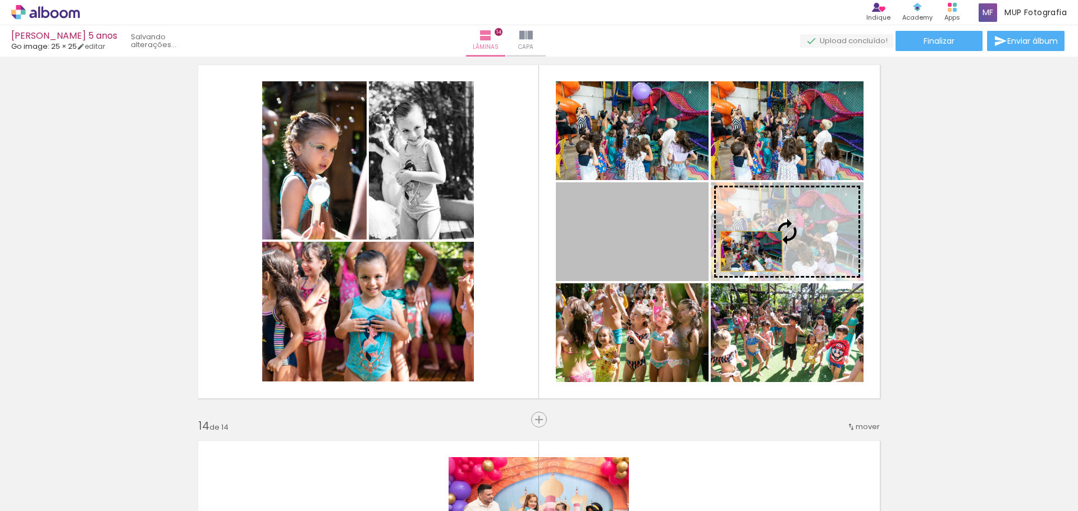
drag, startPoint x: 675, startPoint y: 256, endPoint x: 747, endPoint y: 252, distance: 72.6
click at [0, 0] on slot at bounding box center [0, 0] width 0 height 0
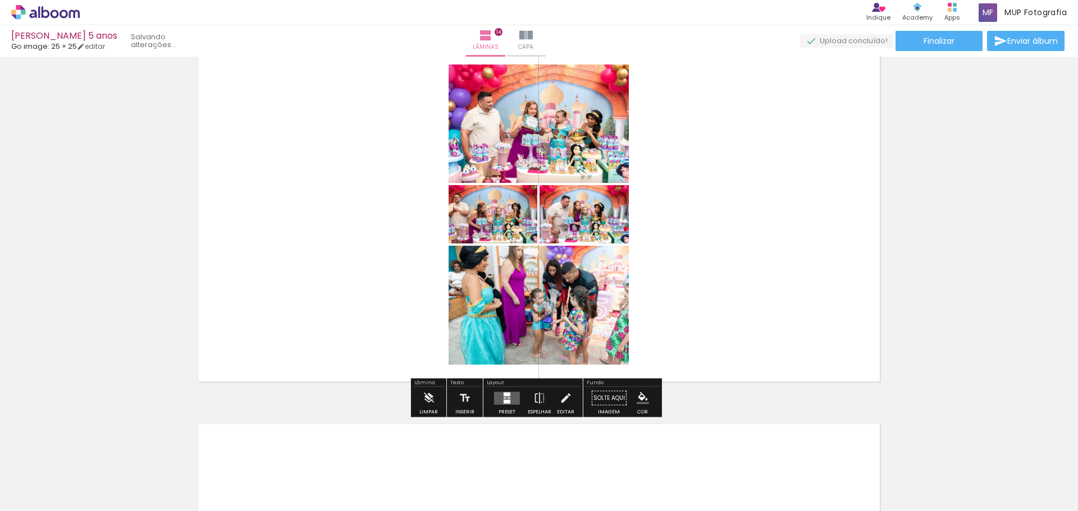
scroll to position [4994, 0]
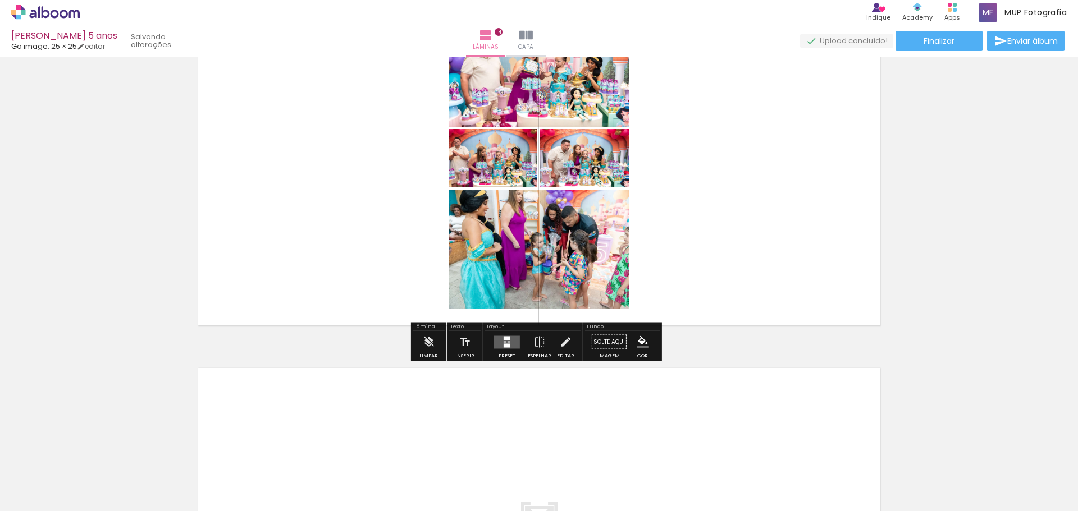
click at [511, 342] on quentale-layouter at bounding box center [507, 342] width 26 height 13
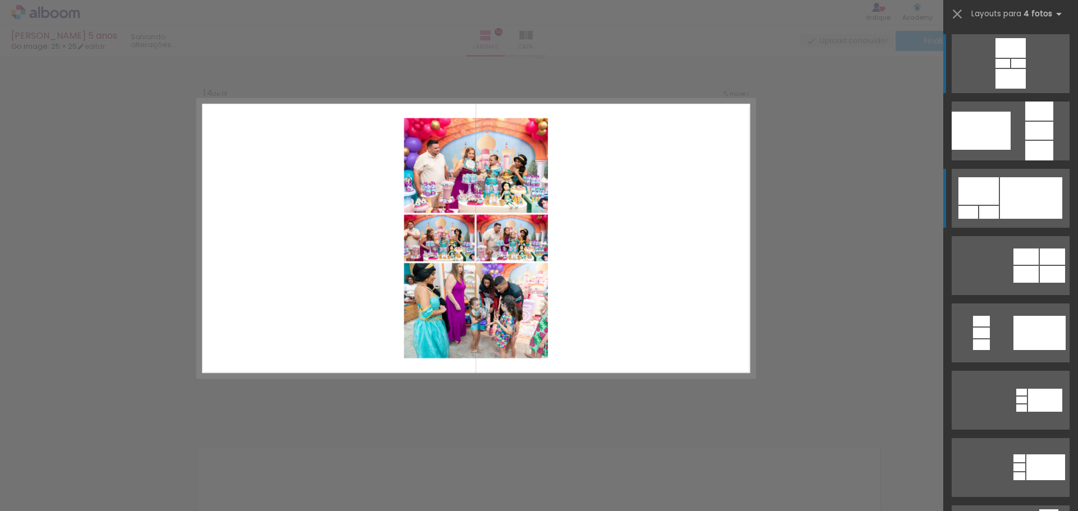
scroll to position [4904, 0]
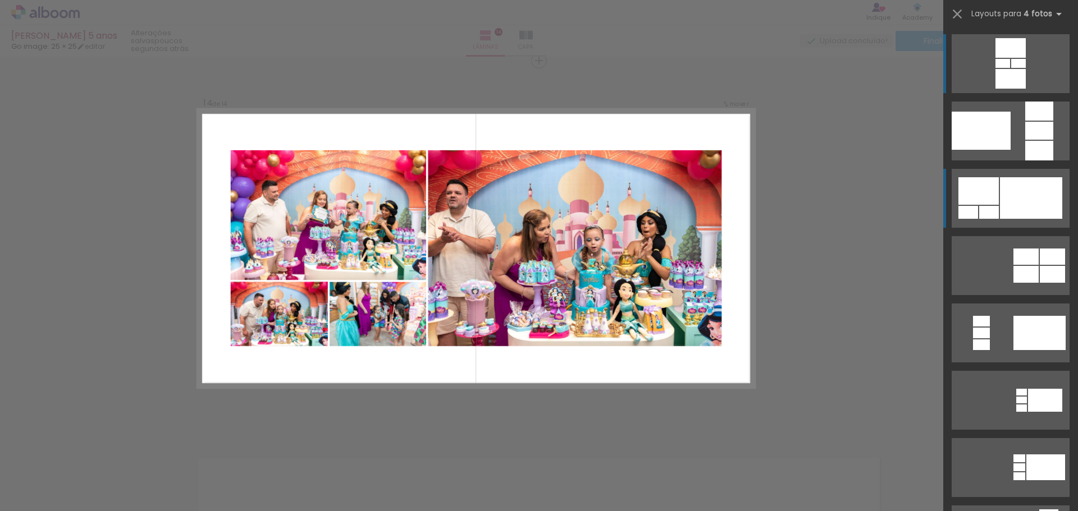
click at [979, 198] on div at bounding box center [978, 191] width 40 height 28
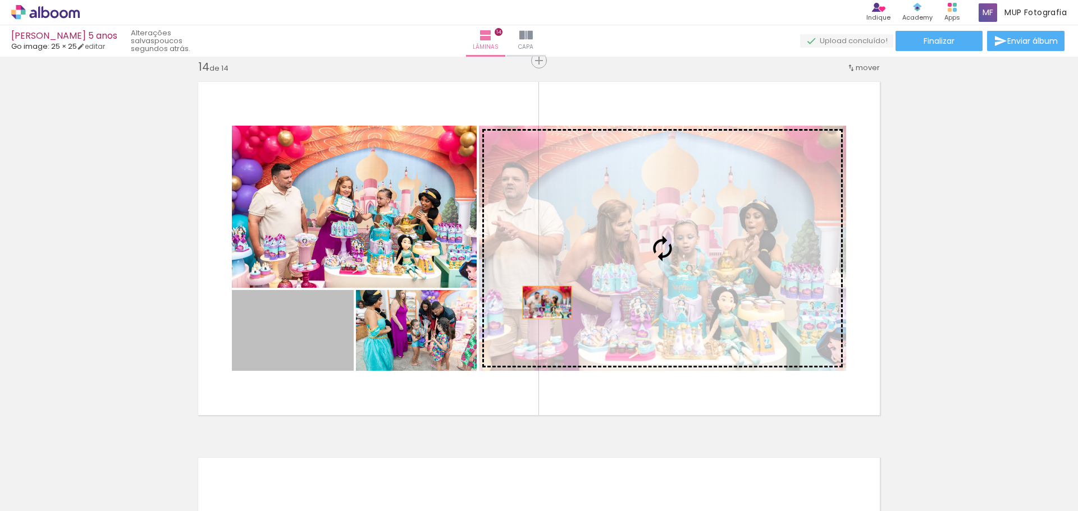
drag, startPoint x: 310, startPoint y: 346, endPoint x: 559, endPoint y: 299, distance: 253.1
click at [0, 0] on slot at bounding box center [0, 0] width 0 height 0
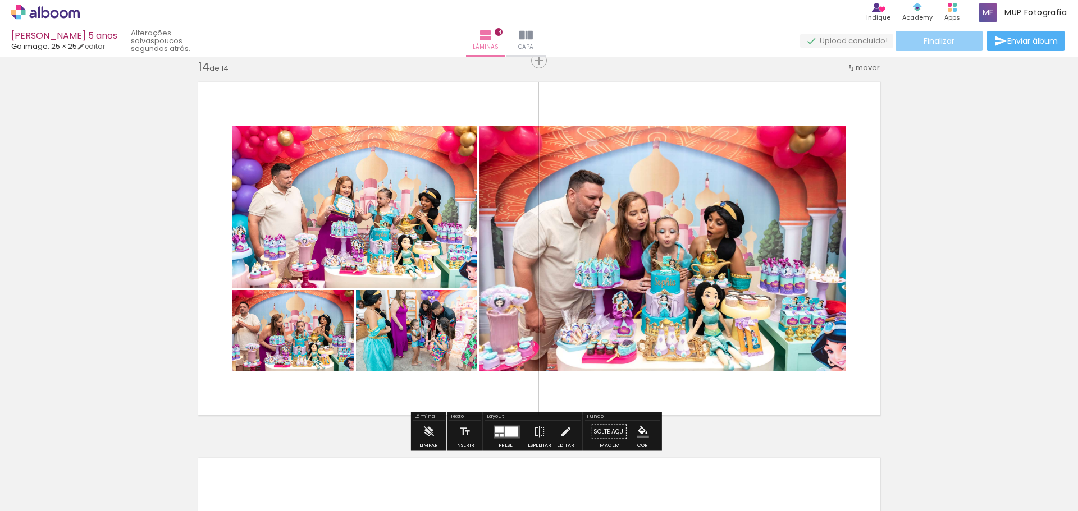
click at [959, 40] on paper-button "Finalizar" at bounding box center [938, 41] width 87 height 20
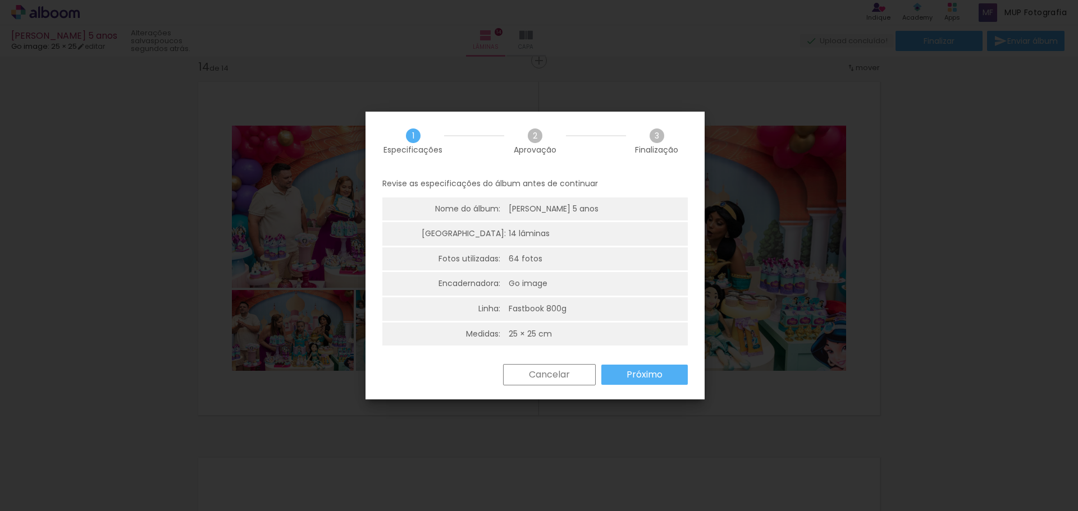
click at [0, 0] on slot "Próximo" at bounding box center [0, 0] width 0 height 0
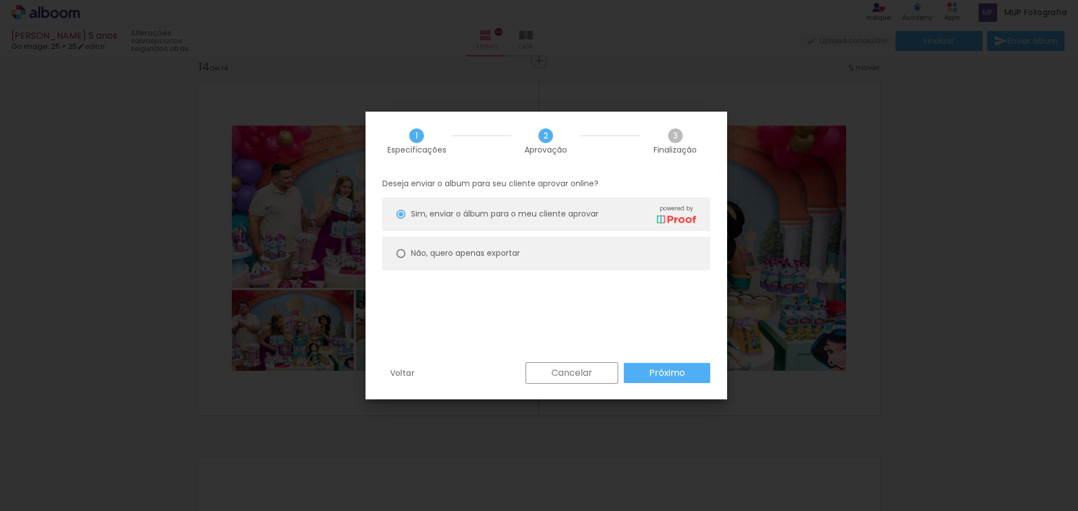
click at [467, 259] on div "Não, quero apenas exportar" at bounding box center [465, 254] width 109 height 12
type paper-radio-button "on"
click at [0, 0] on slot "Próximo" at bounding box center [0, 0] width 0 height 0
type input "Alta, 300 DPI"
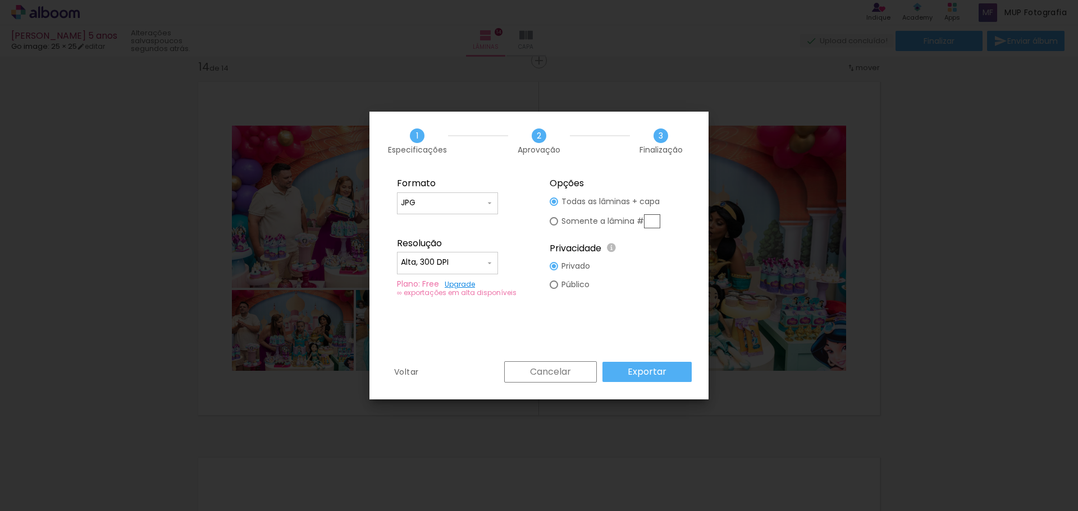
click at [0, 0] on slot "Exportar" at bounding box center [0, 0] width 0 height 0
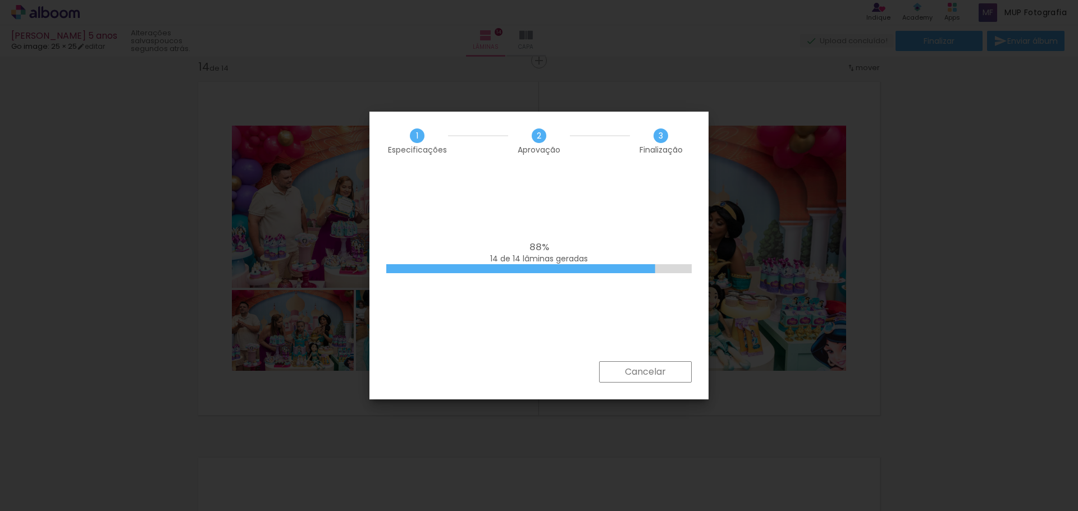
scroll to position [0, 3105]
